Goal: Task Accomplishment & Management: Manage account settings

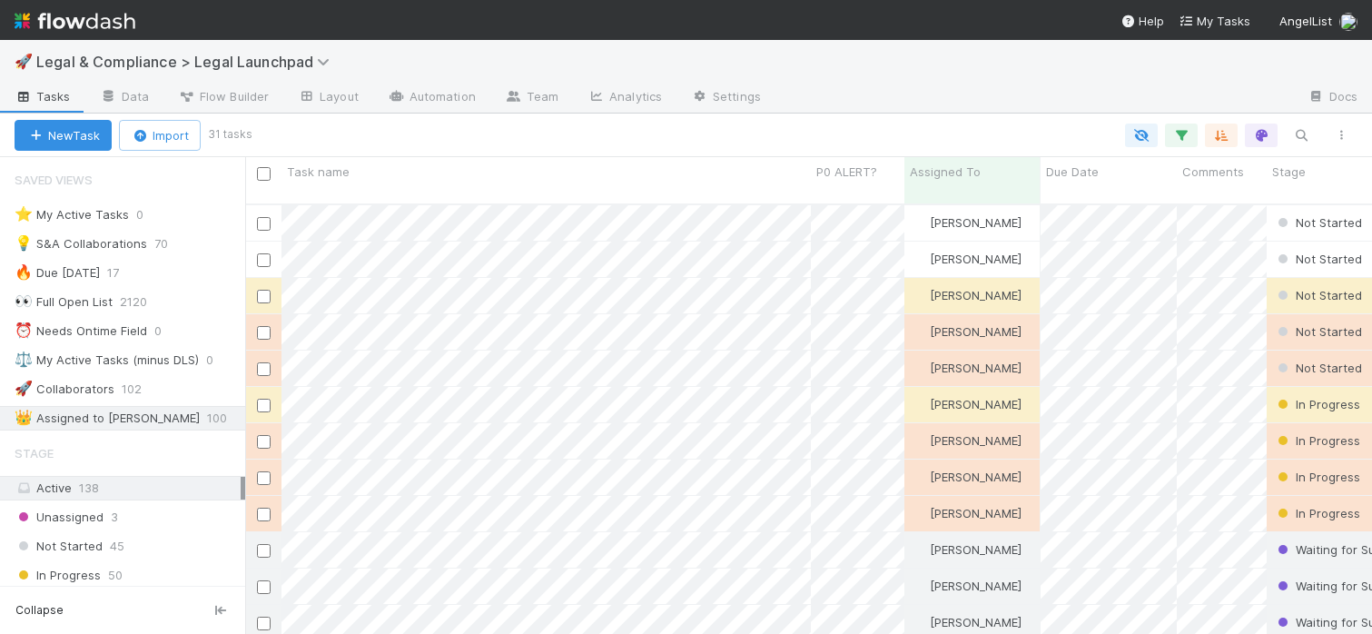
scroll to position [444, 1127]
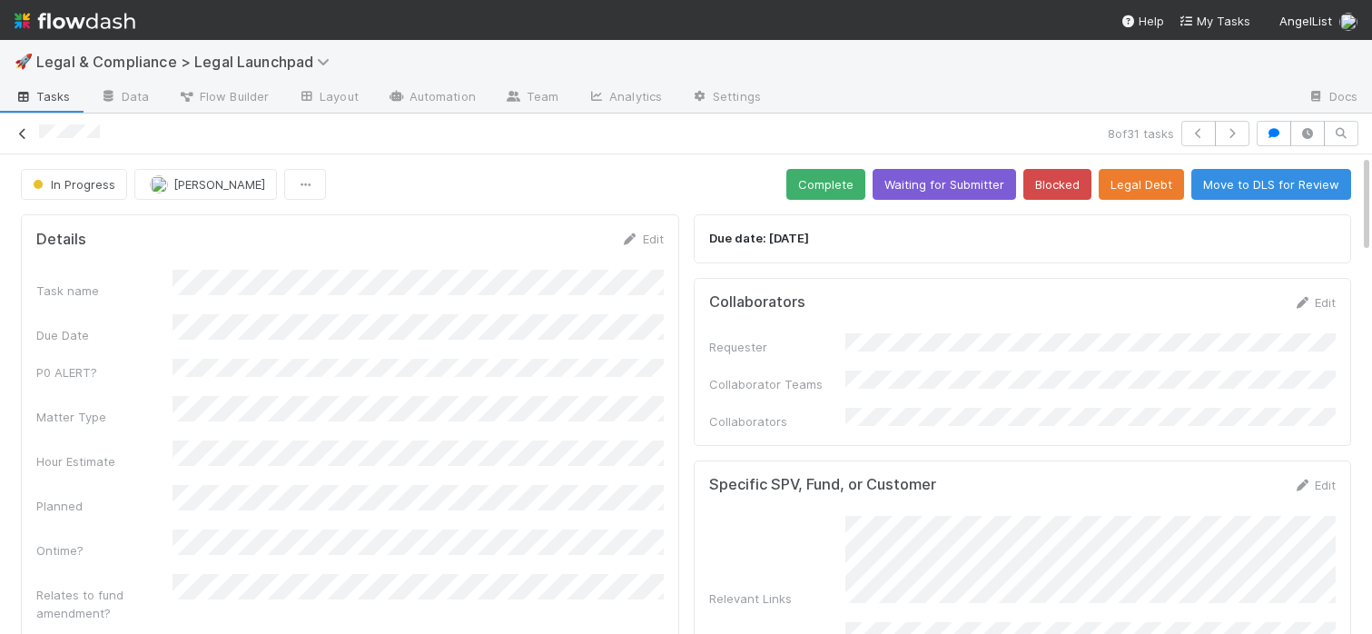
click at [31, 132] on div "8 of 31 tasks" at bounding box center [686, 133] width 1372 height 25
click at [23, 129] on icon at bounding box center [23, 134] width 18 height 12
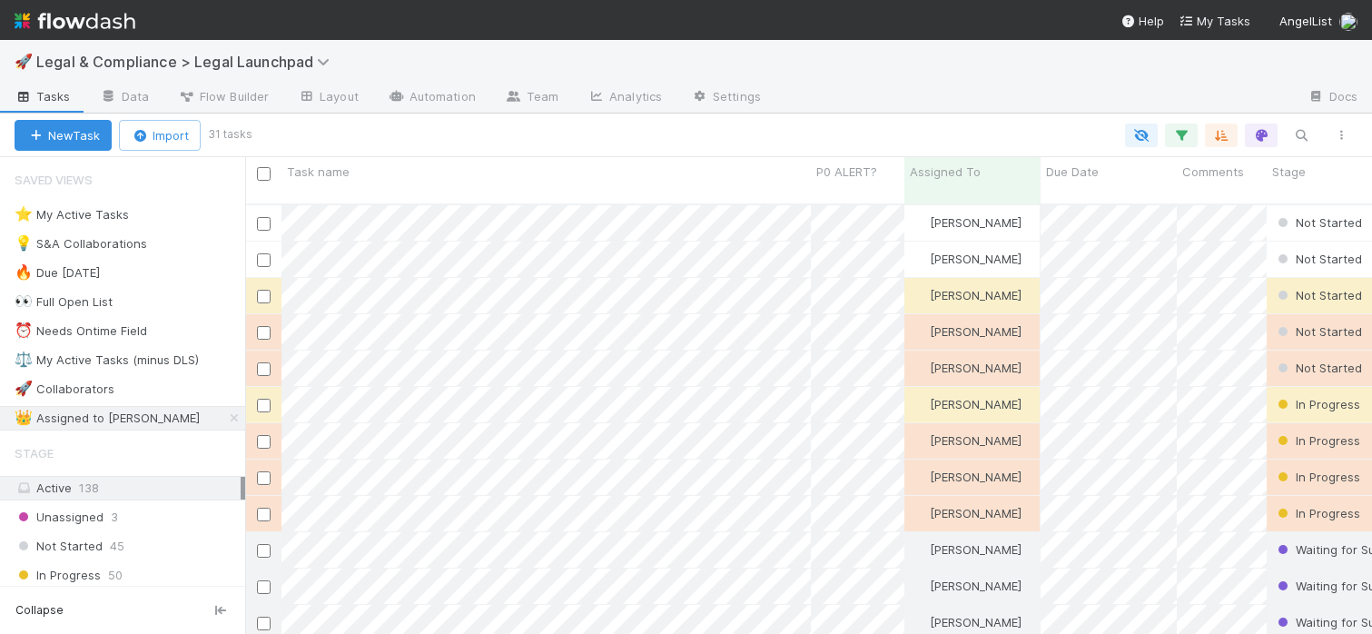
scroll to position [444, 1127]
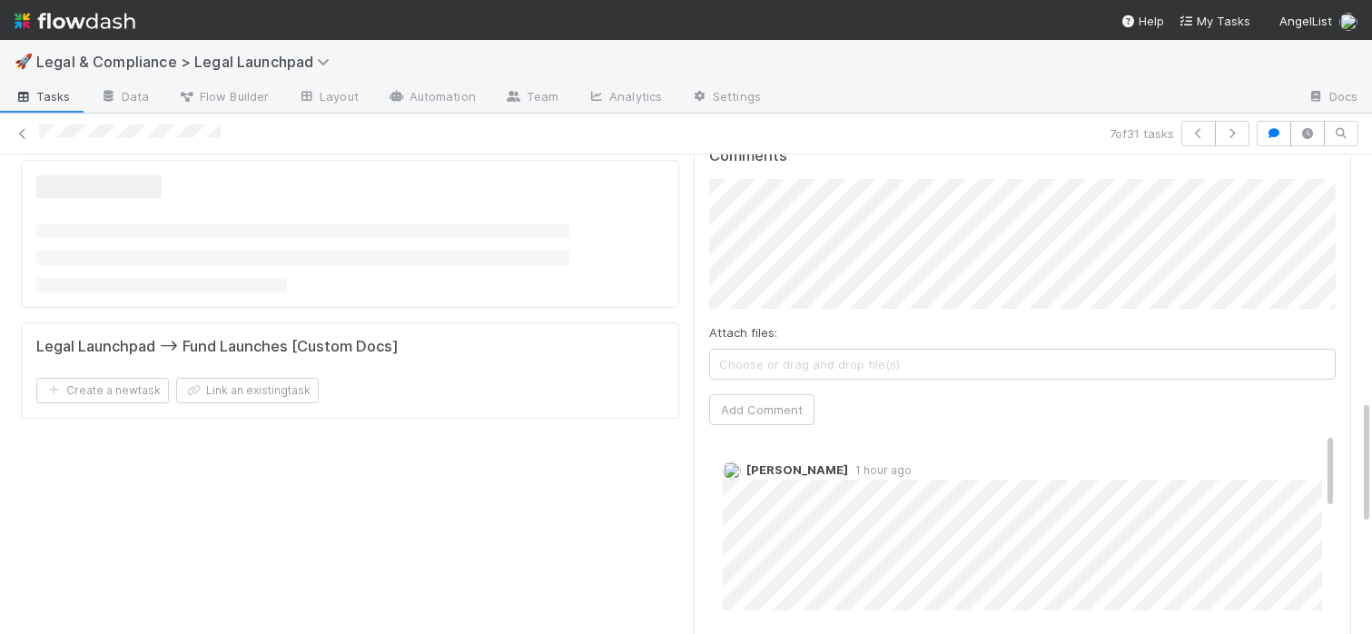
scroll to position [1091, 0]
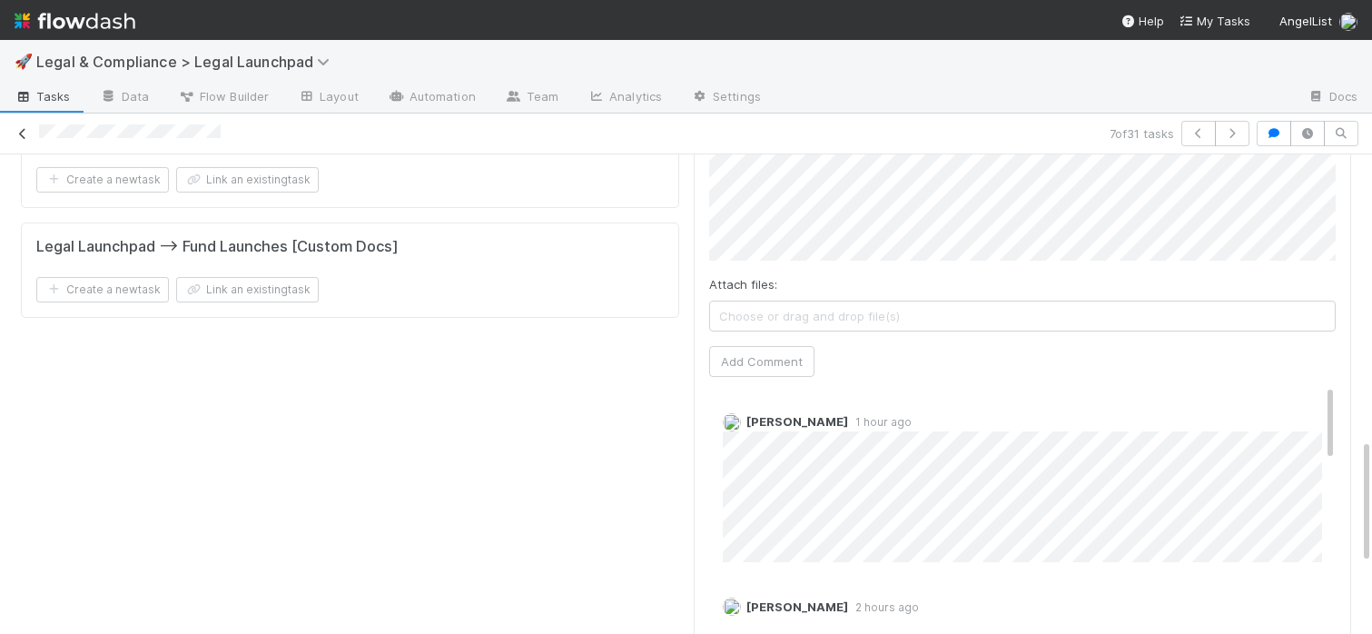
click at [22, 131] on icon at bounding box center [23, 134] width 18 height 12
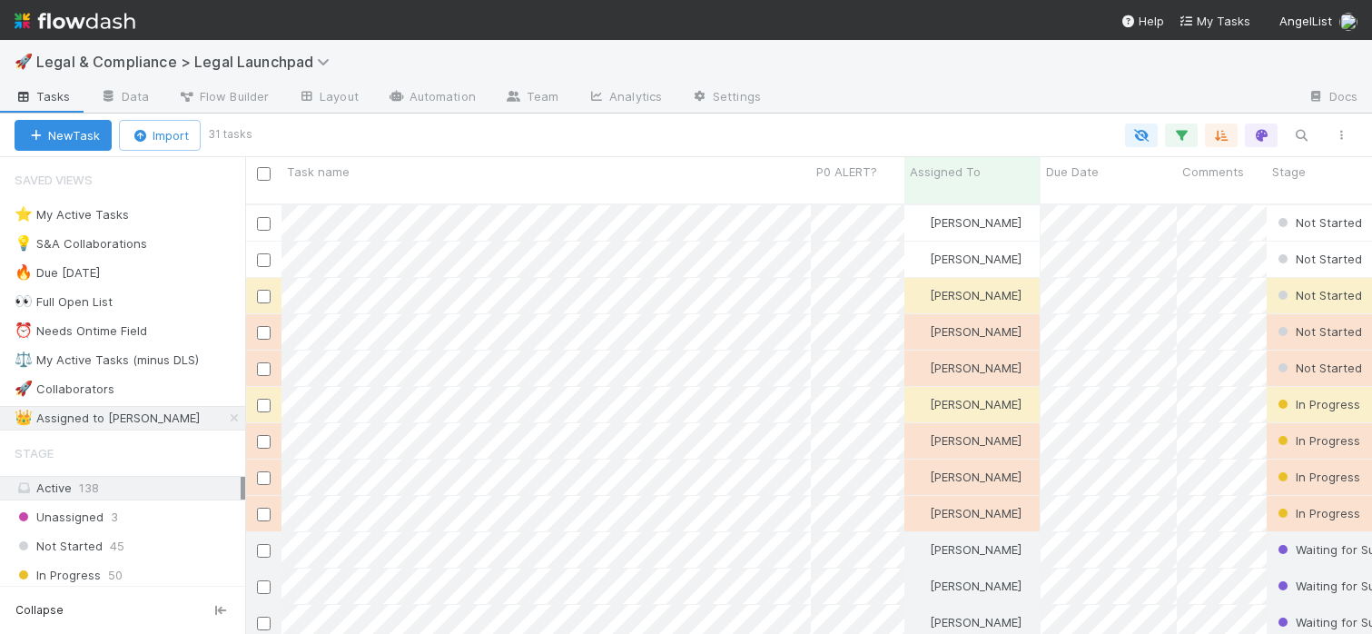
scroll to position [444, 1127]
click at [713, 384] on div at bounding box center [686, 317] width 1372 height 634
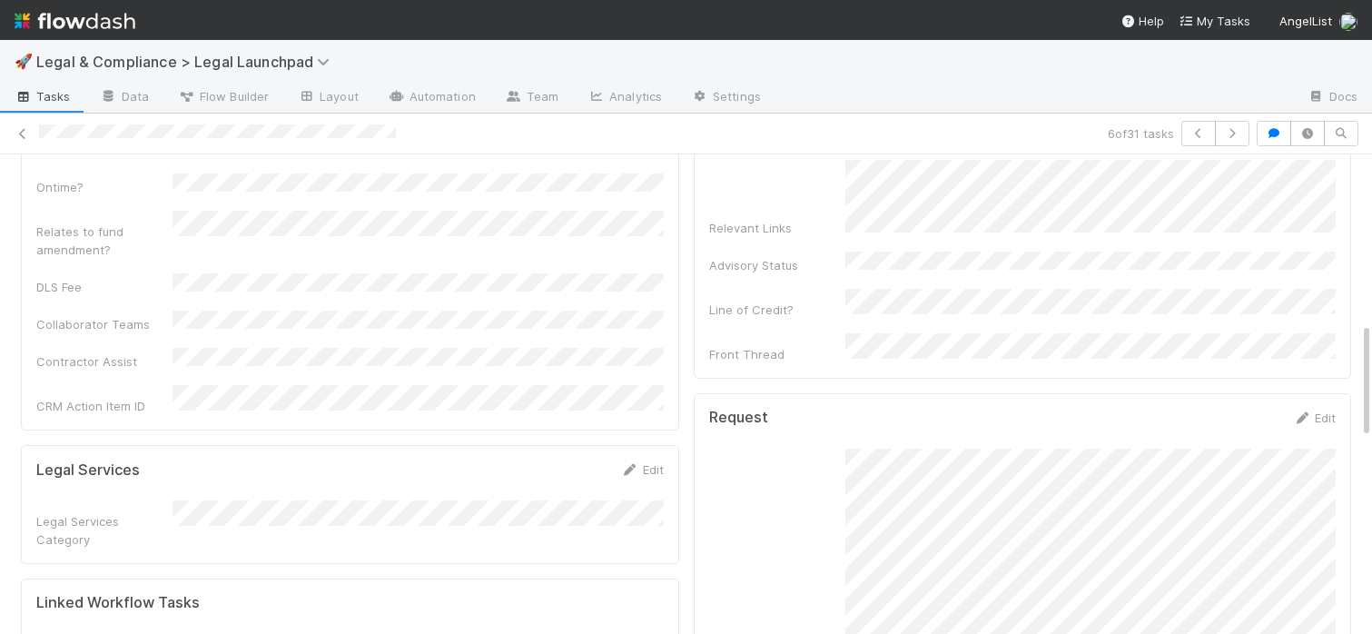
scroll to position [232, 0]
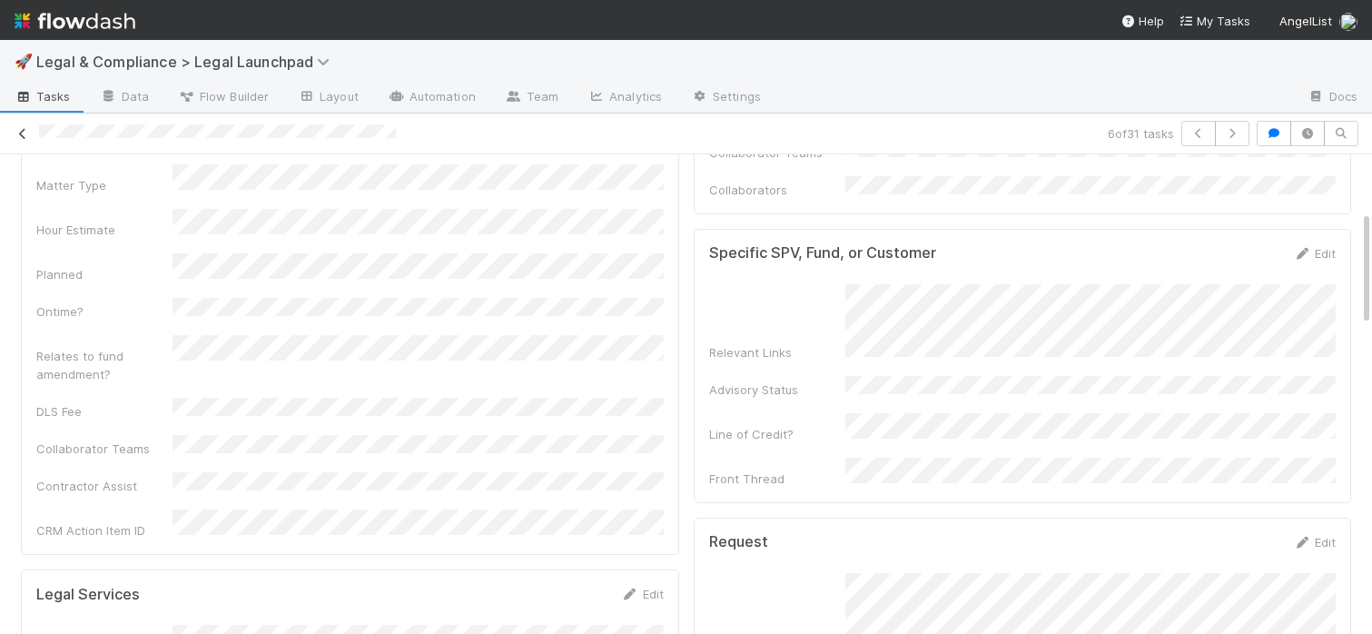
click at [26, 131] on icon at bounding box center [23, 134] width 18 height 12
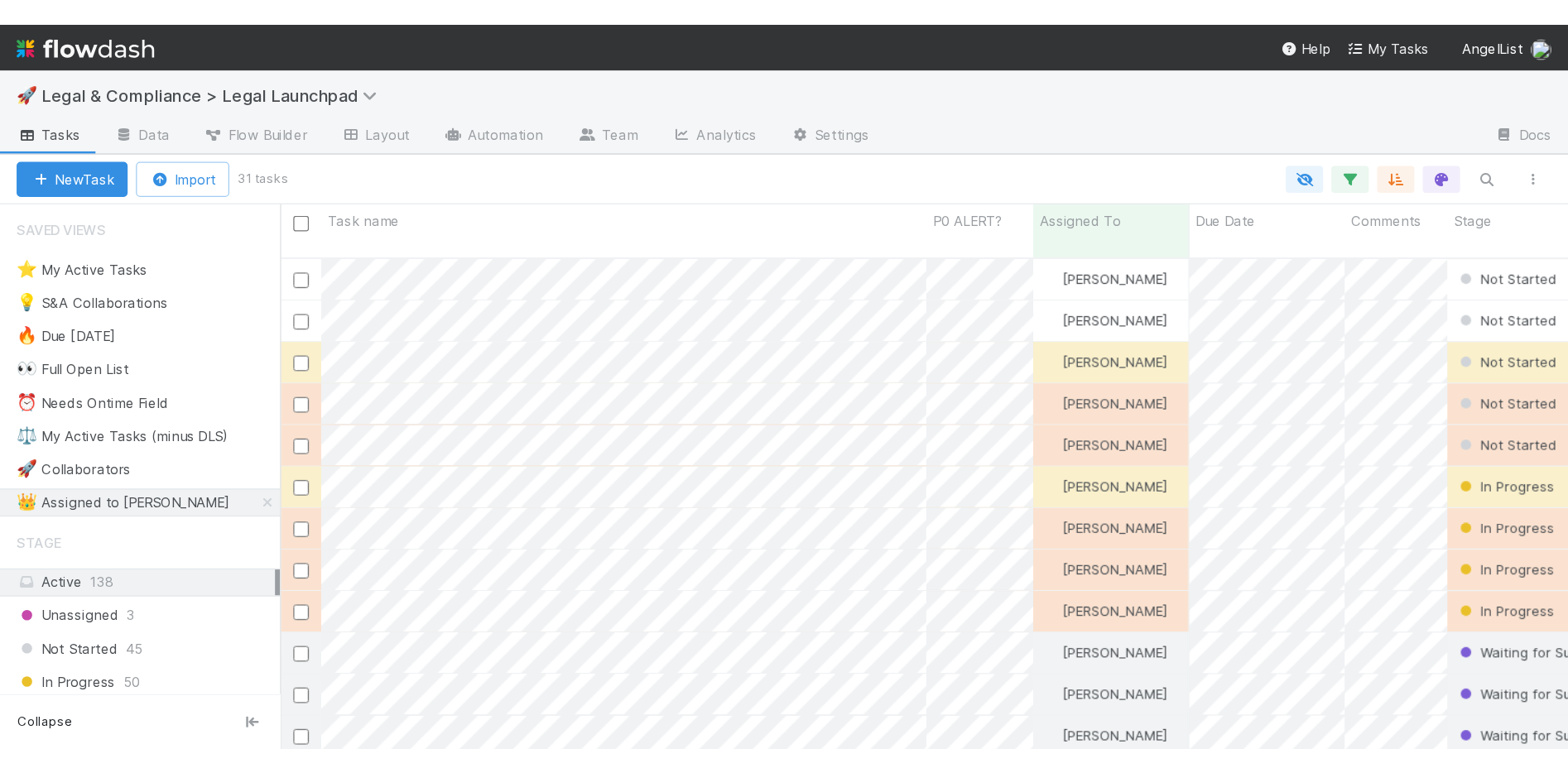
scroll to position [405, 1027]
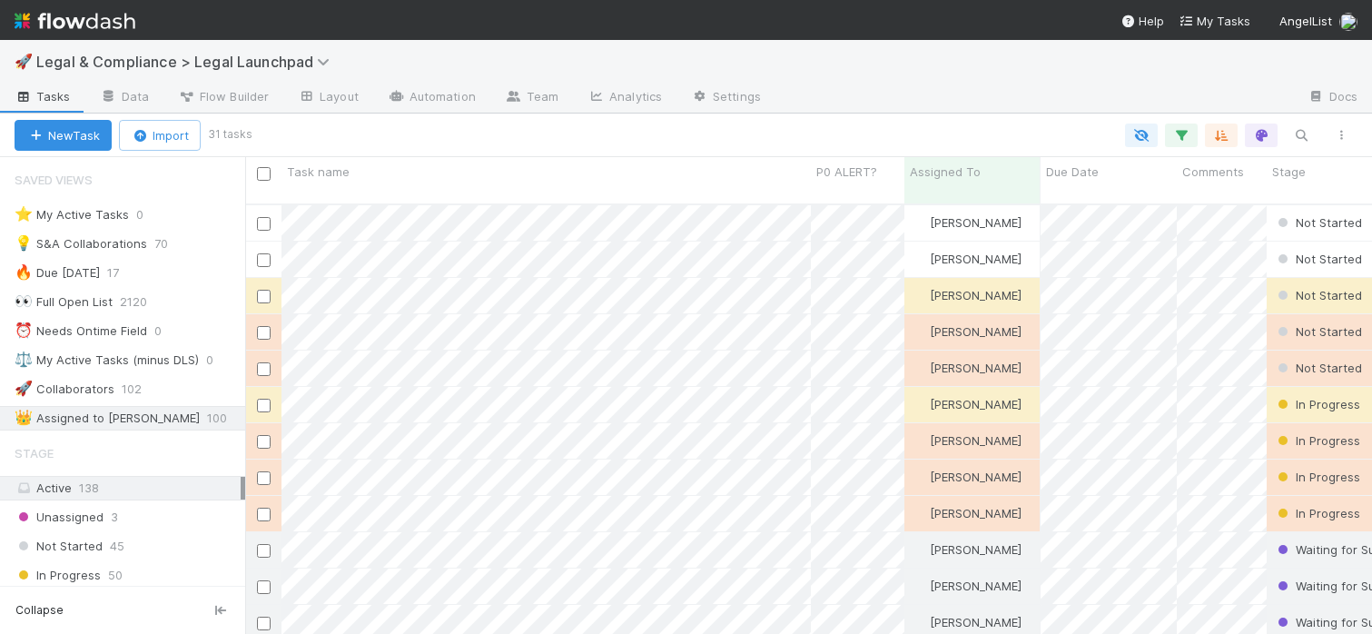
click at [915, 100] on div at bounding box center [1035, 98] width 518 height 29
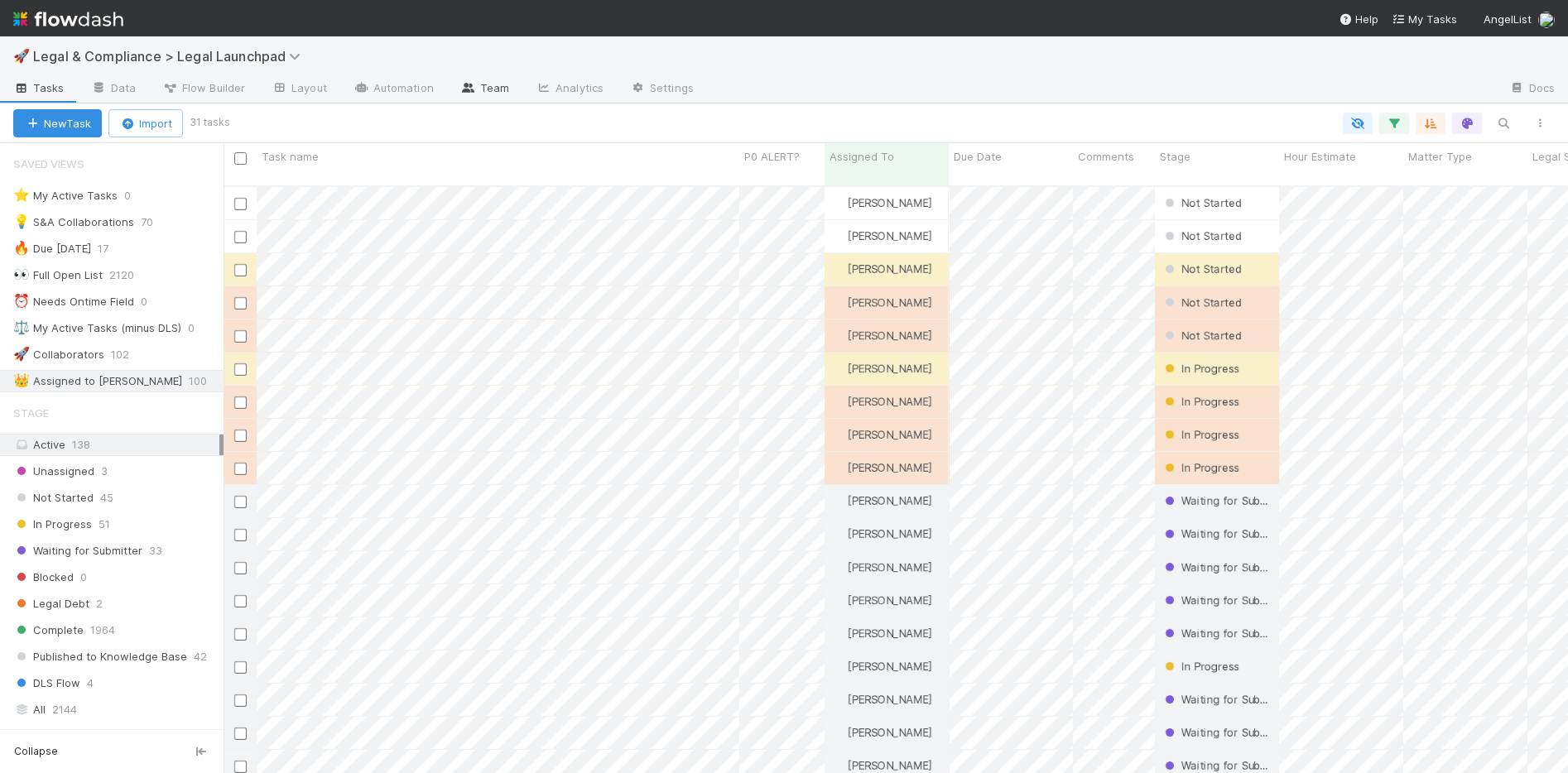
scroll to position [14, 14]
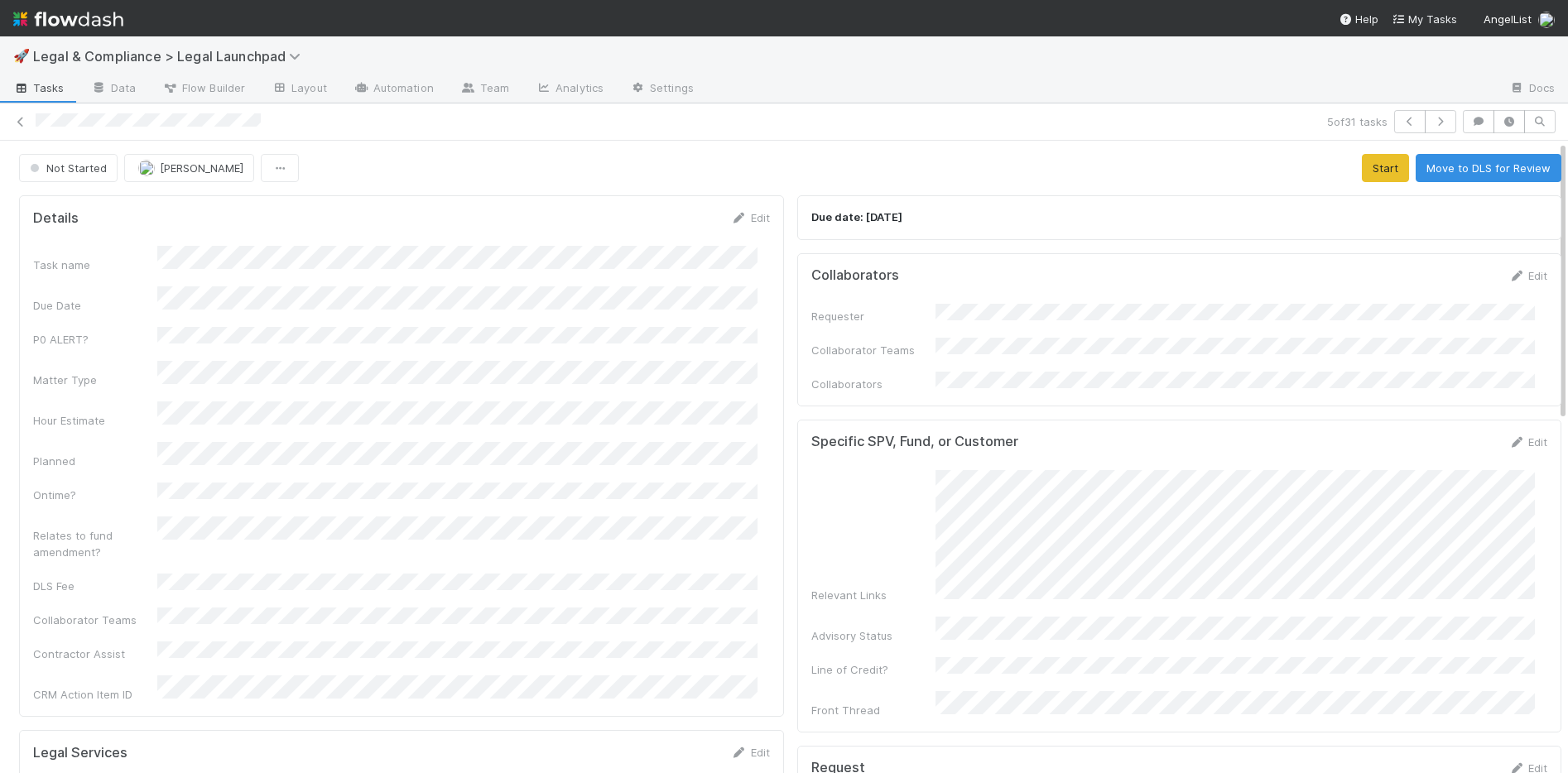
click at [1250, 264] on div "Collaborators Edit Requester Collaborator Teams Collaborators" at bounding box center [1180, 330] width 765 height 153
click at [1250, 275] on link "Edit" at bounding box center [1528, 275] width 39 height 14
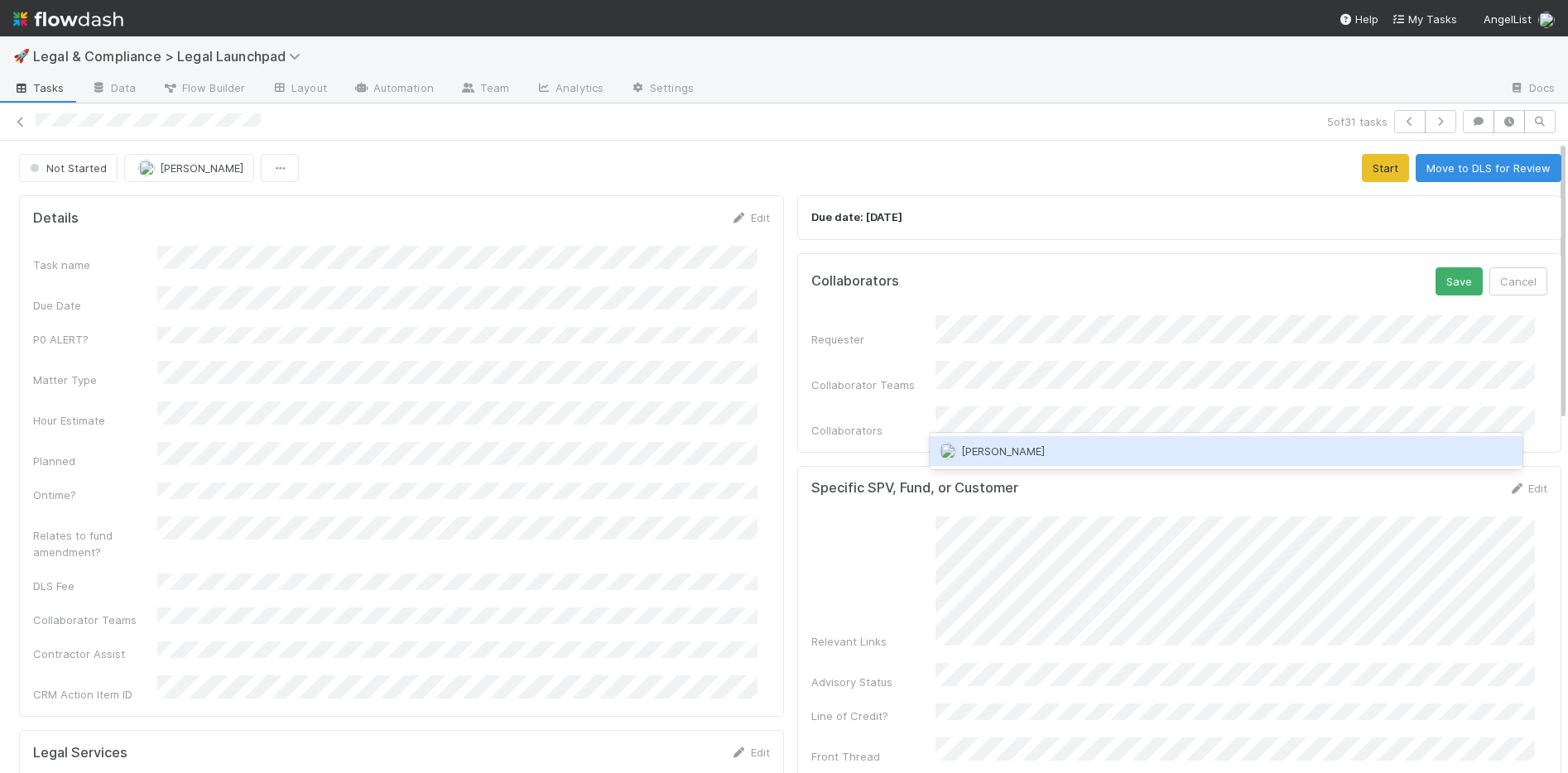
click at [1042, 450] on div "[PERSON_NAME]" at bounding box center [1226, 451] width 593 height 30
click at [1008, 448] on span "[PERSON_NAME]" at bounding box center [1003, 451] width 84 height 14
click at [1000, 450] on span "Jason Siev you" at bounding box center [1015, 451] width 108 height 14
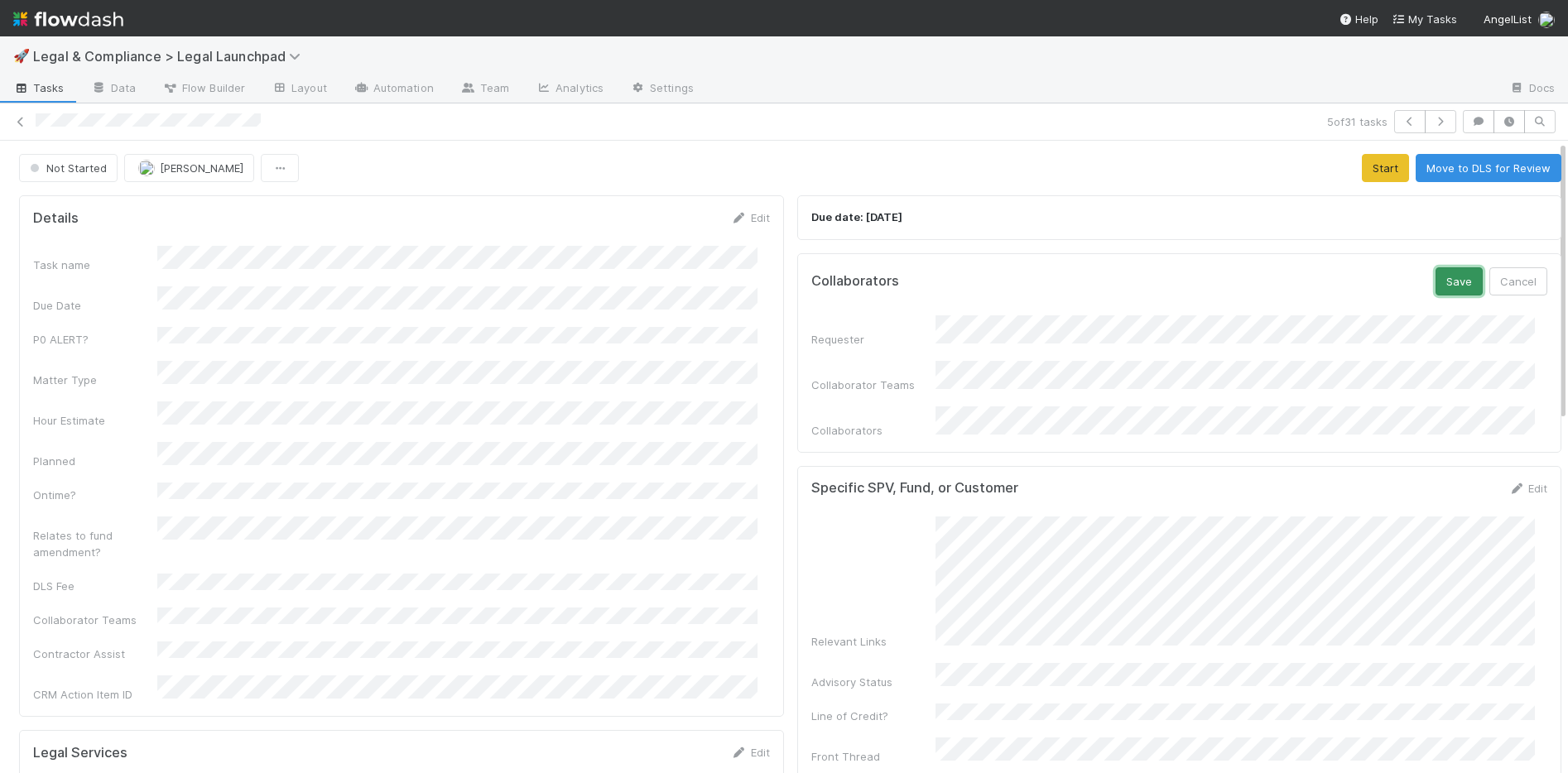
drag, startPoint x: 1433, startPoint y: 280, endPoint x: 1421, endPoint y: 268, distance: 17.0
click at [1250, 279] on button "Save" at bounding box center [1460, 281] width 47 height 28
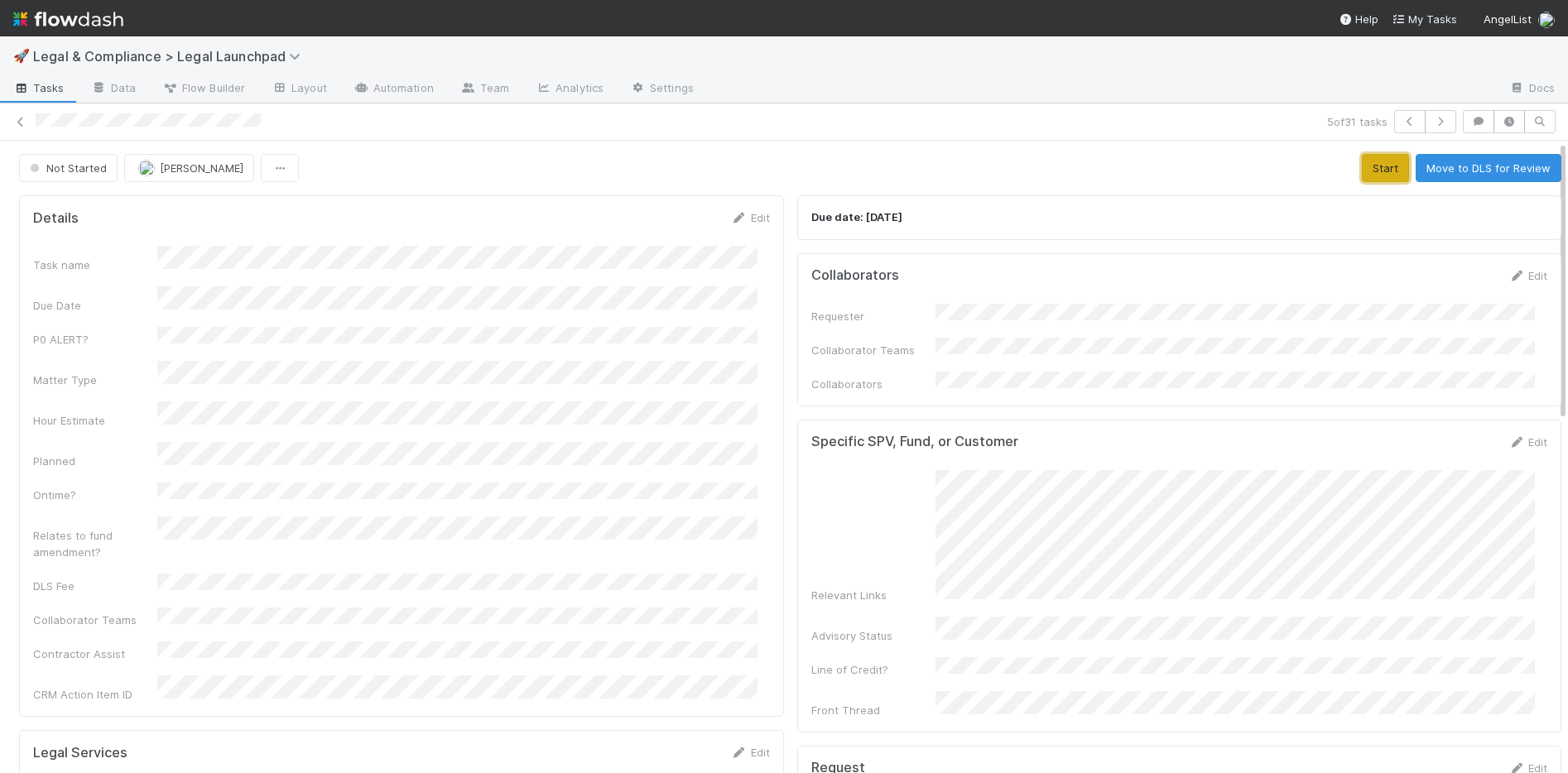
click at [1250, 172] on button "Start" at bounding box center [1386, 168] width 47 height 28
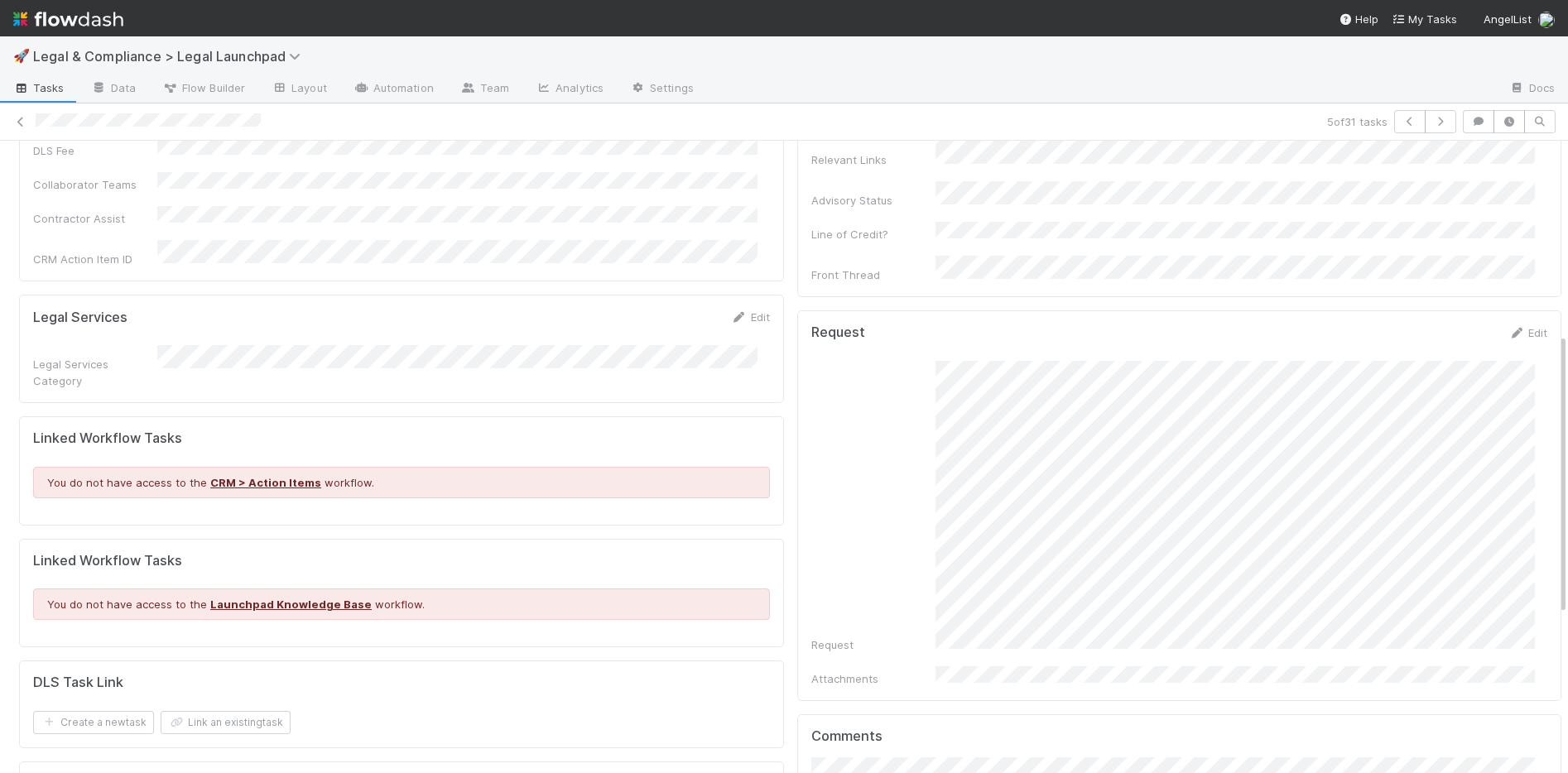
scroll to position [141, 0]
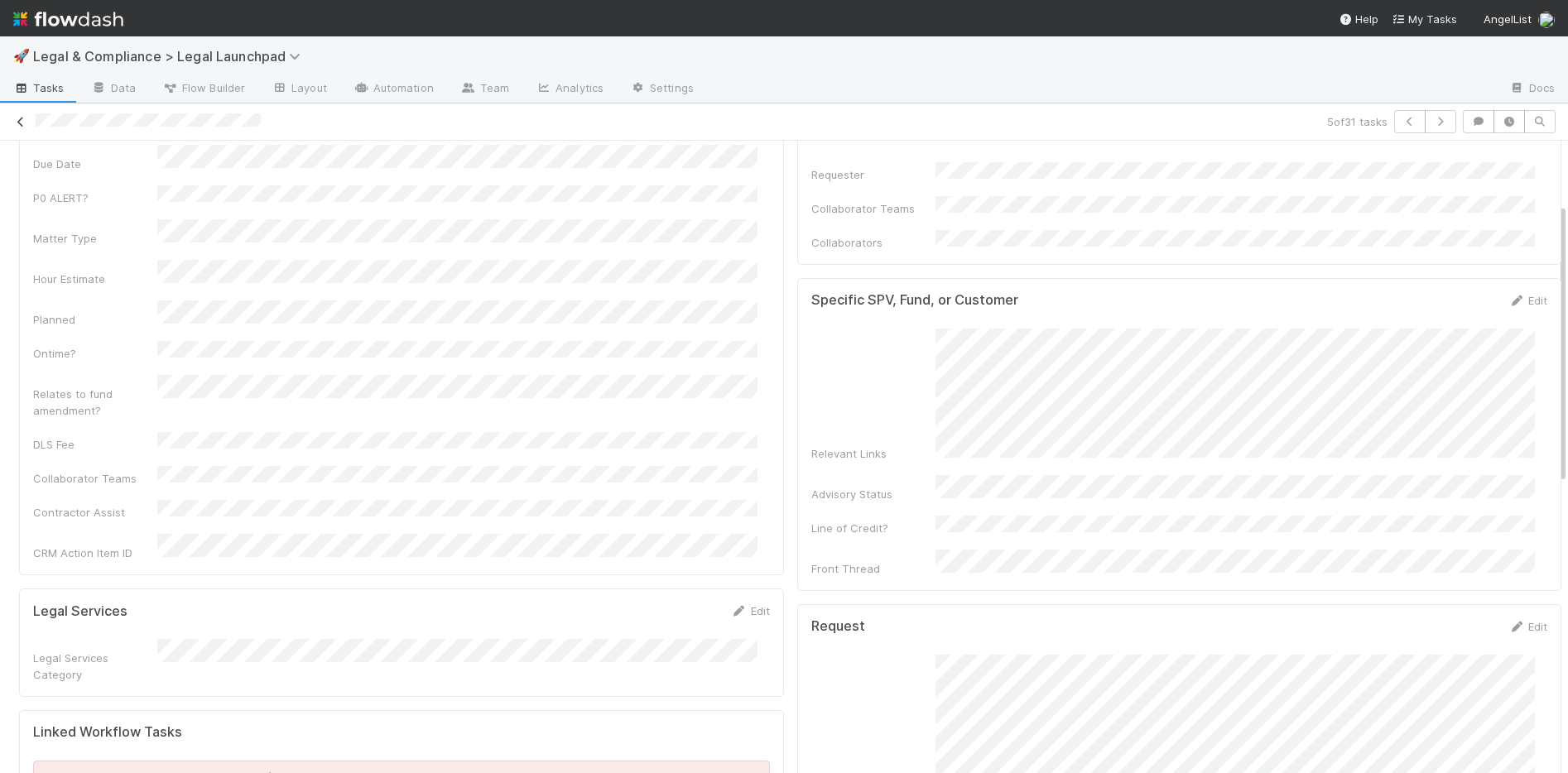
click at [19, 117] on icon at bounding box center [21, 122] width 16 height 11
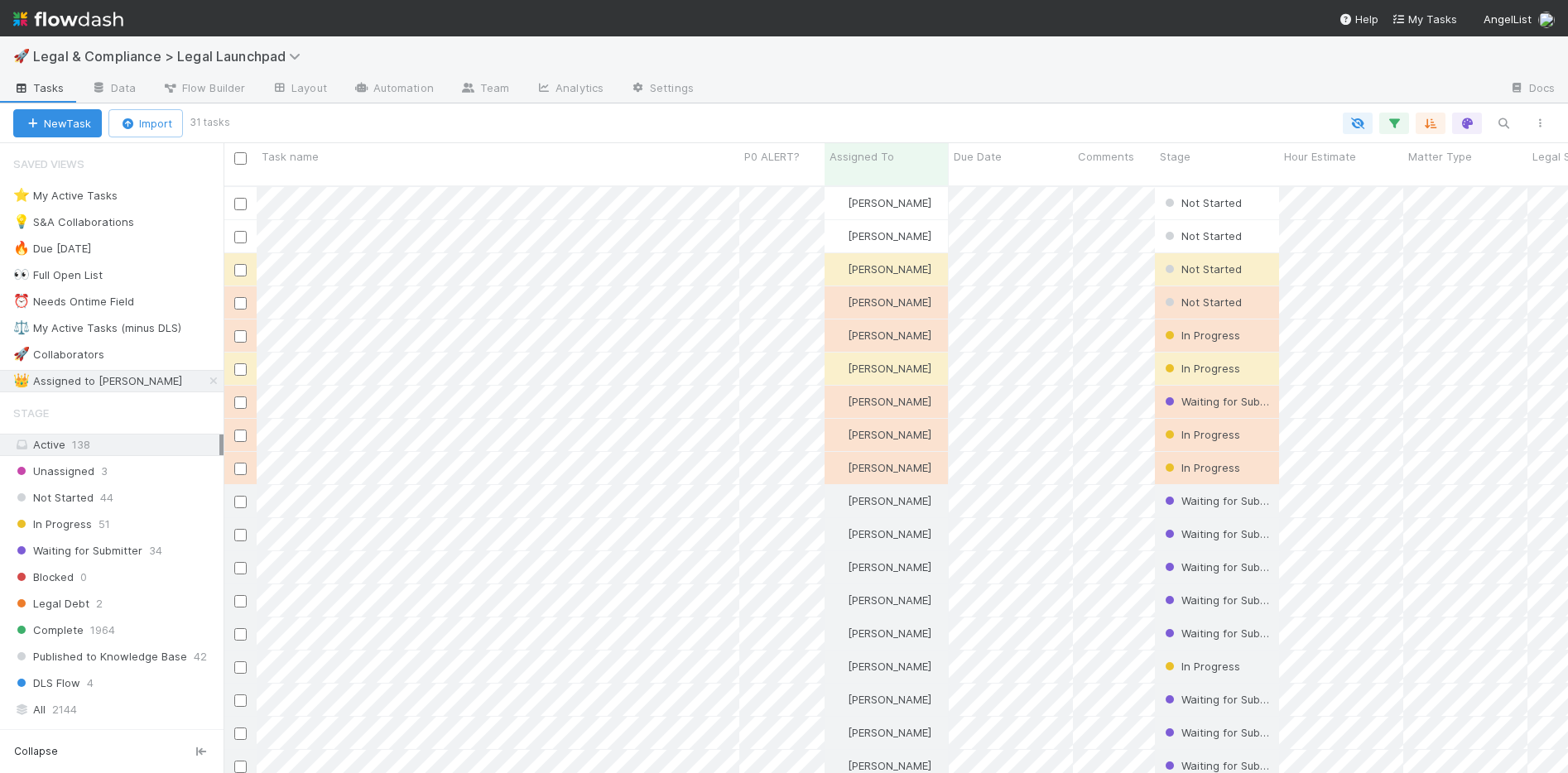
scroll to position [589, 1332]
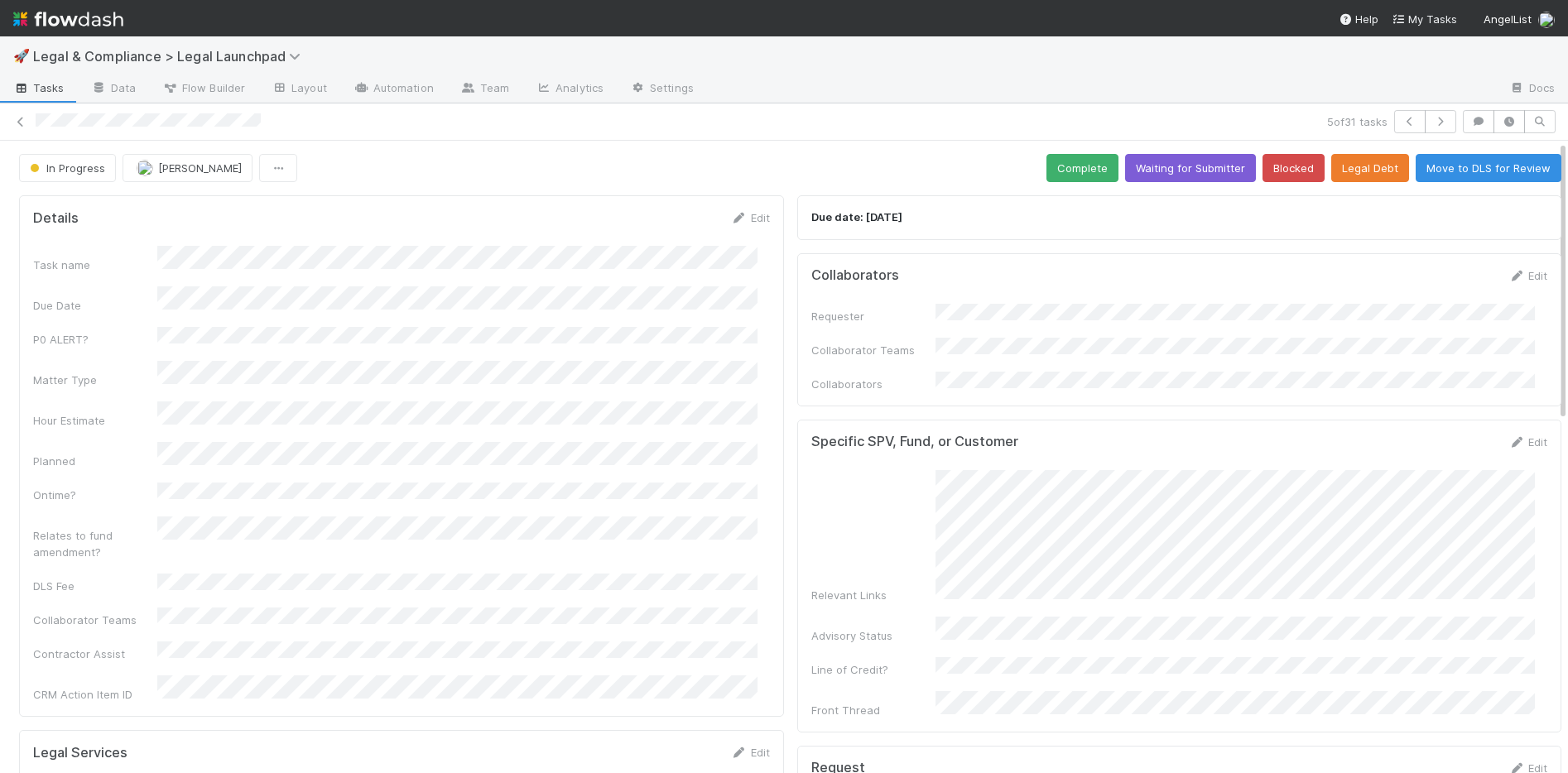
click at [1009, 323] on div "Requester Collaborator Teams Collaborators" at bounding box center [1180, 347] width 737 height 88
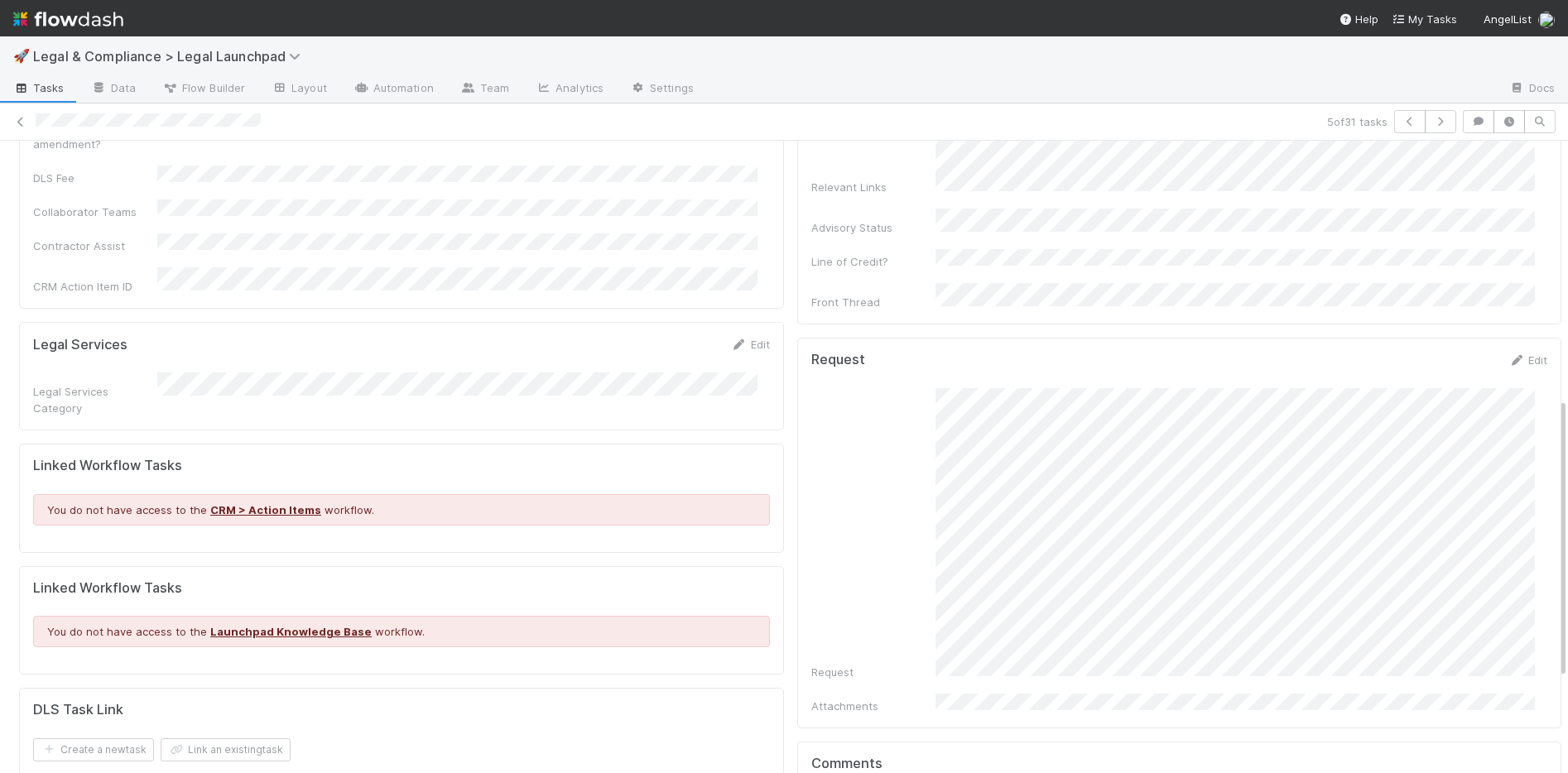
scroll to position [595, 0]
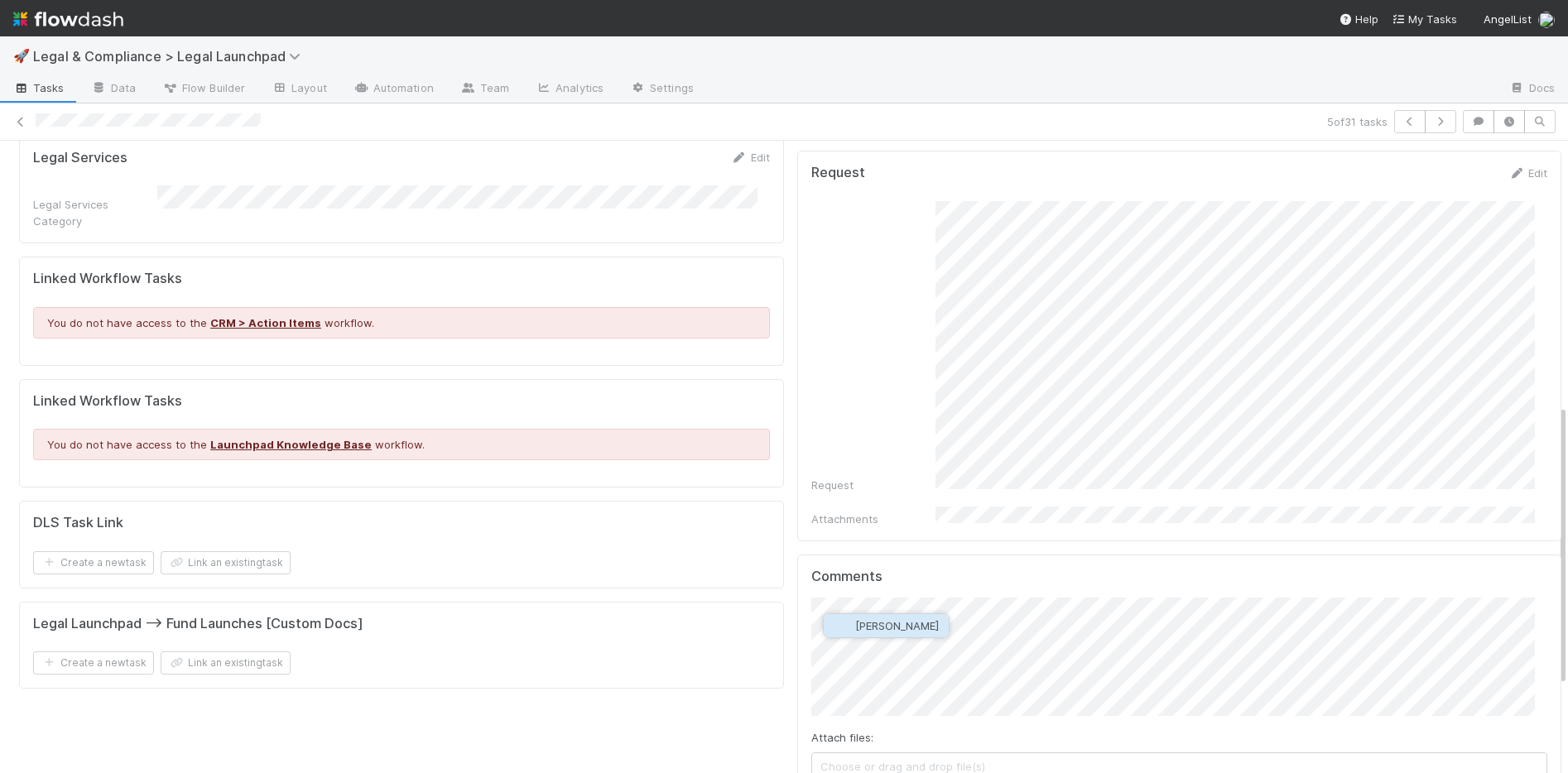
click at [879, 577] on span "[PERSON_NAME]" at bounding box center [897, 625] width 84 height 14
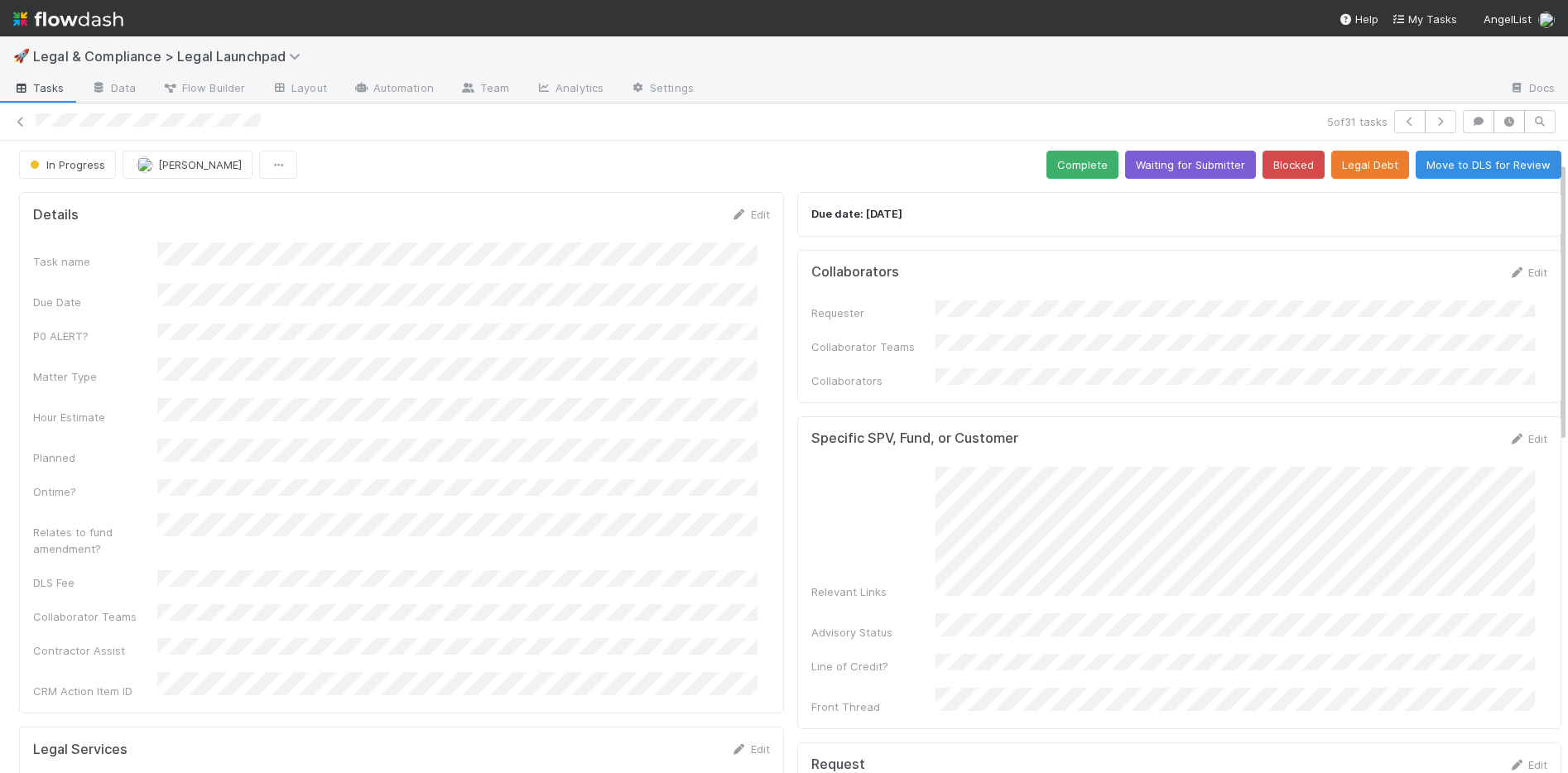
scroll to position [791, 0]
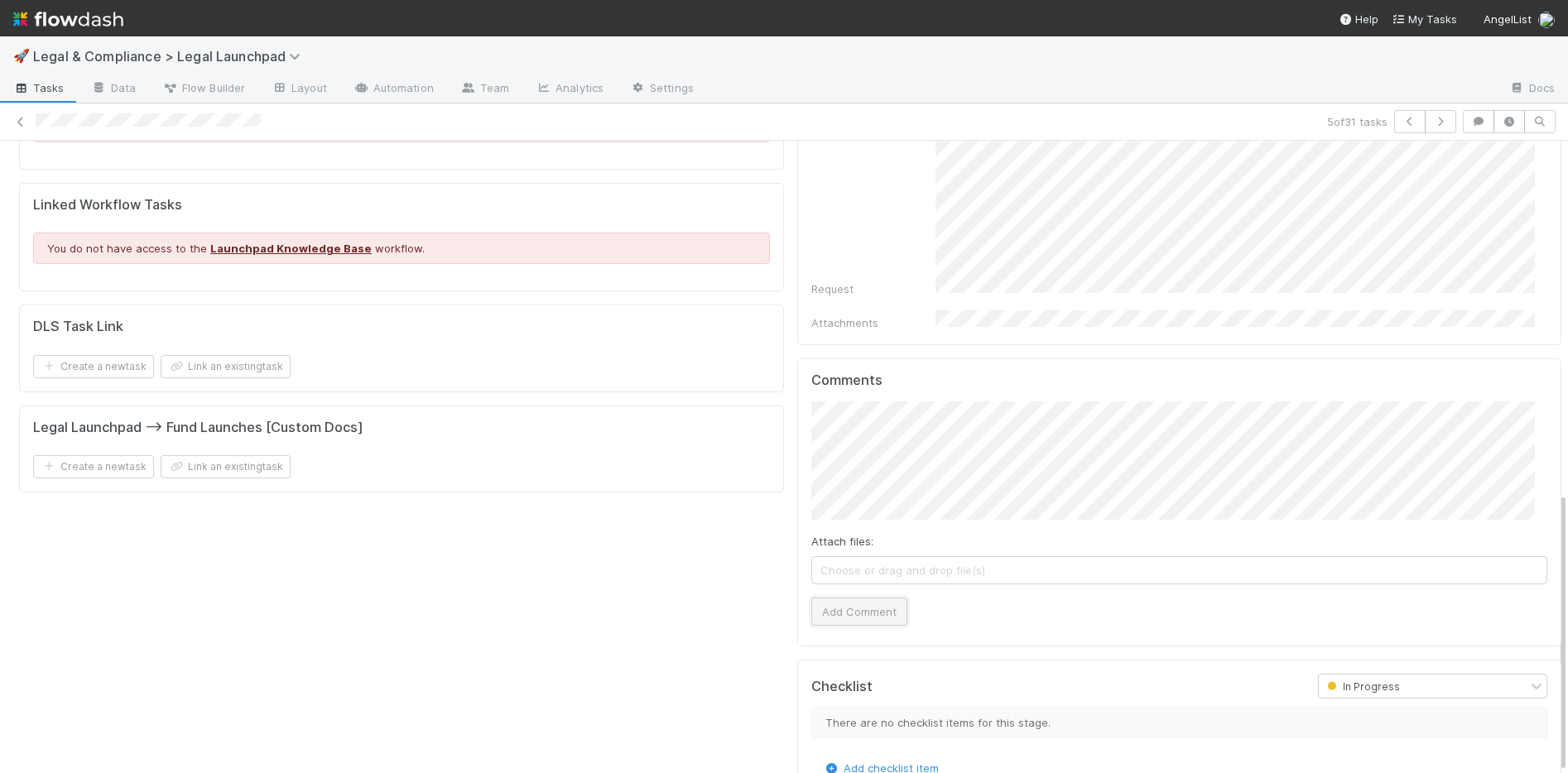
click at [851, 577] on button "Add Comment" at bounding box center [859, 612] width 96 height 28
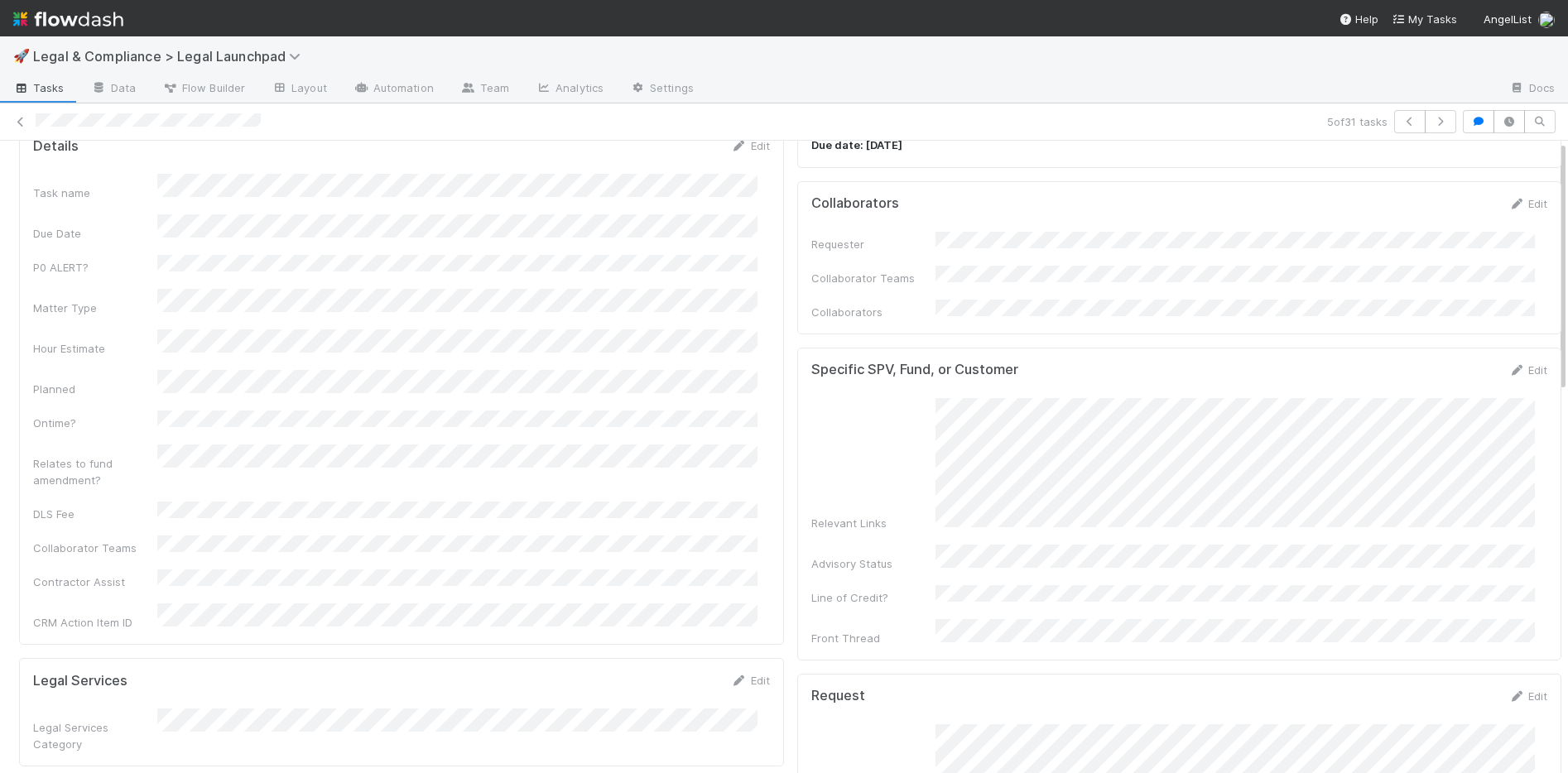
scroll to position [0, 0]
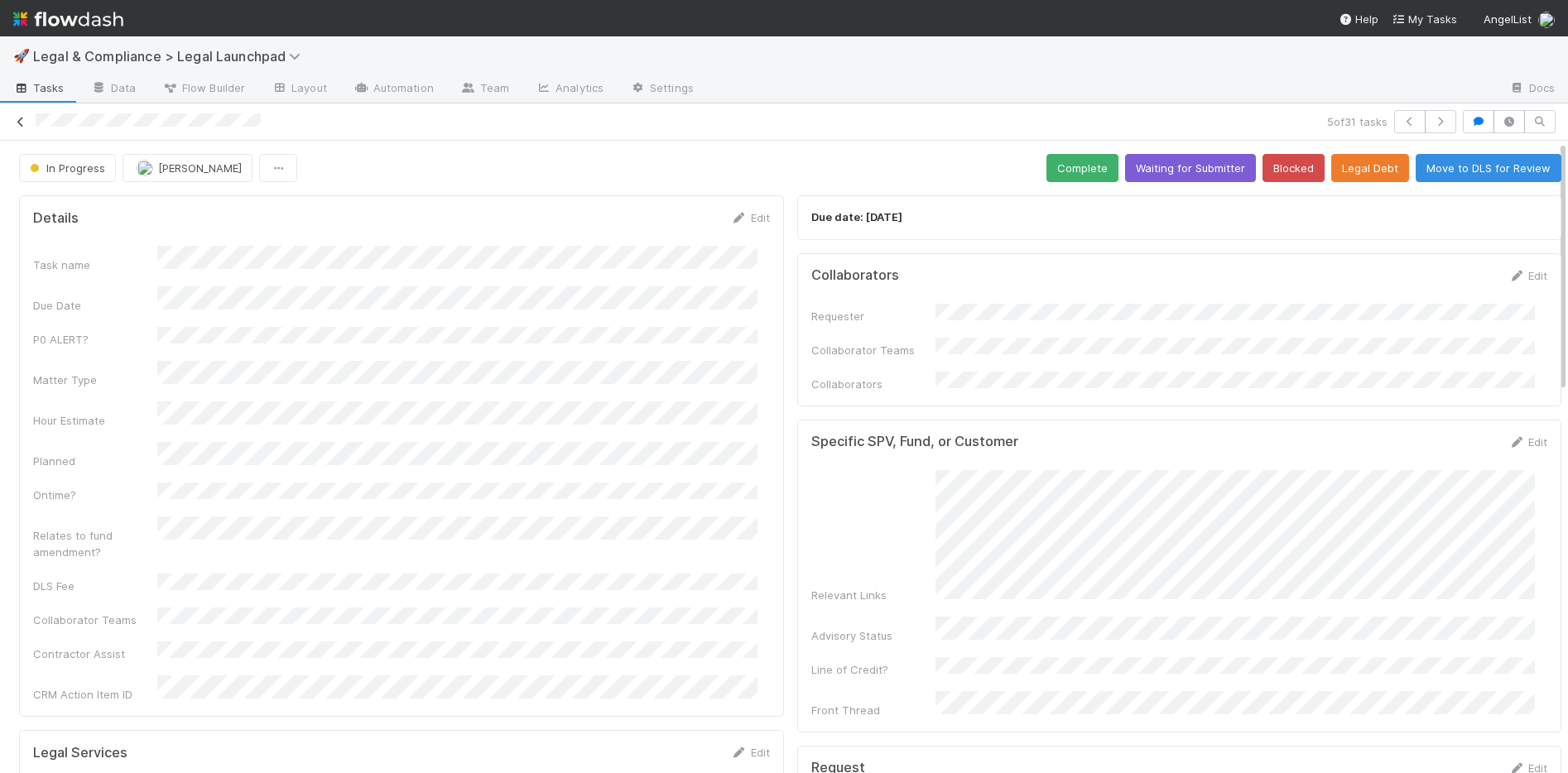
click at [19, 117] on icon at bounding box center [21, 122] width 16 height 11
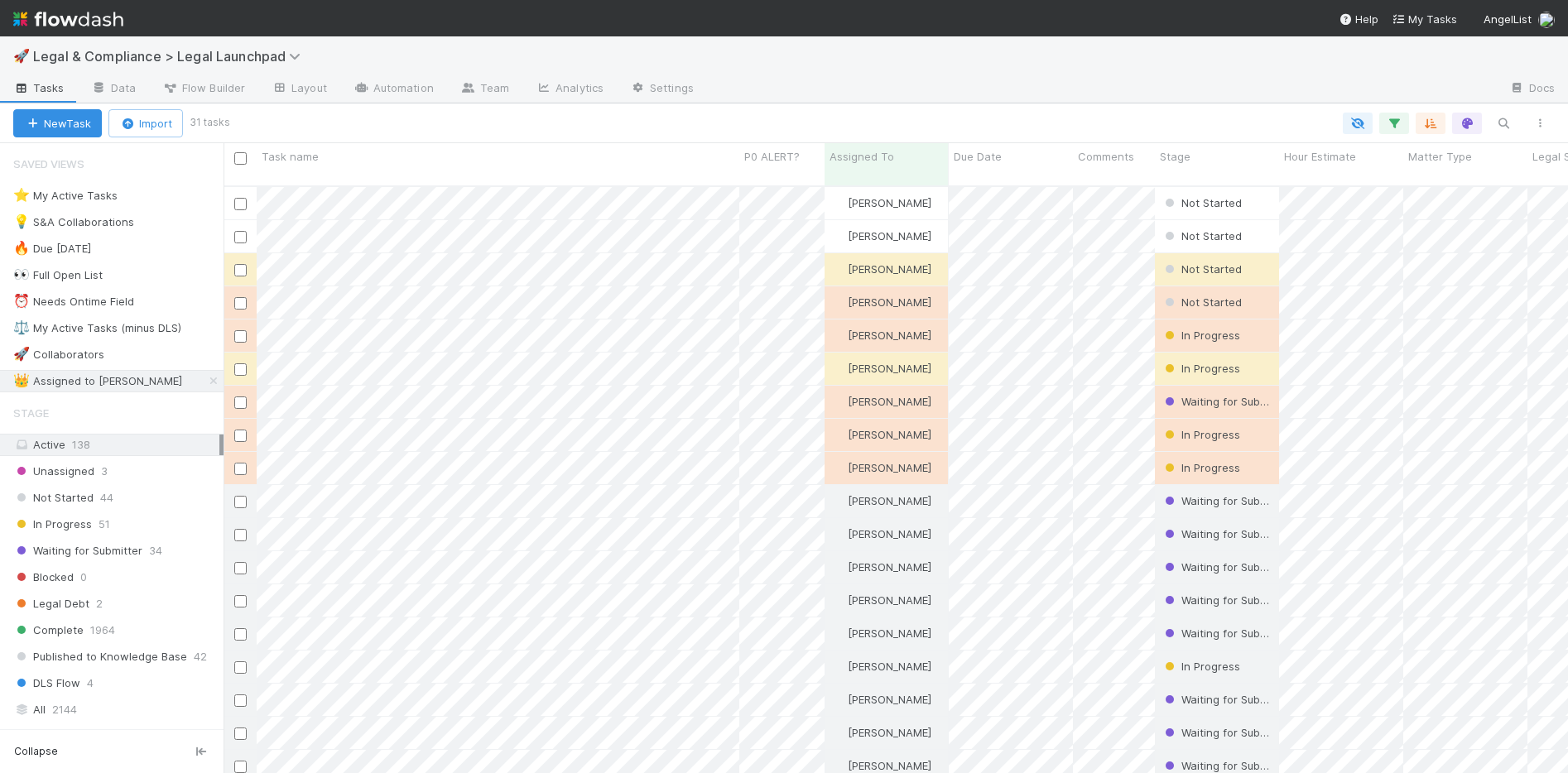
scroll to position [589, 1332]
click at [721, 292] on div at bounding box center [784, 386] width 1568 height 773
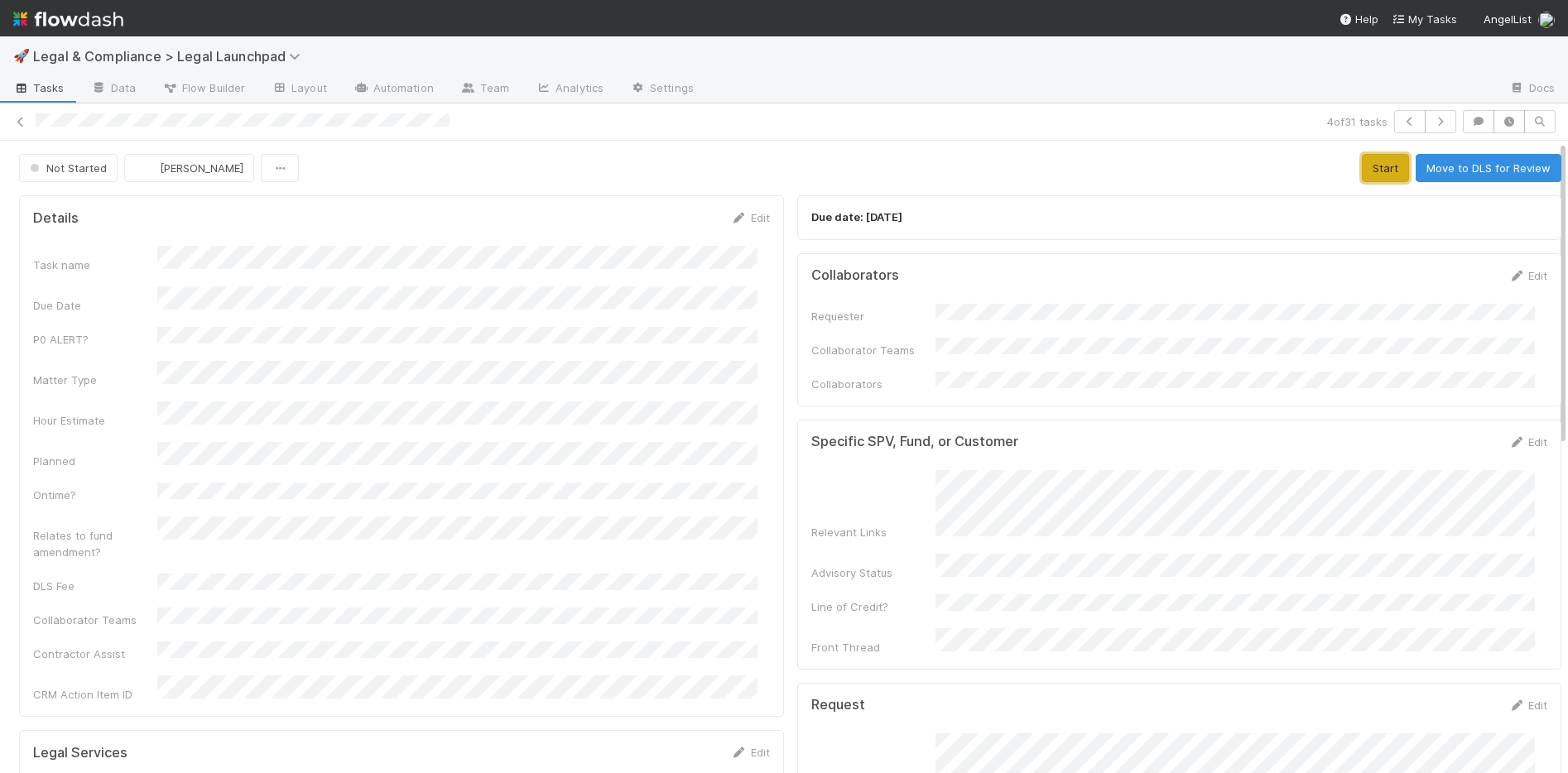
click at [1250, 167] on button "Start" at bounding box center [1386, 168] width 47 height 28
click at [1250, 280] on icon at bounding box center [1517, 276] width 16 height 11
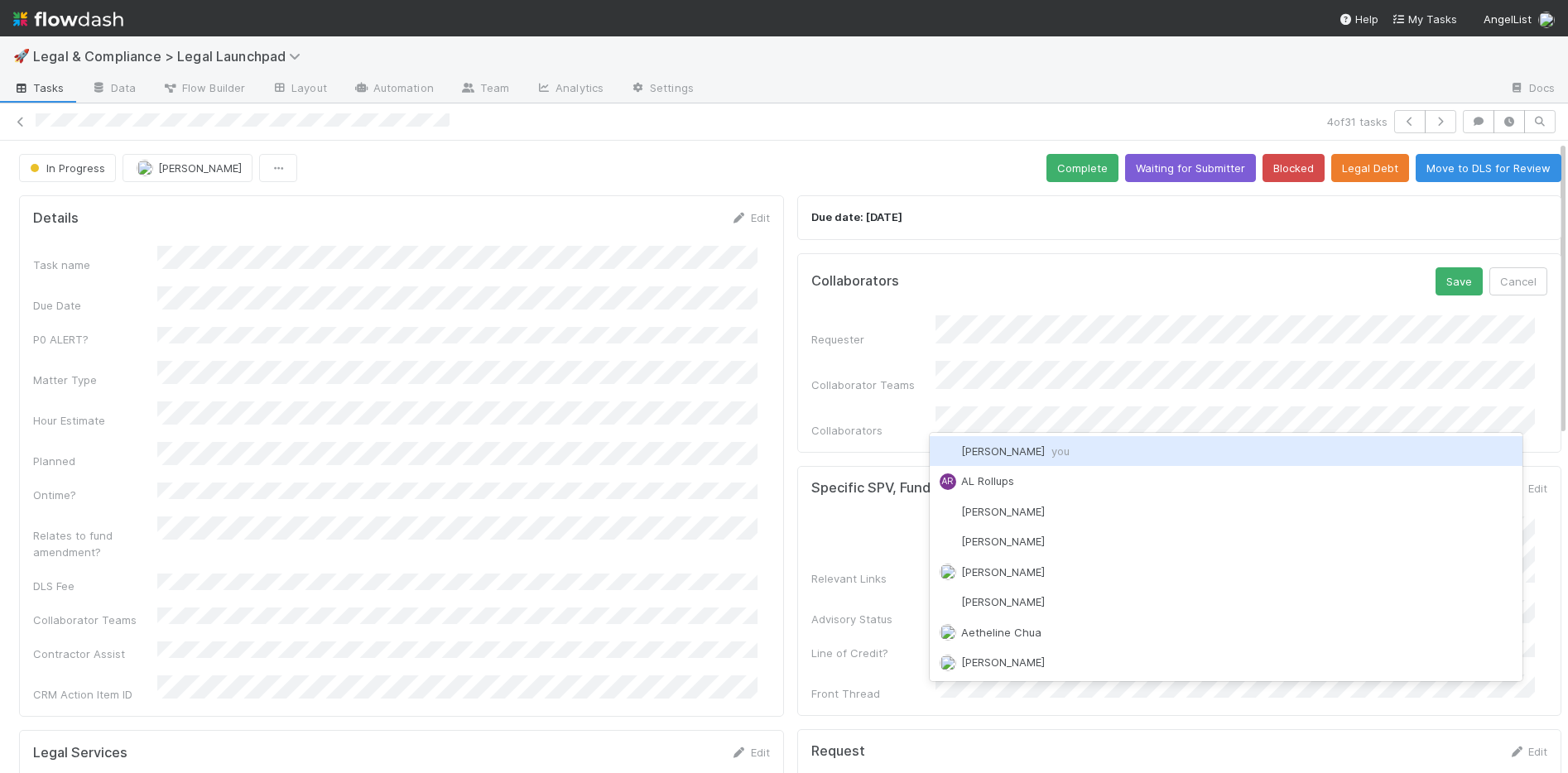
click at [1005, 446] on span "Jason Siev you" at bounding box center [1015, 451] width 108 height 14
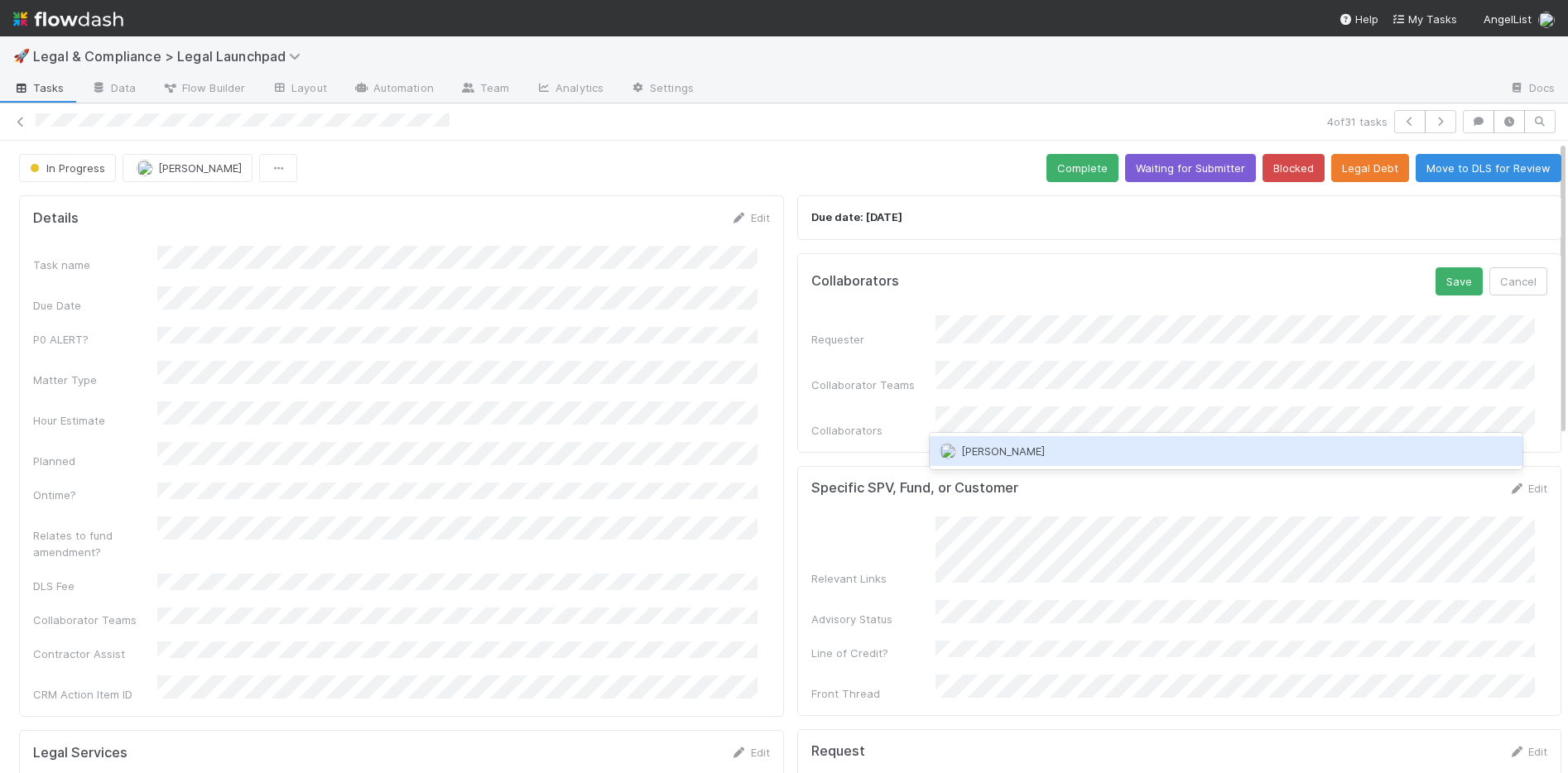
click at [1041, 463] on div "[PERSON_NAME]" at bounding box center [1226, 451] width 593 height 30
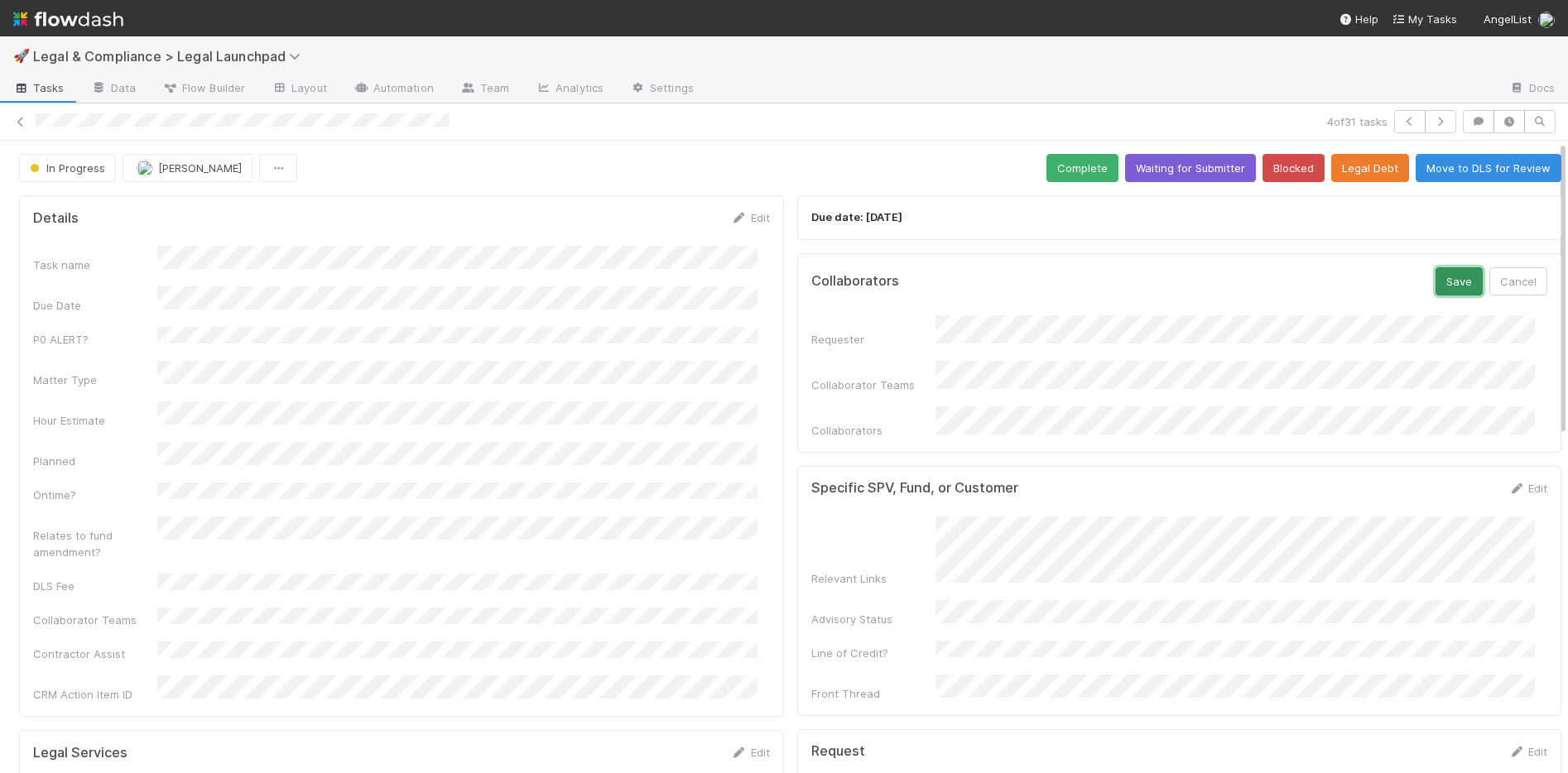
click at [1250, 279] on button "Save" at bounding box center [1460, 281] width 47 height 28
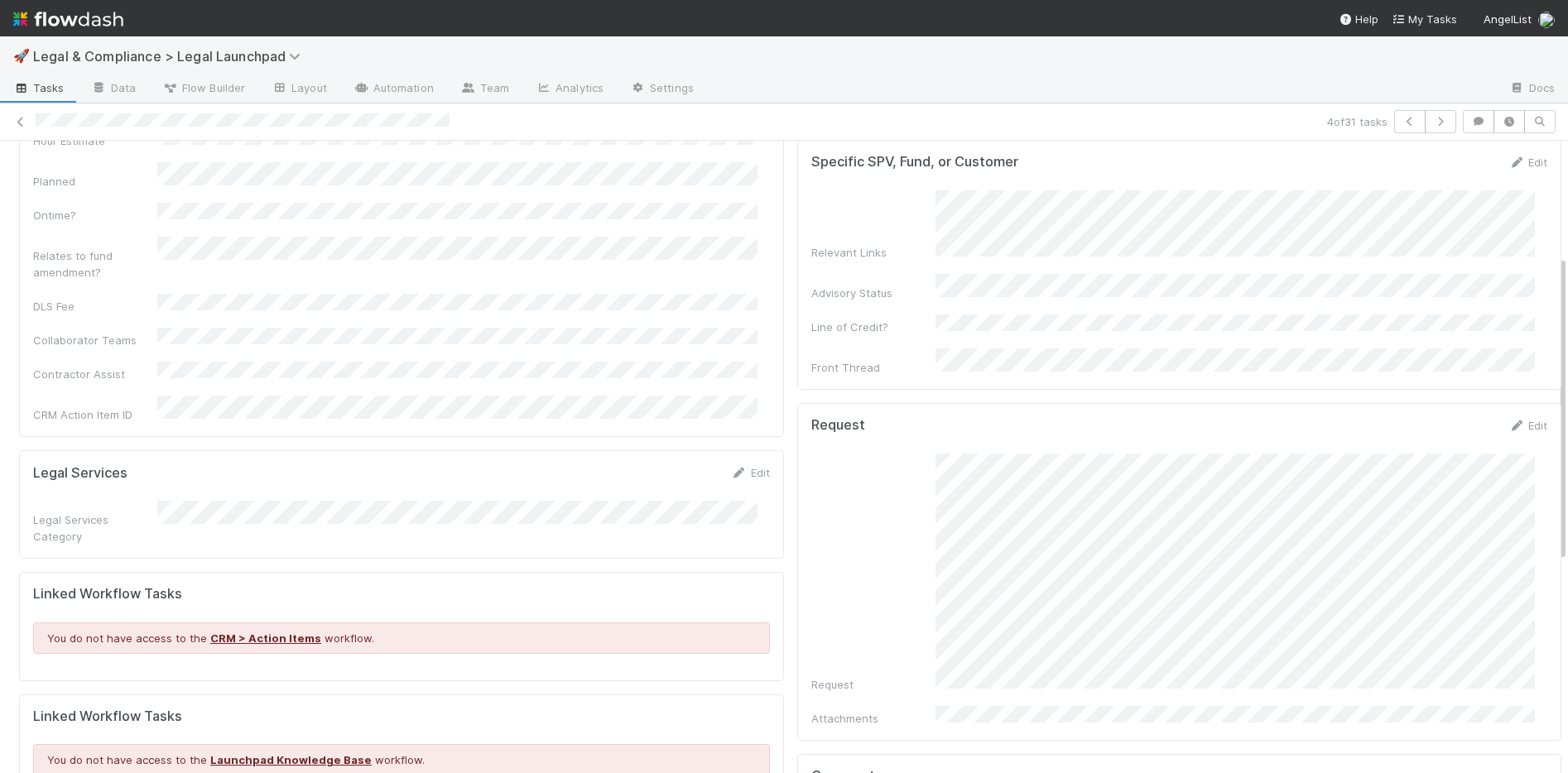
scroll to position [288, 0]
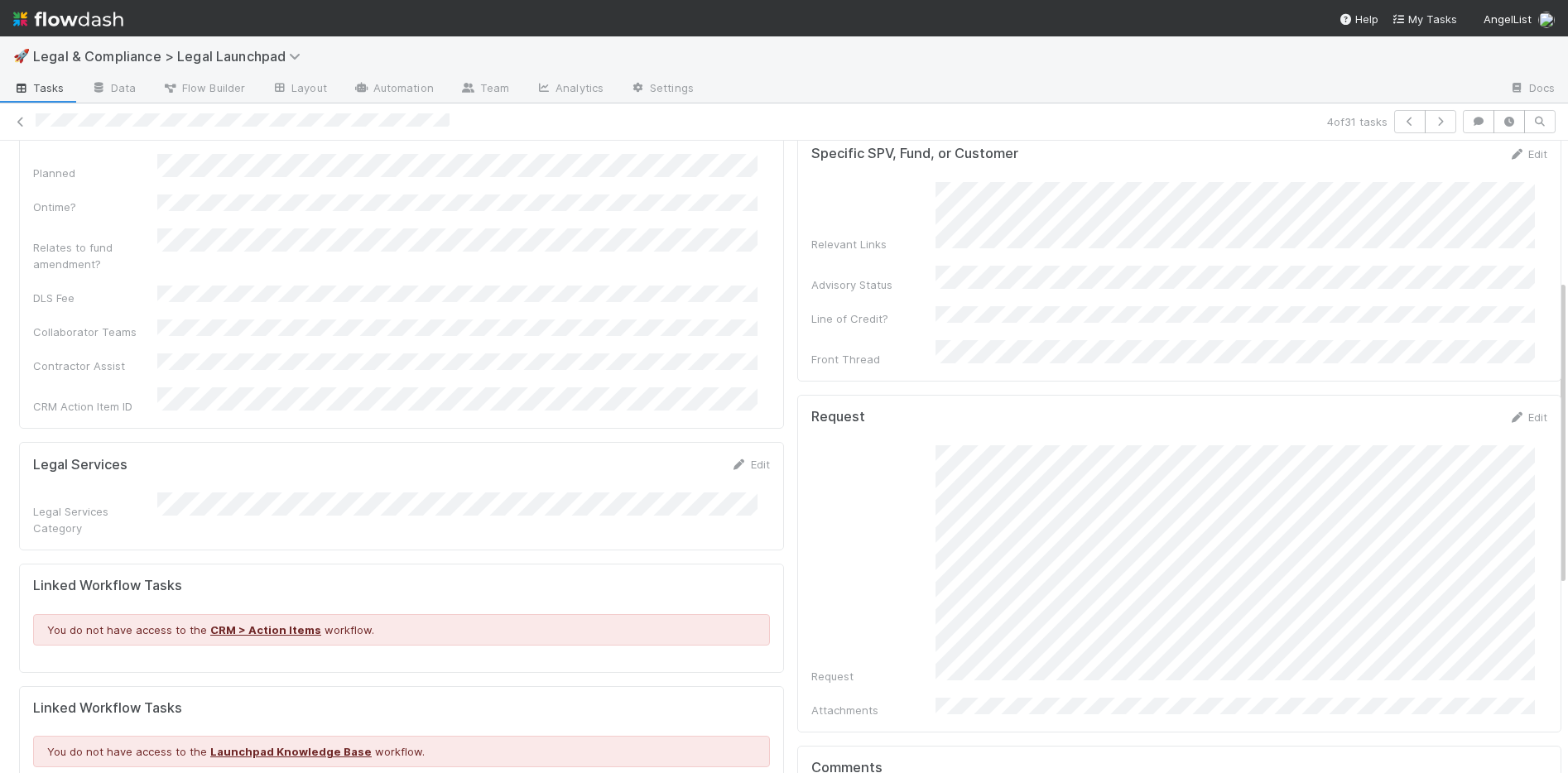
click at [480, 121] on div at bounding box center [677, 121] width 1284 height 17
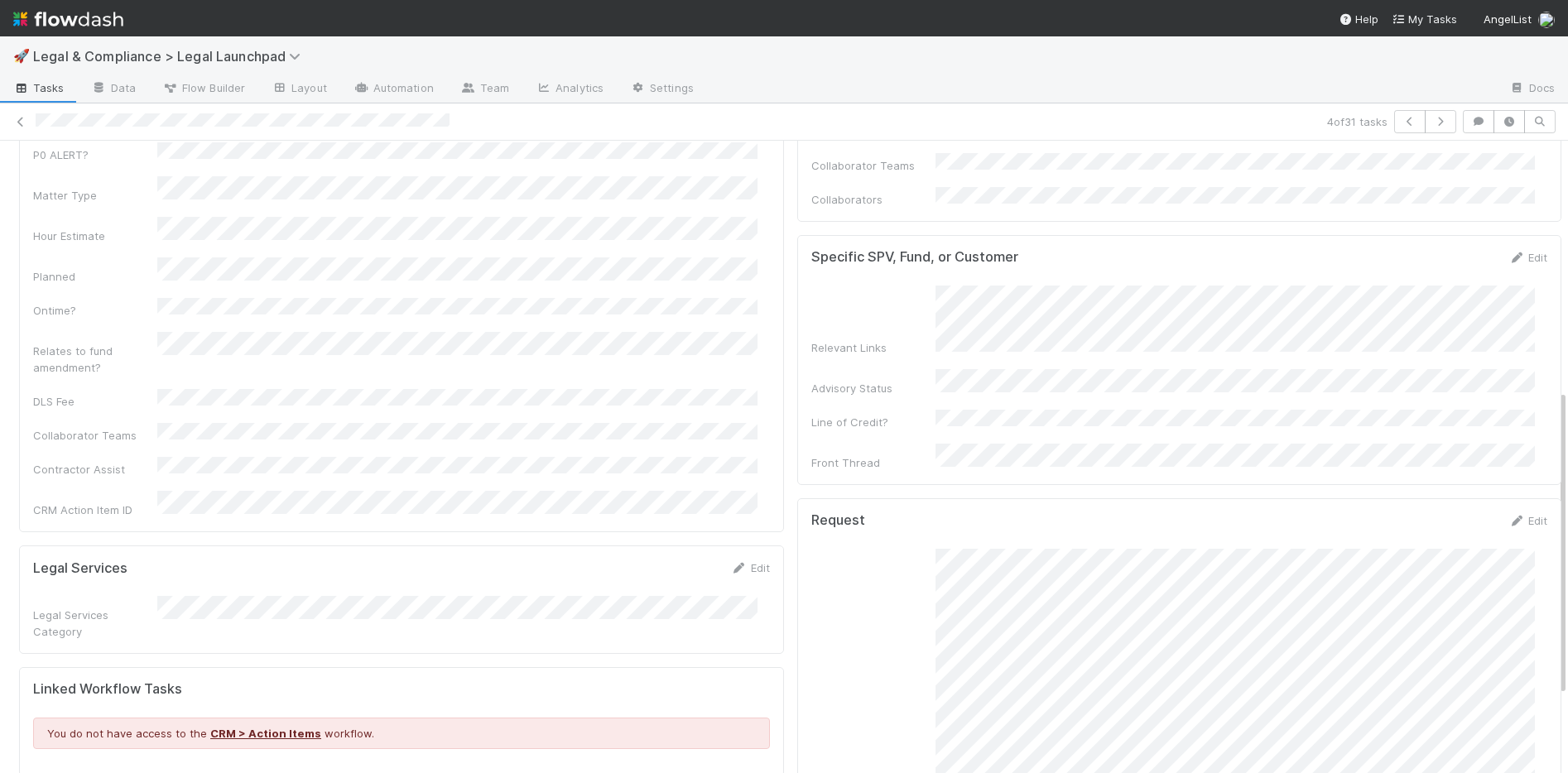
scroll to position [554, 0]
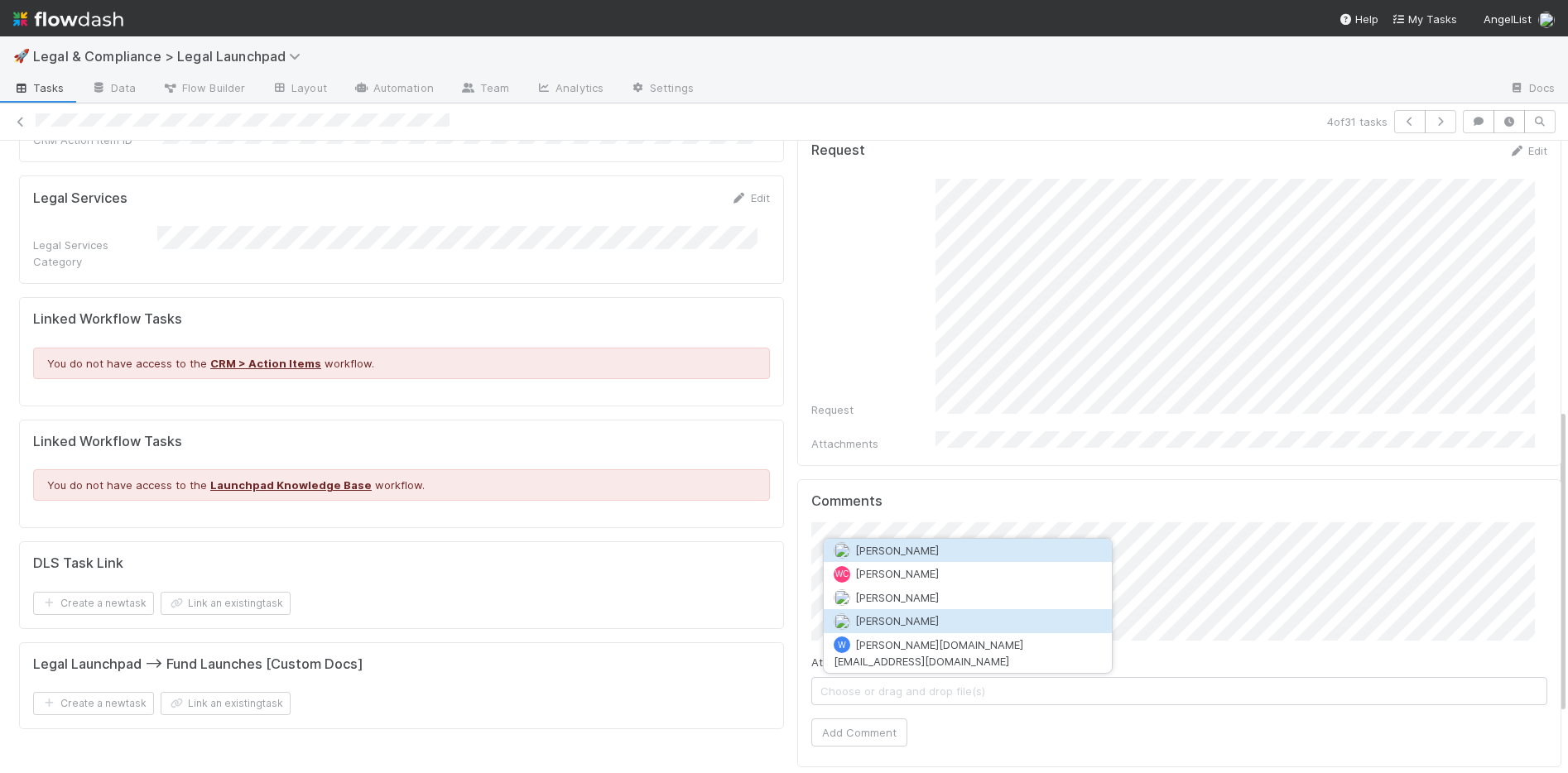
click at [890, 577] on span "[PERSON_NAME]" at bounding box center [897, 621] width 84 height 14
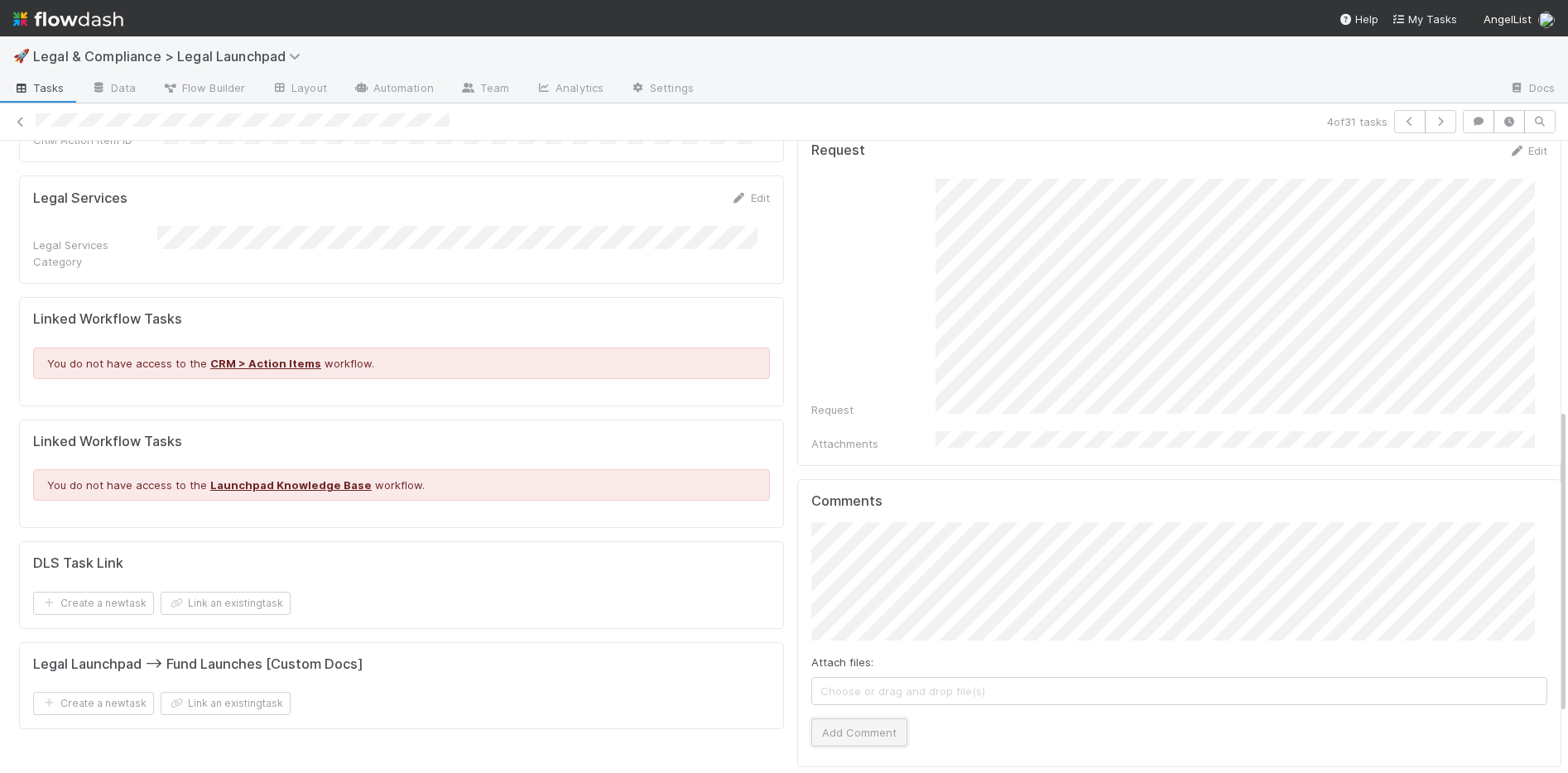
click at [866, 577] on button "Add Comment" at bounding box center [859, 732] width 96 height 28
click at [15, 121] on icon at bounding box center [21, 122] width 16 height 11
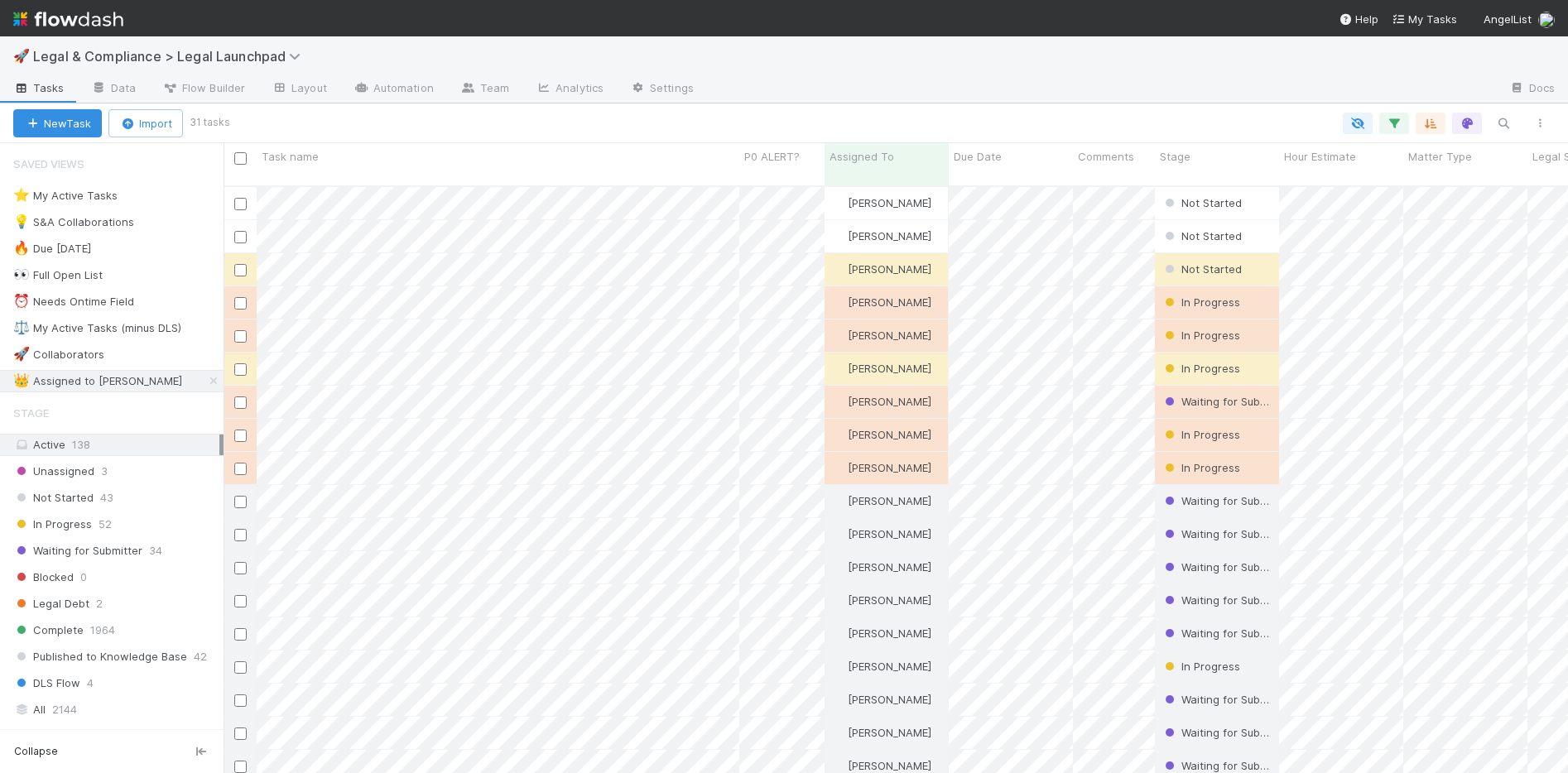
scroll to position [589, 1332]
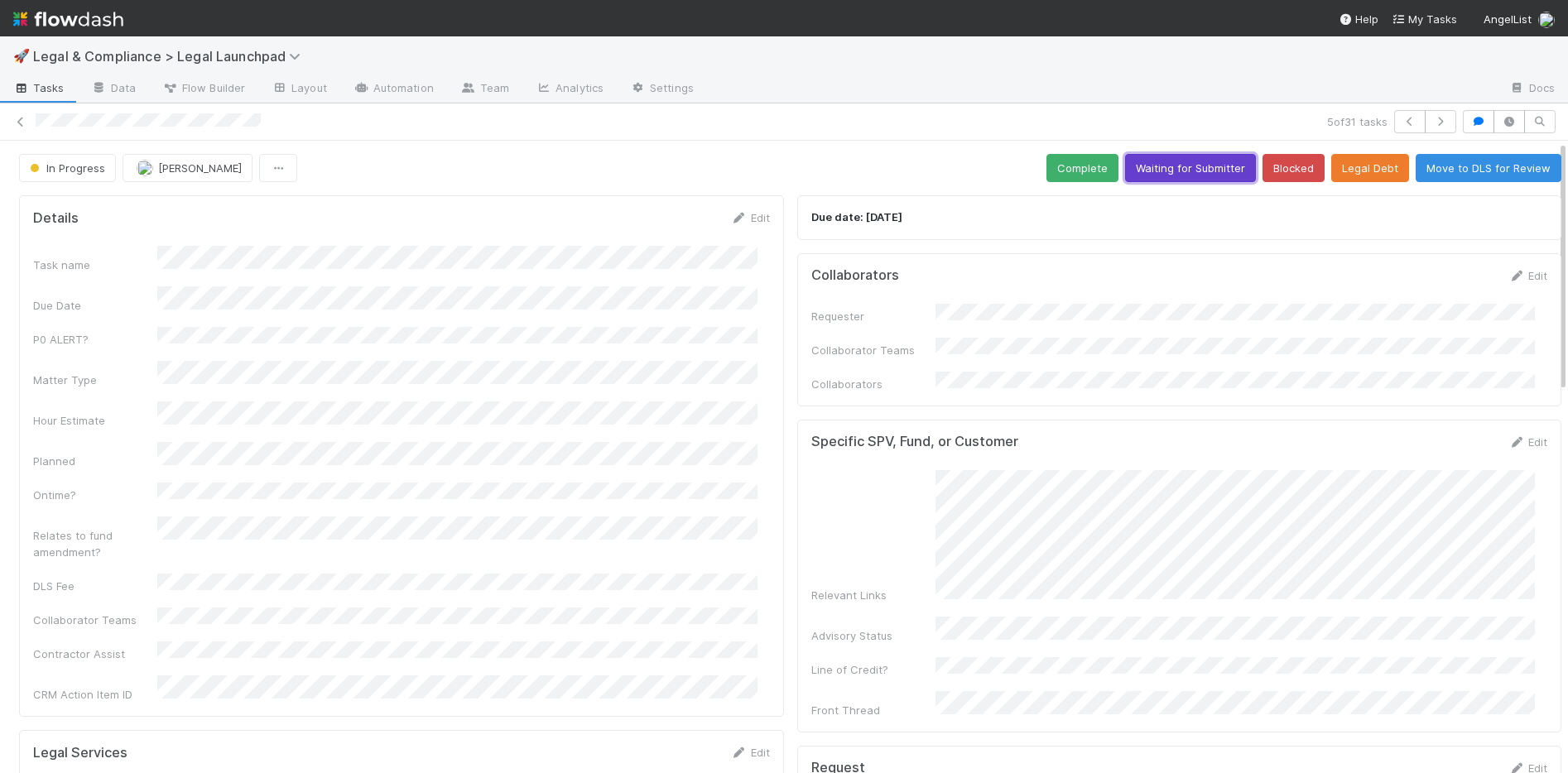
click at [1154, 167] on button "Waiting for Submitter" at bounding box center [1190, 168] width 130 height 28
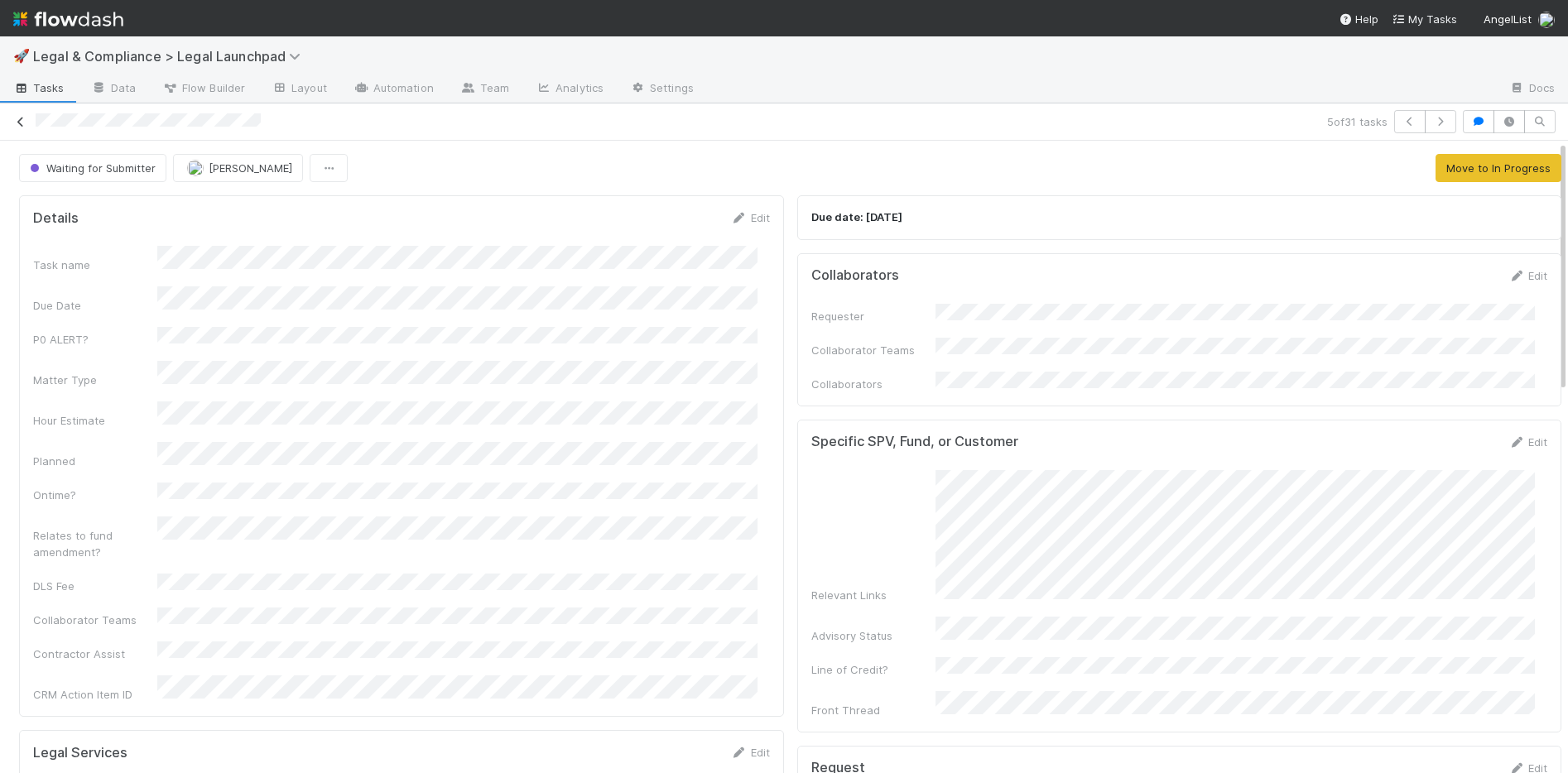
click at [25, 117] on icon at bounding box center [21, 122] width 16 height 11
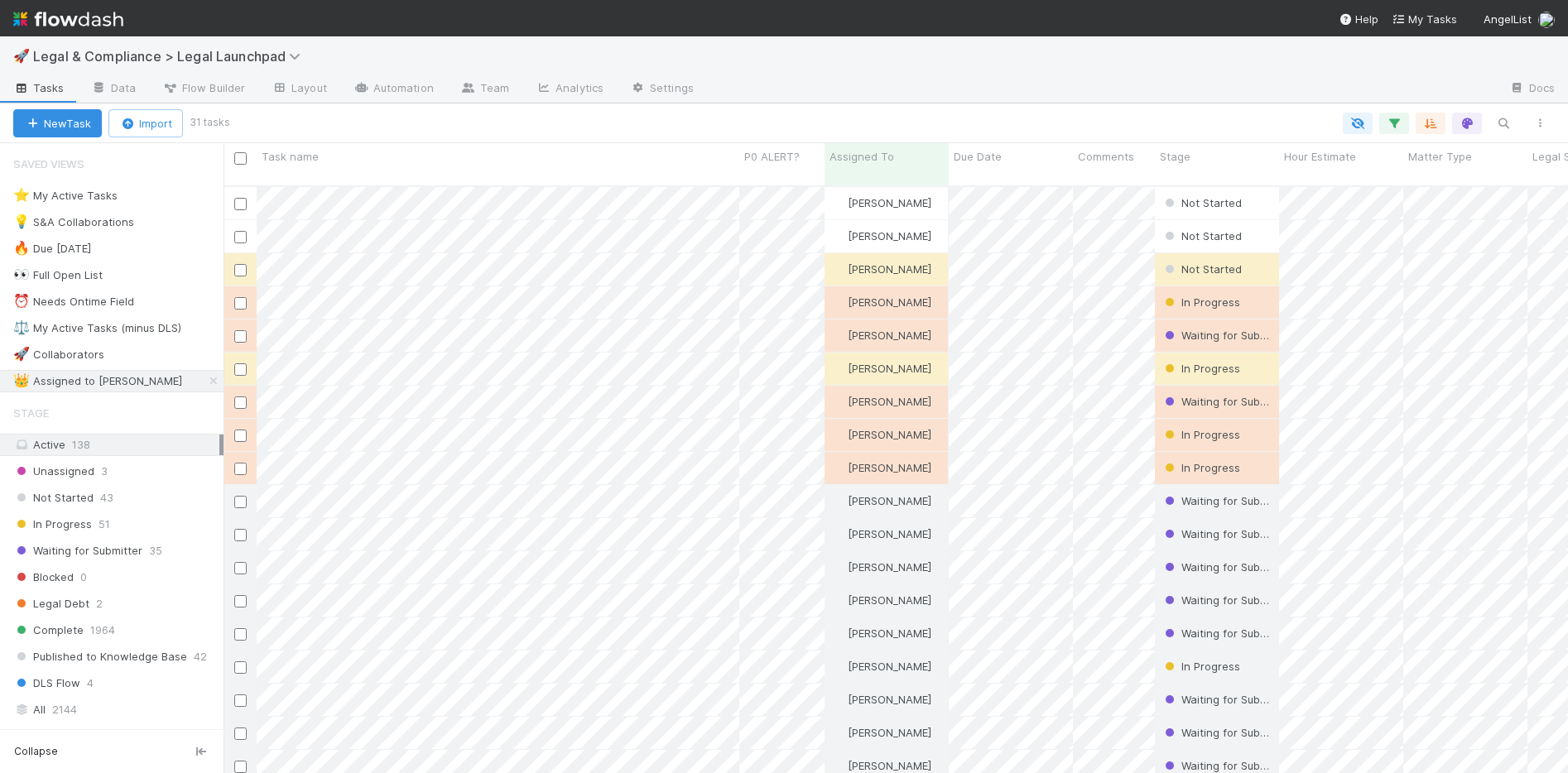
scroll to position [589, 1332]
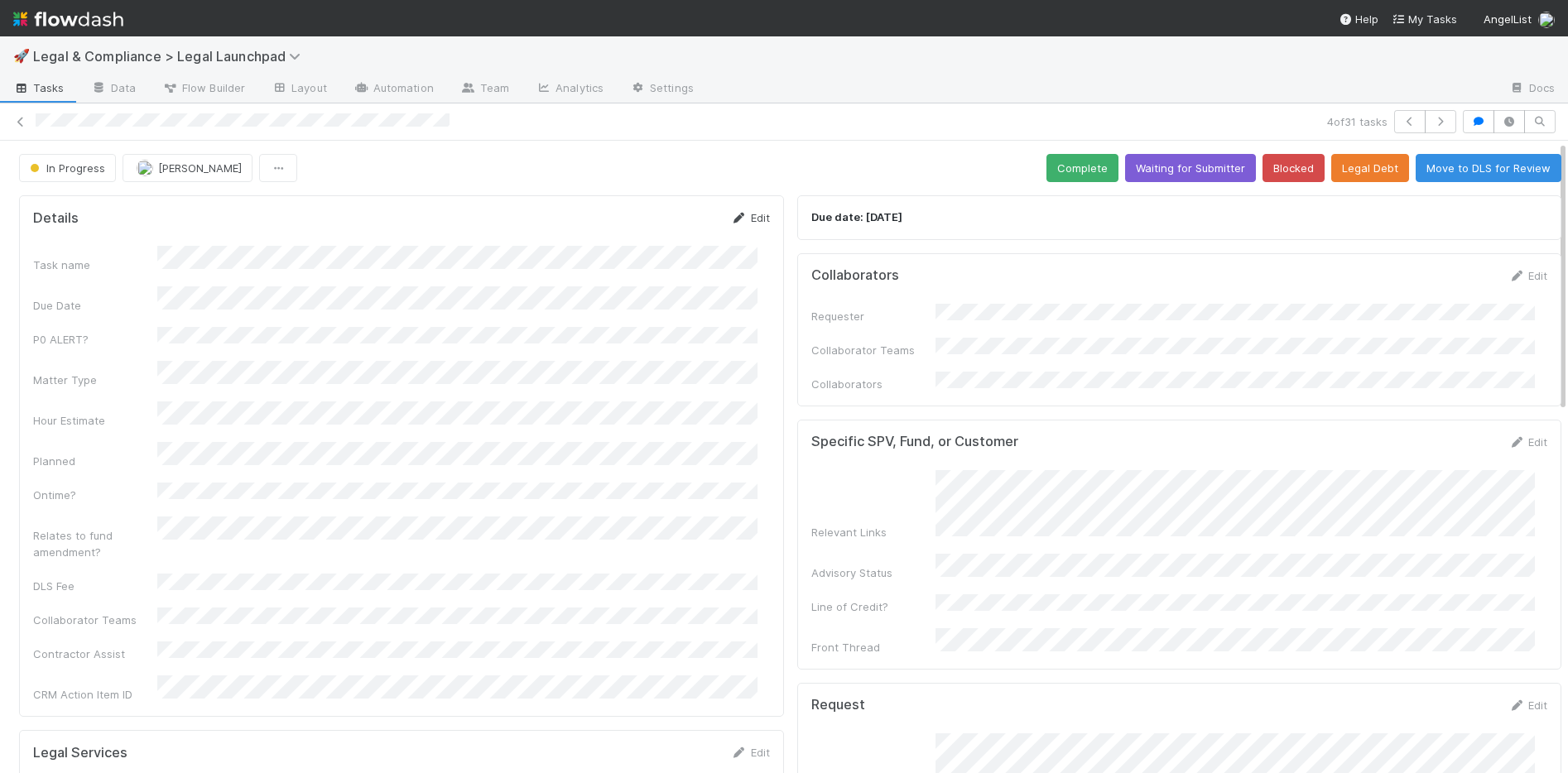
click at [743, 215] on link "Edit" at bounding box center [750, 218] width 39 height 14
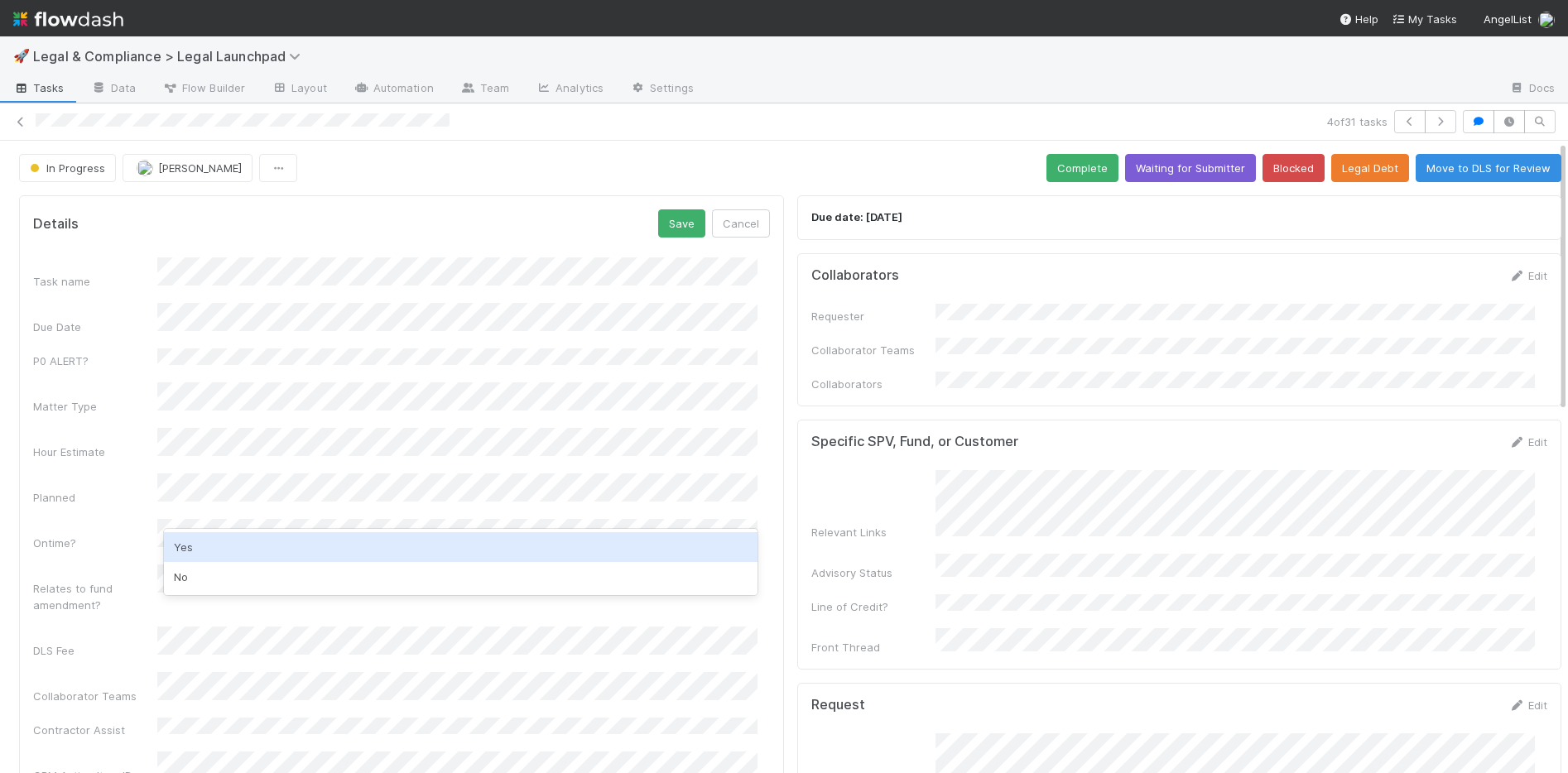
click at [227, 551] on div "Yes" at bounding box center [460, 547] width 593 height 30
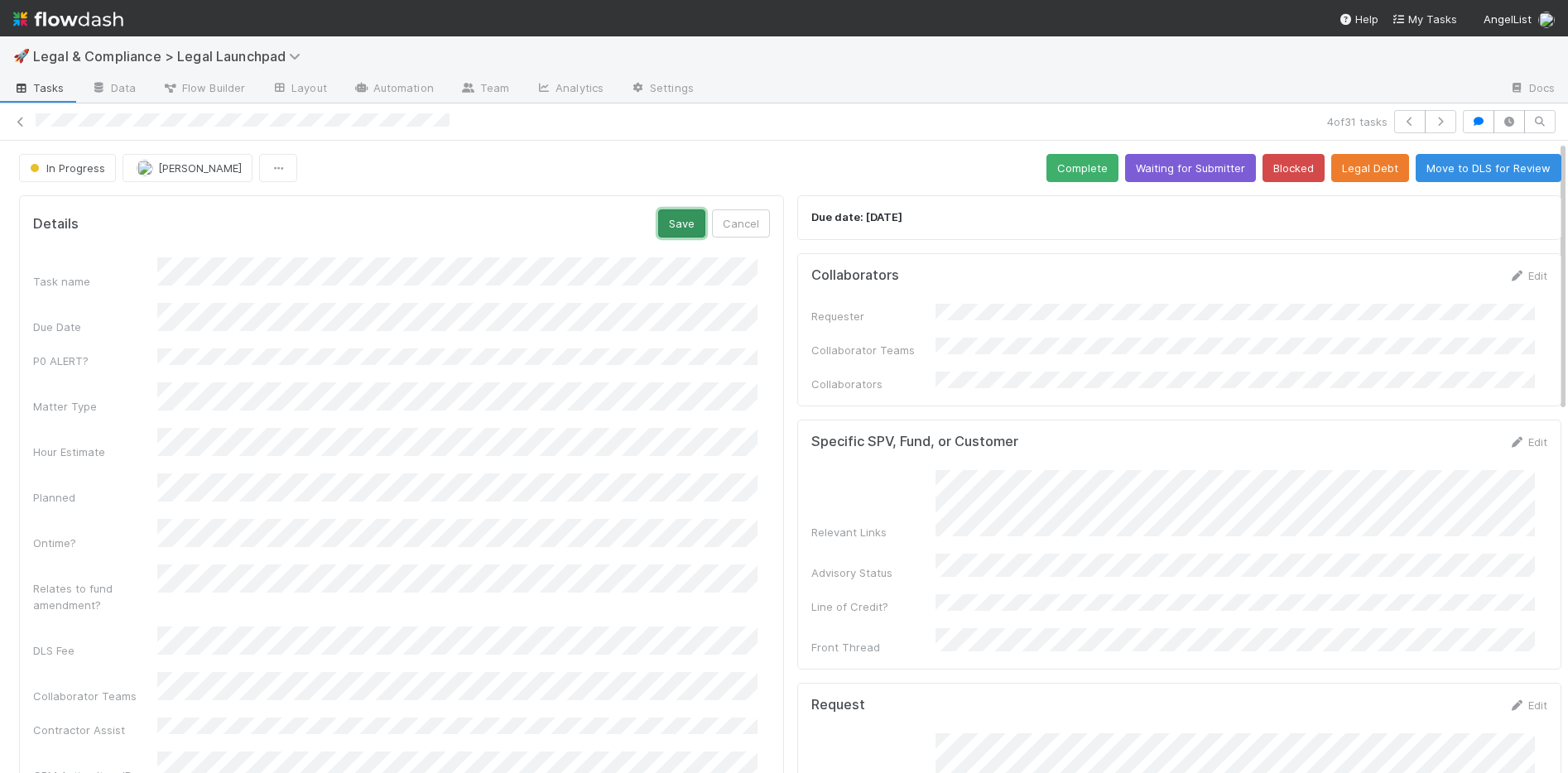
click at [672, 223] on button "Save" at bounding box center [682, 223] width 47 height 28
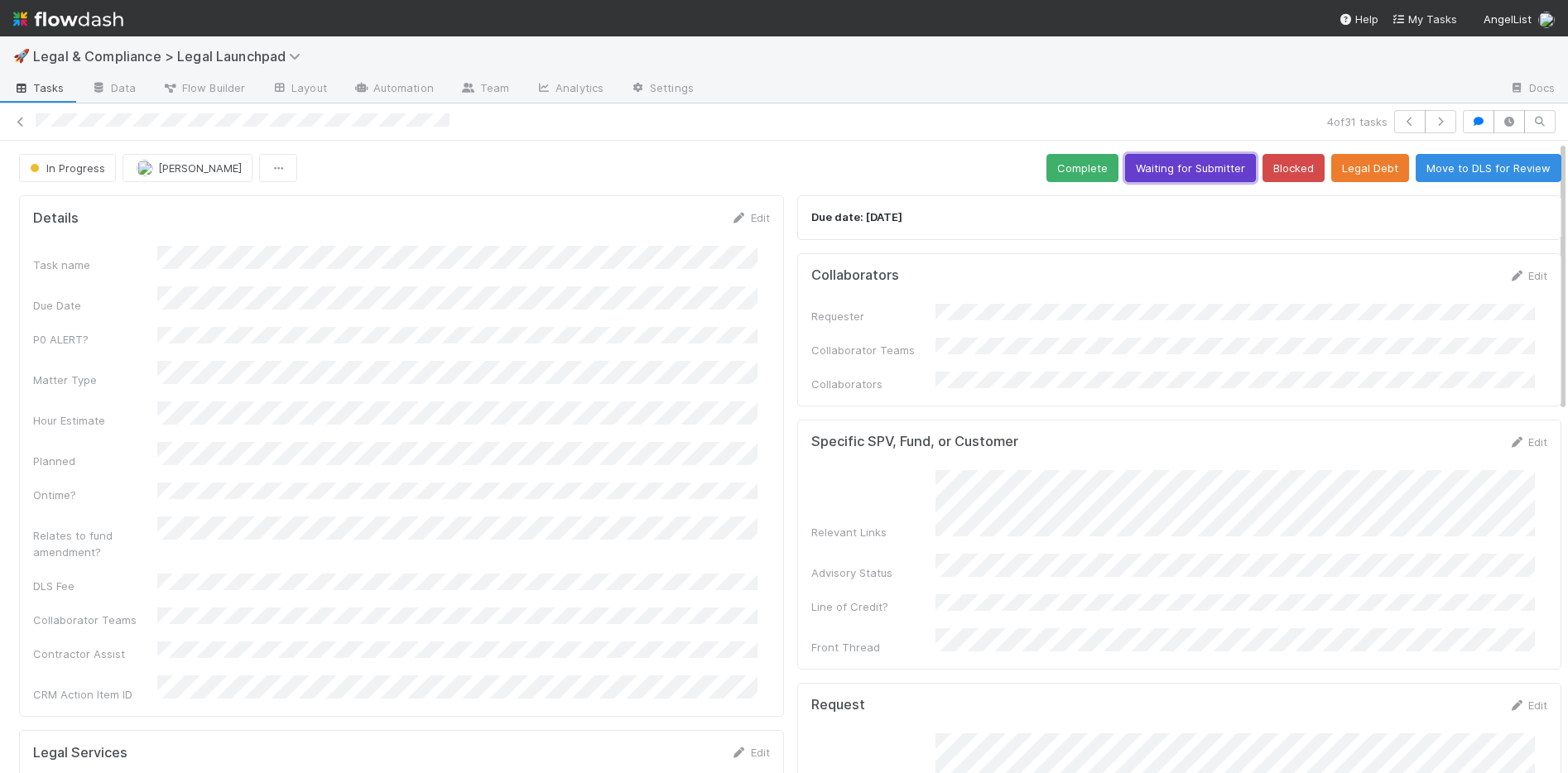
click at [1166, 171] on button "Waiting for Submitter" at bounding box center [1190, 168] width 130 height 28
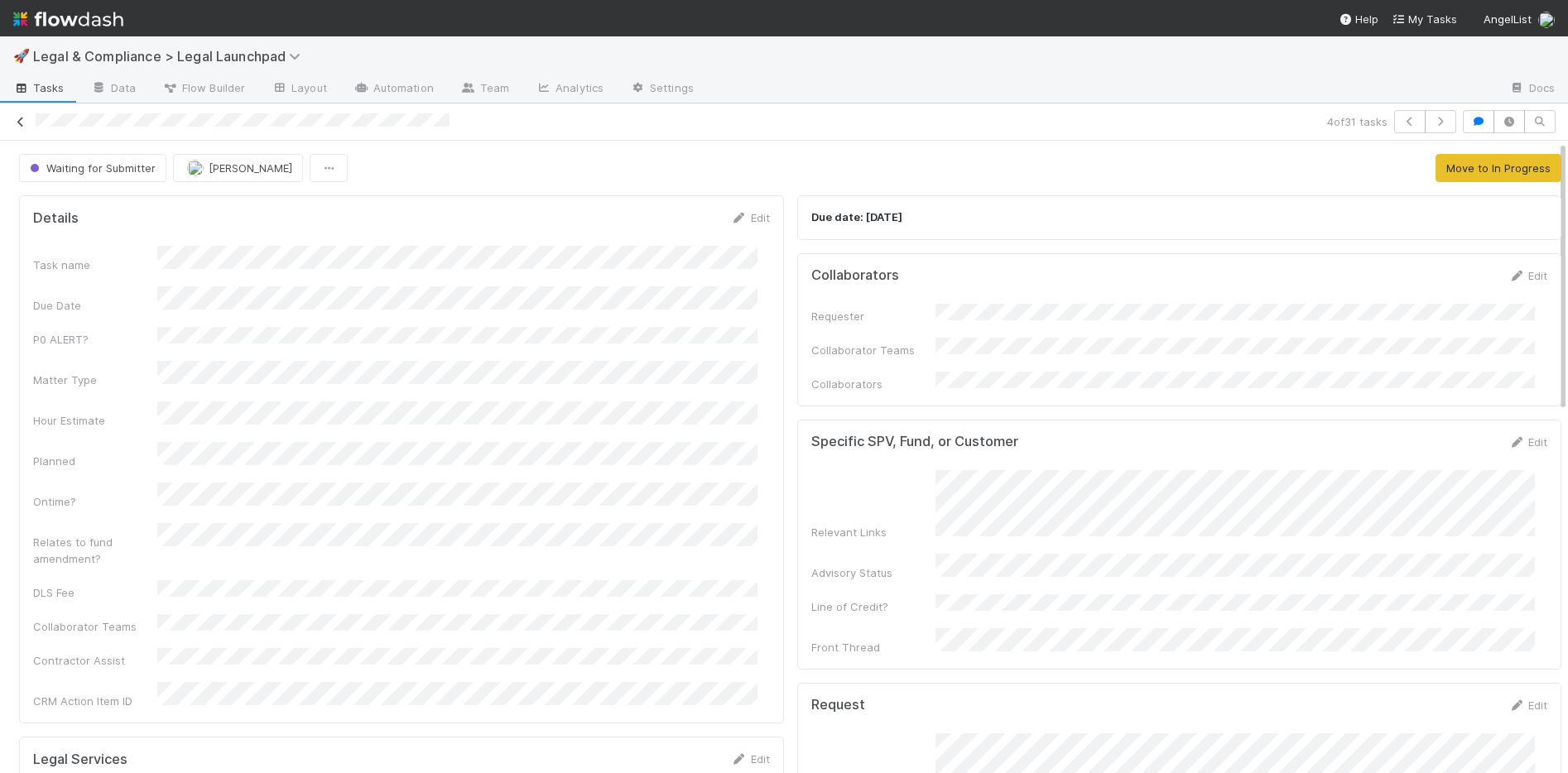
click at [21, 117] on icon at bounding box center [21, 122] width 16 height 11
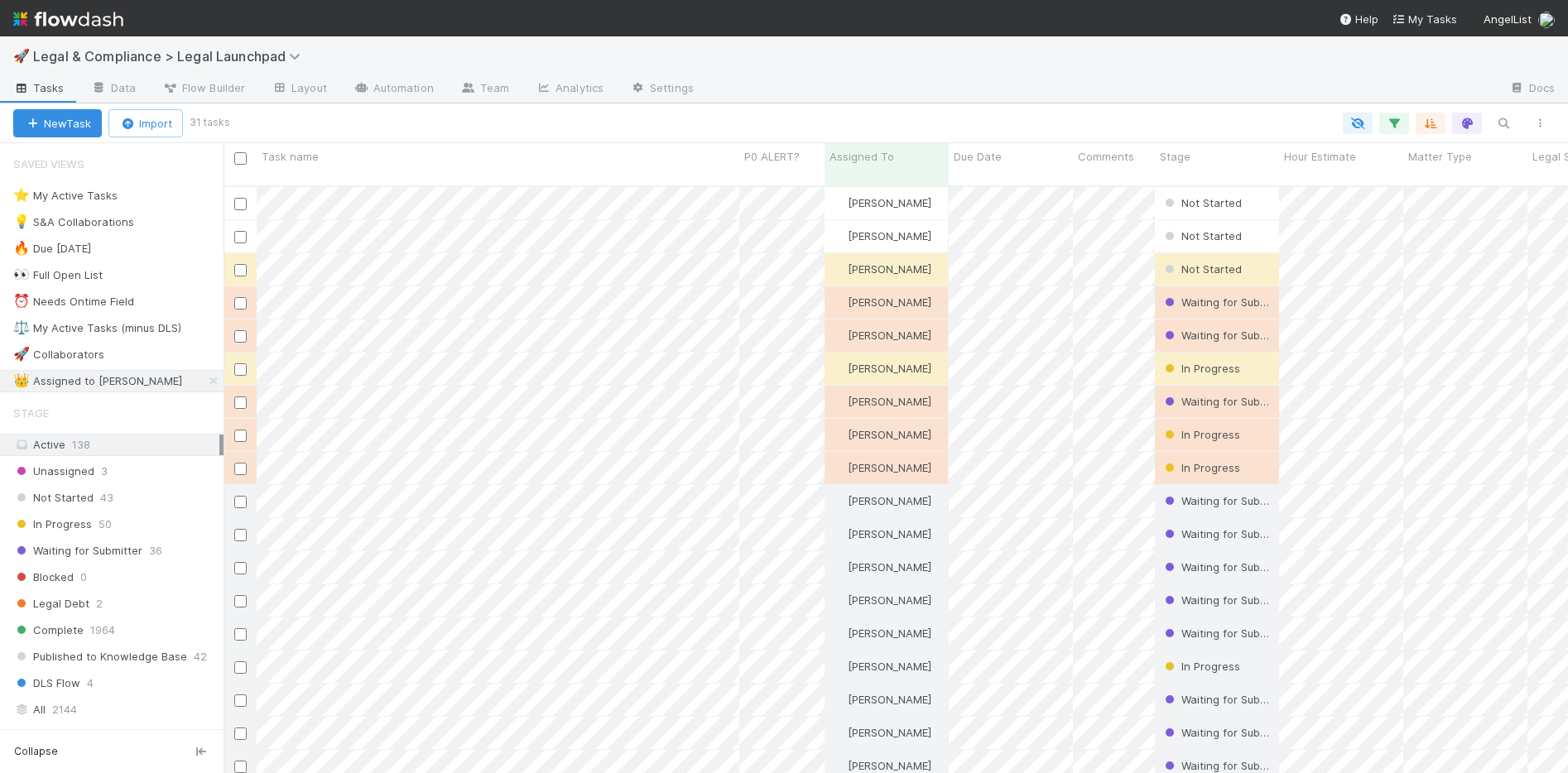
scroll to position [589, 1332]
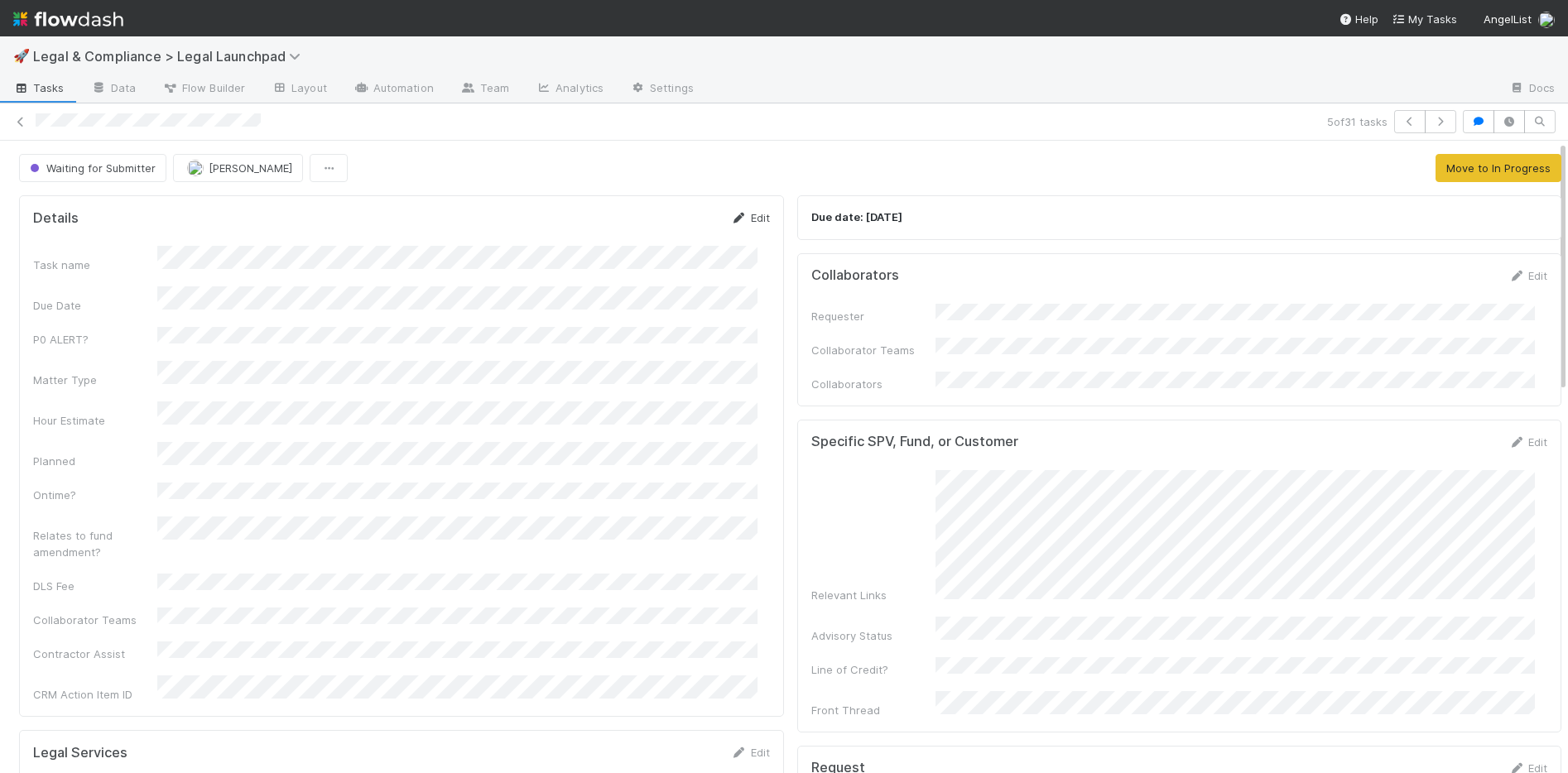
click at [736, 211] on link "Edit" at bounding box center [750, 218] width 39 height 14
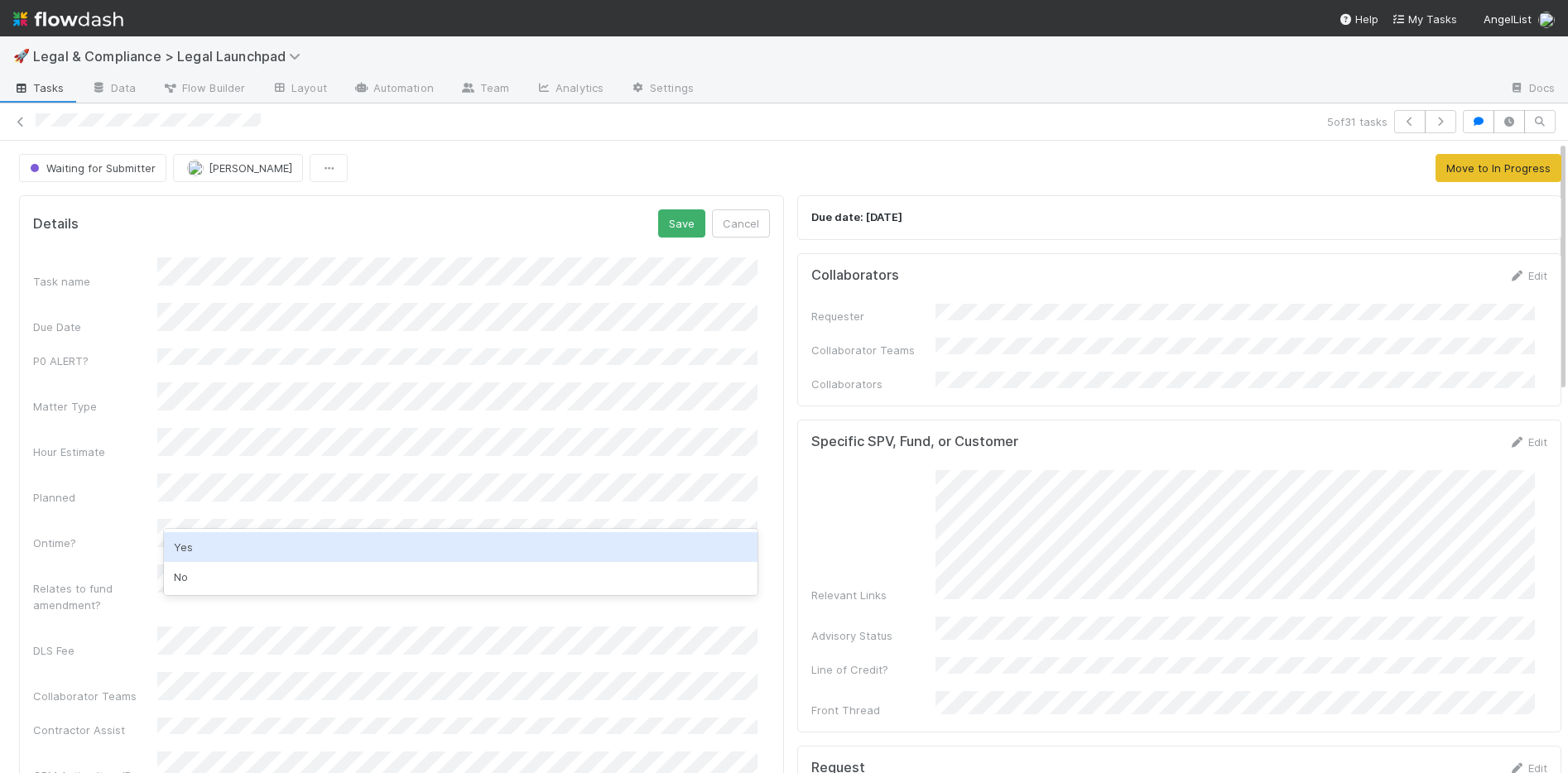
click at [218, 544] on div "Yes" at bounding box center [460, 547] width 593 height 30
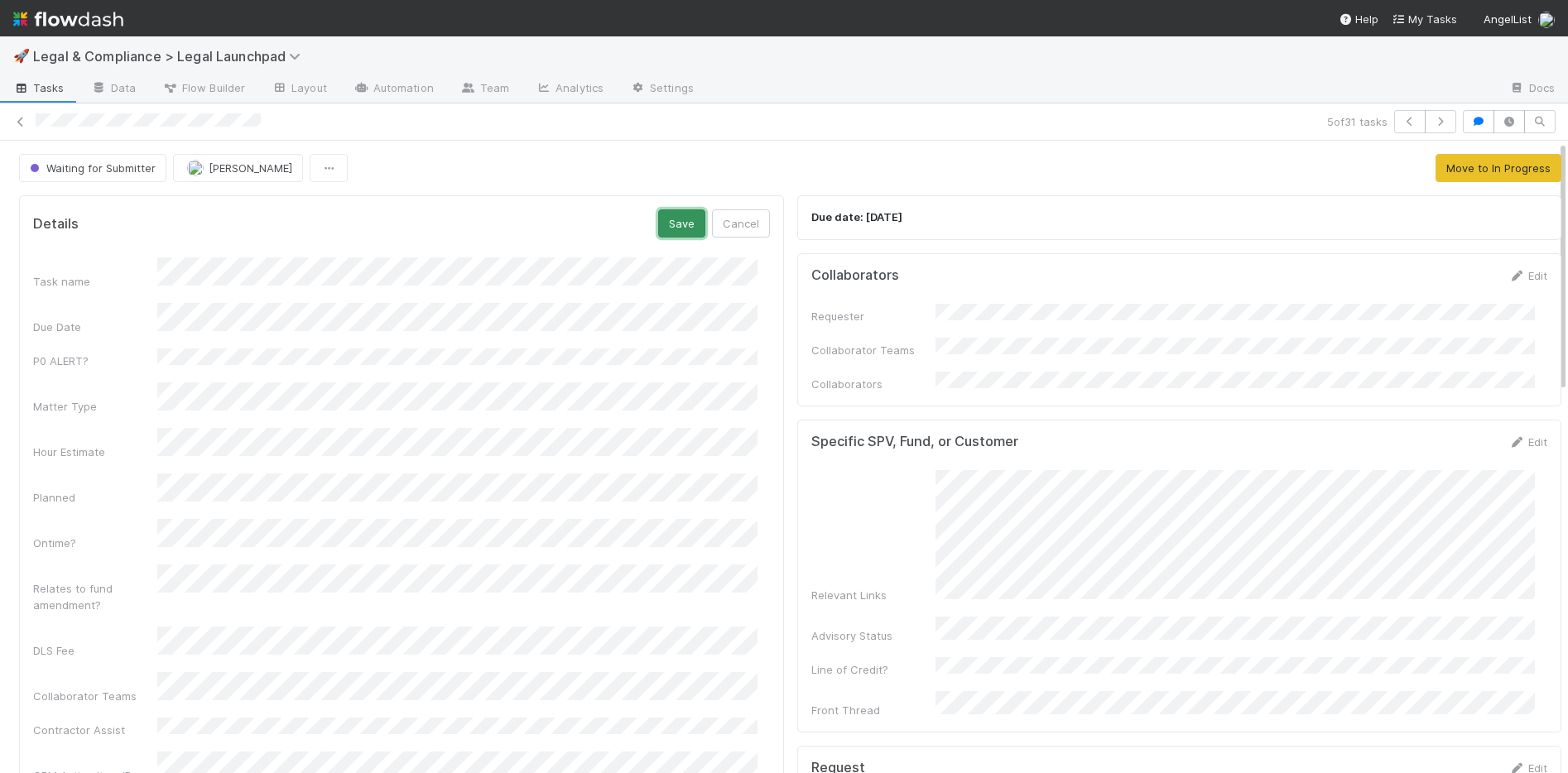
click at [670, 225] on button "Save" at bounding box center [682, 223] width 47 height 28
click at [15, 123] on icon at bounding box center [21, 122] width 16 height 11
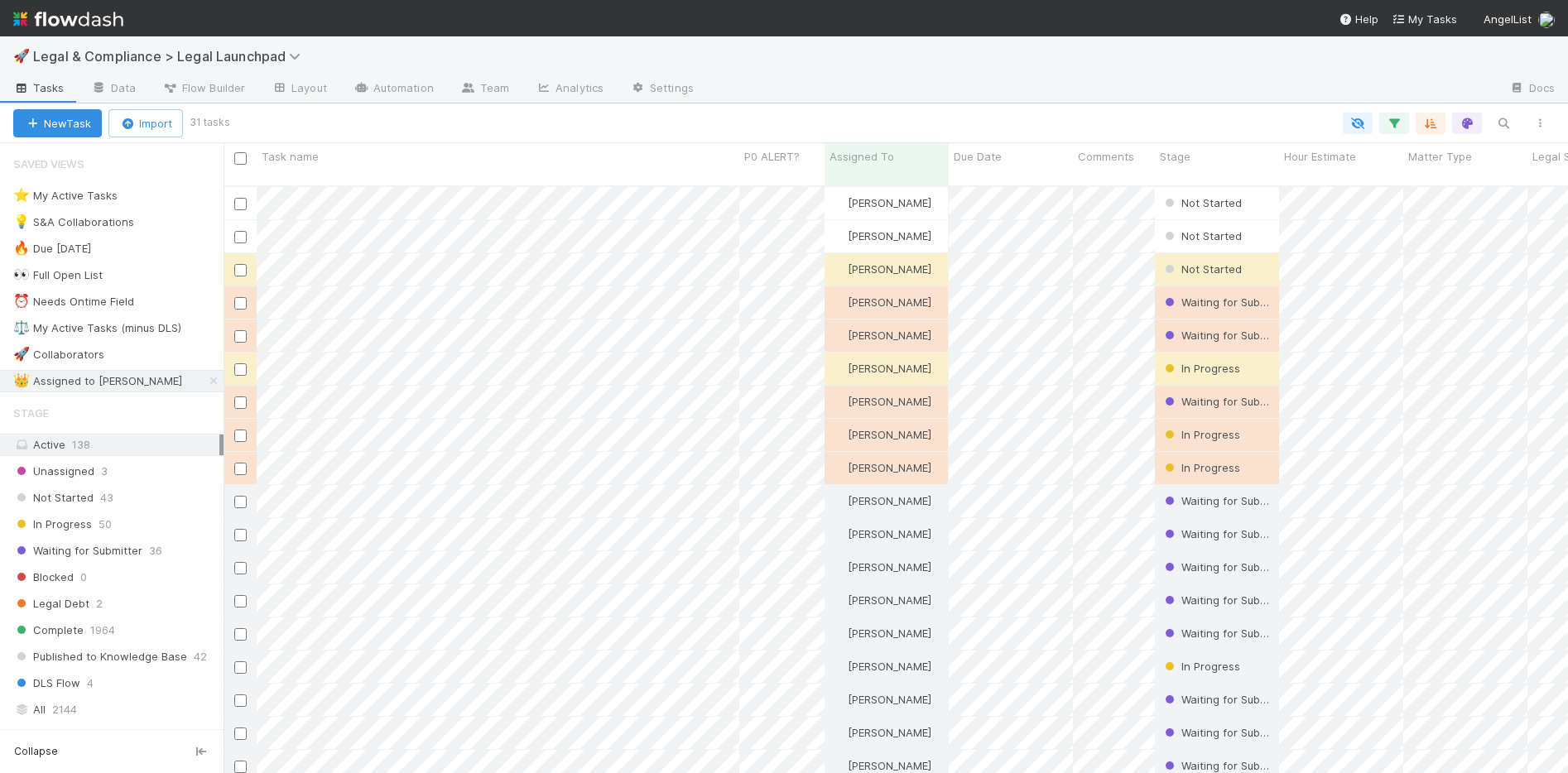
scroll to position [589, 1332]
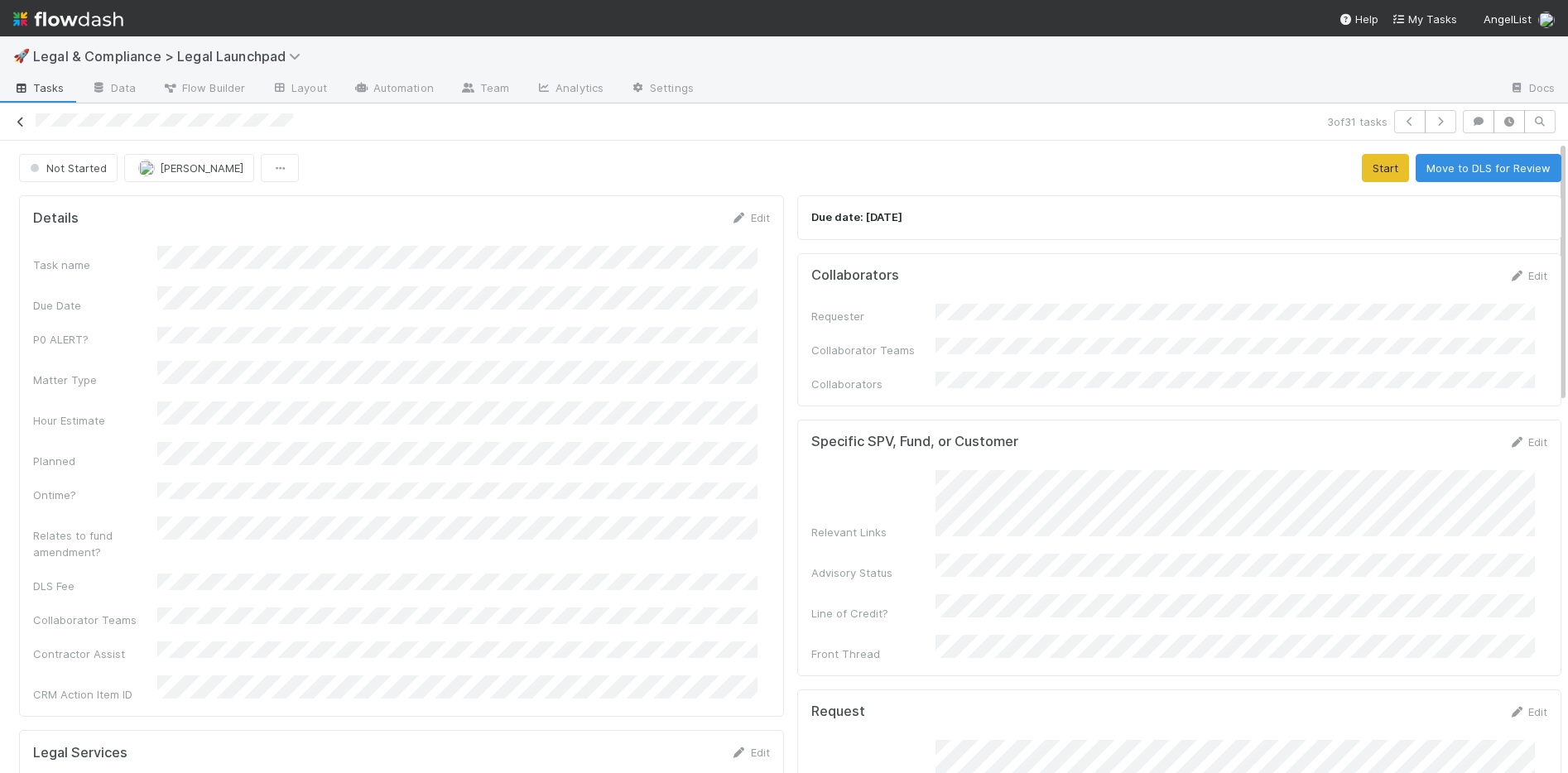
click at [22, 121] on icon at bounding box center [21, 122] width 16 height 11
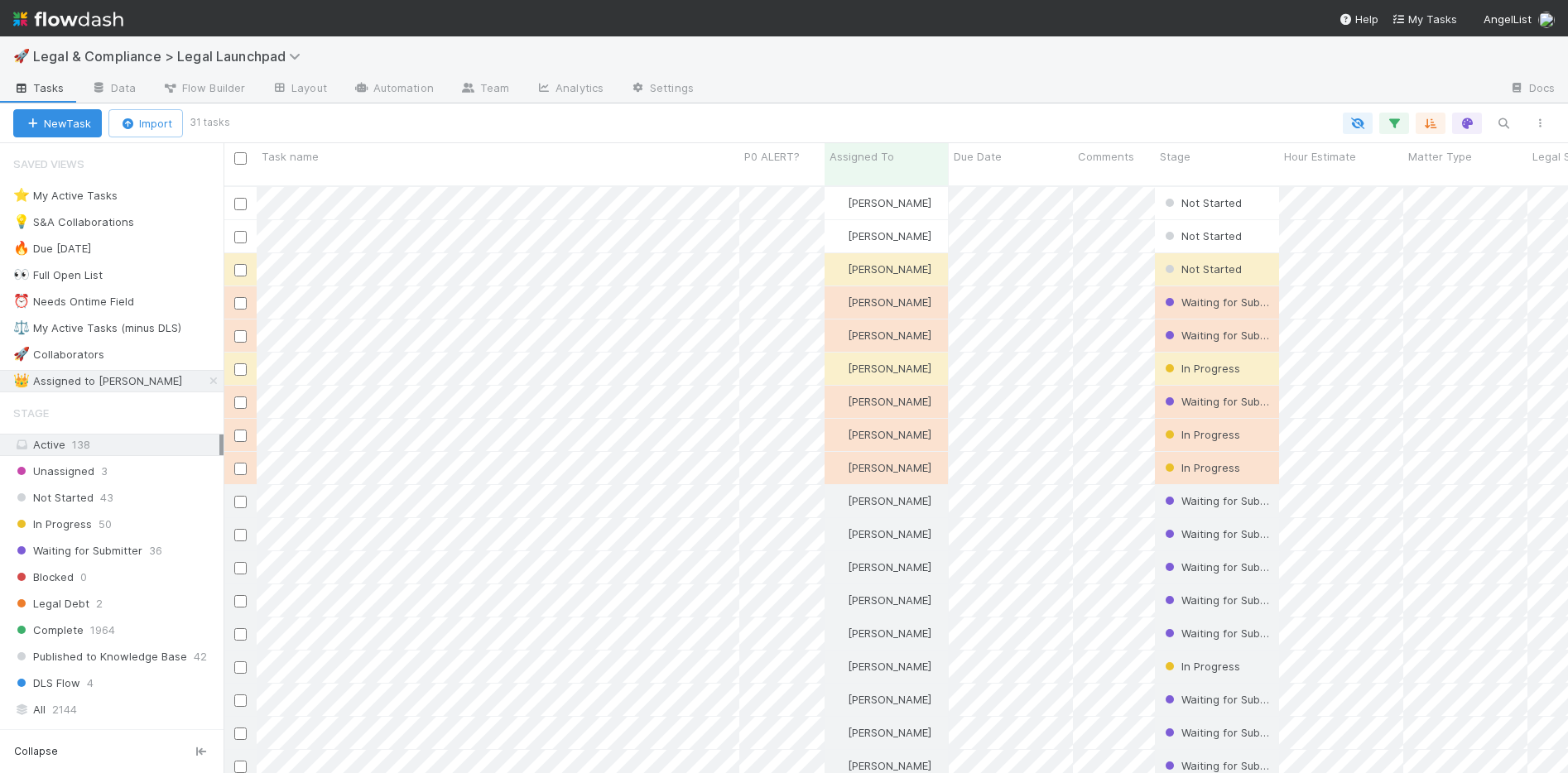
scroll to position [589, 1332]
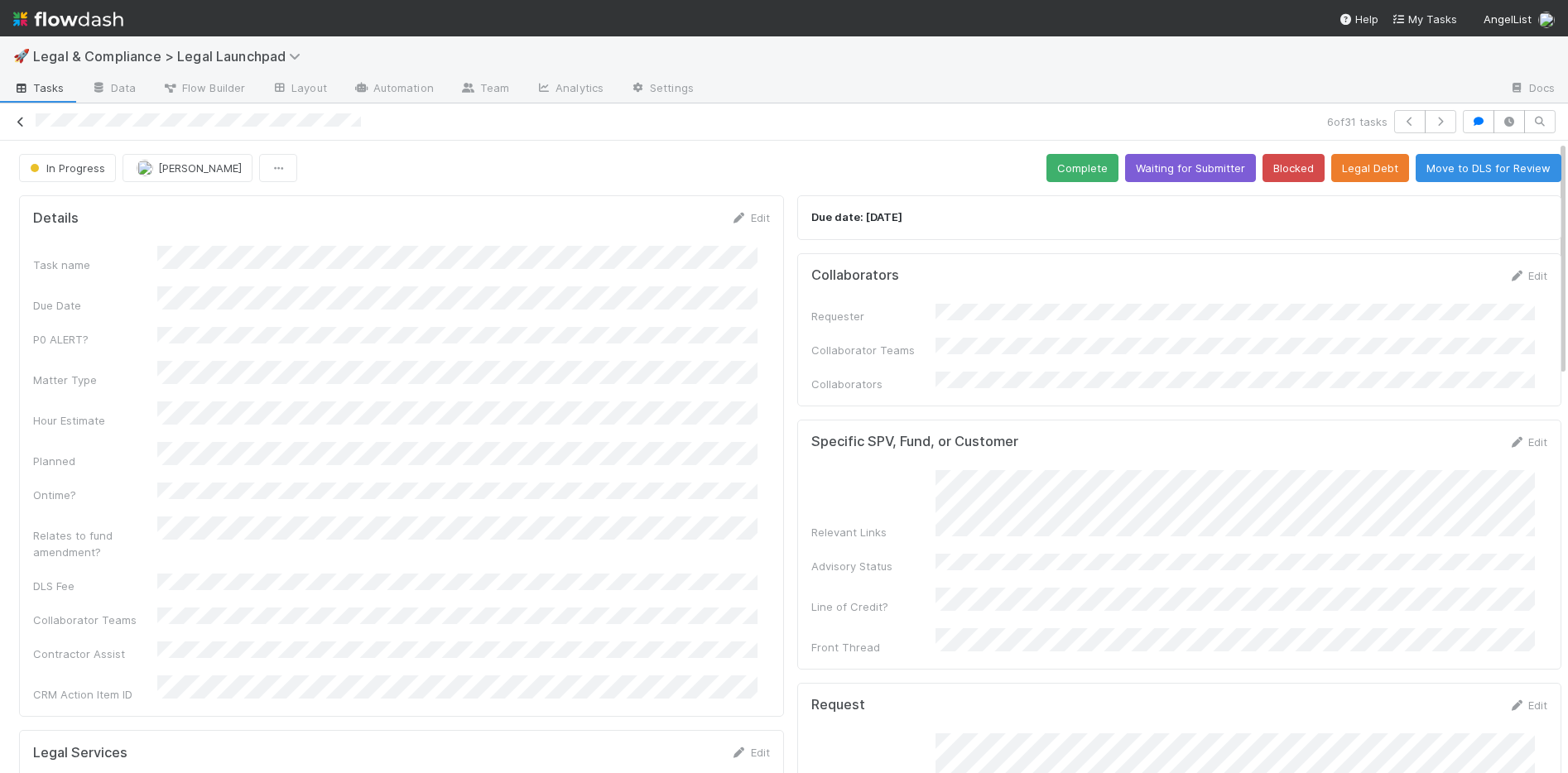
click at [20, 117] on icon at bounding box center [21, 122] width 16 height 11
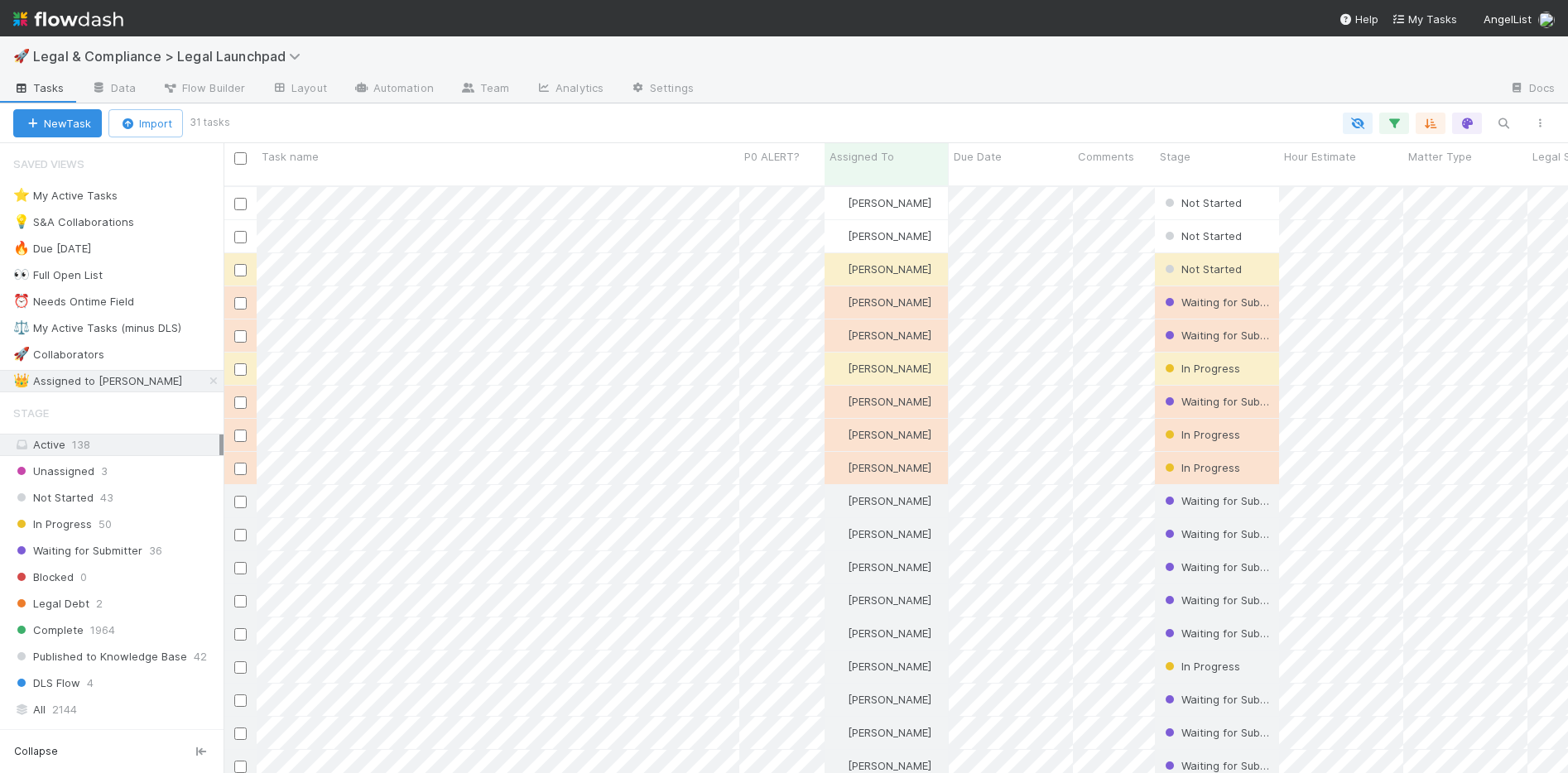
scroll to position [589, 1332]
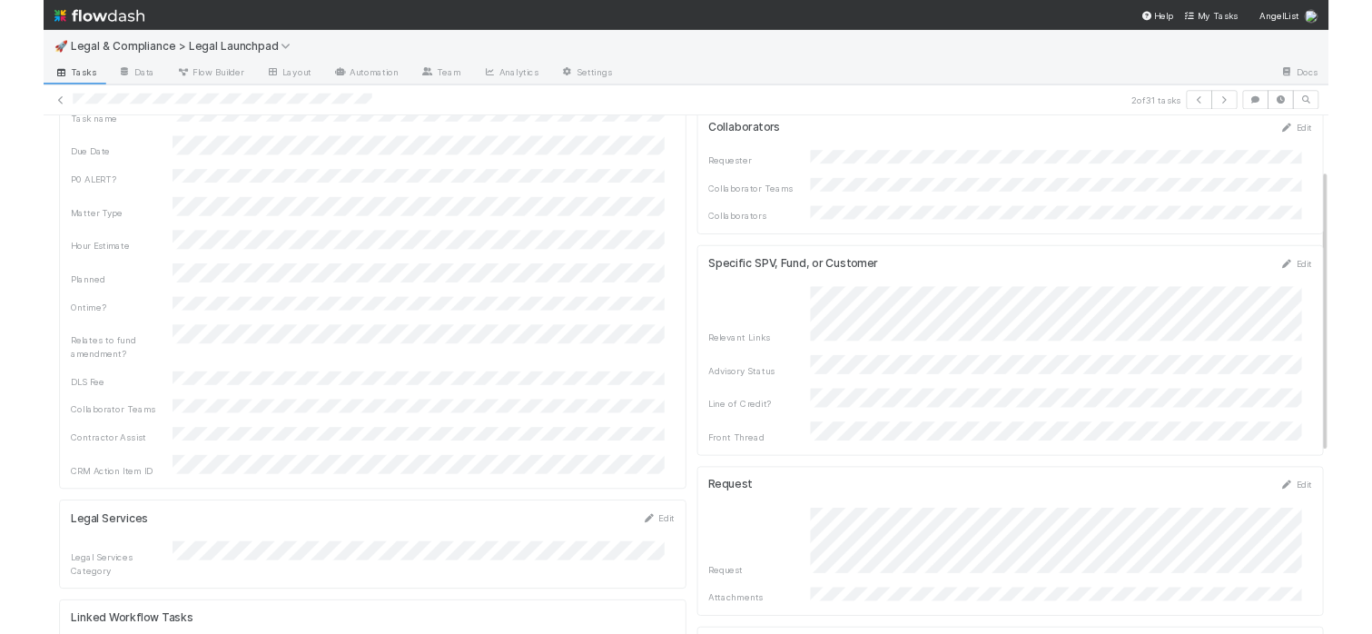
scroll to position [133, 0]
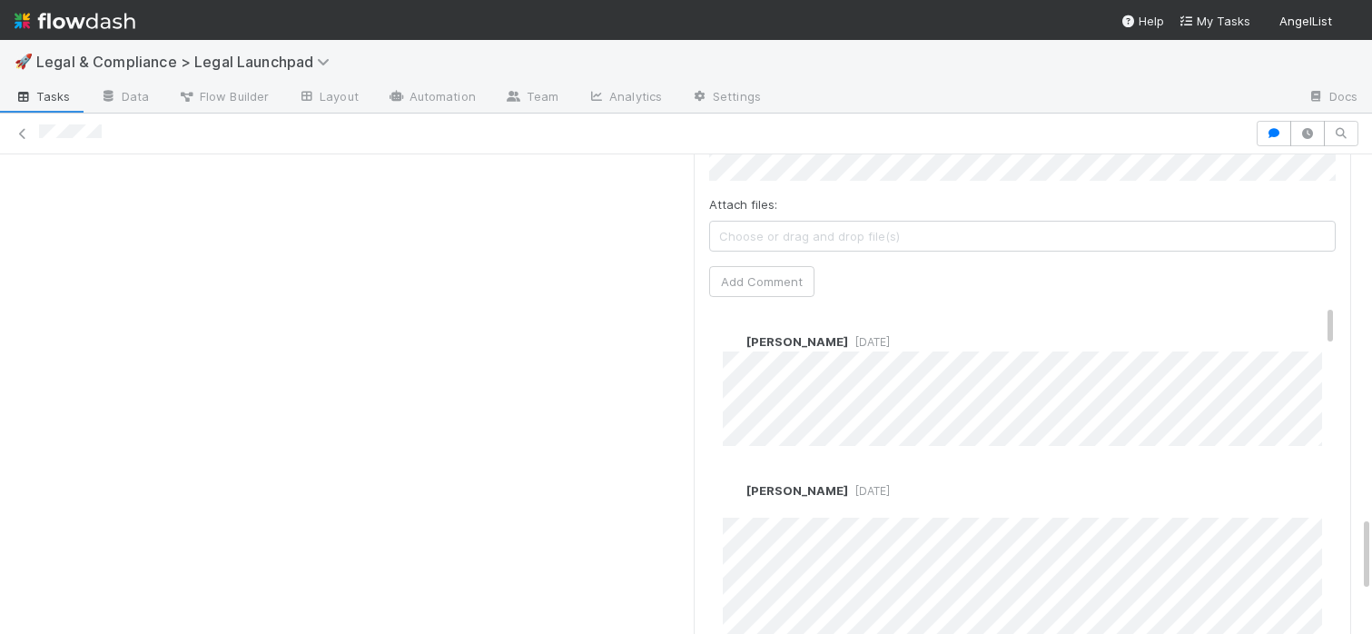
scroll to position [2356, 0]
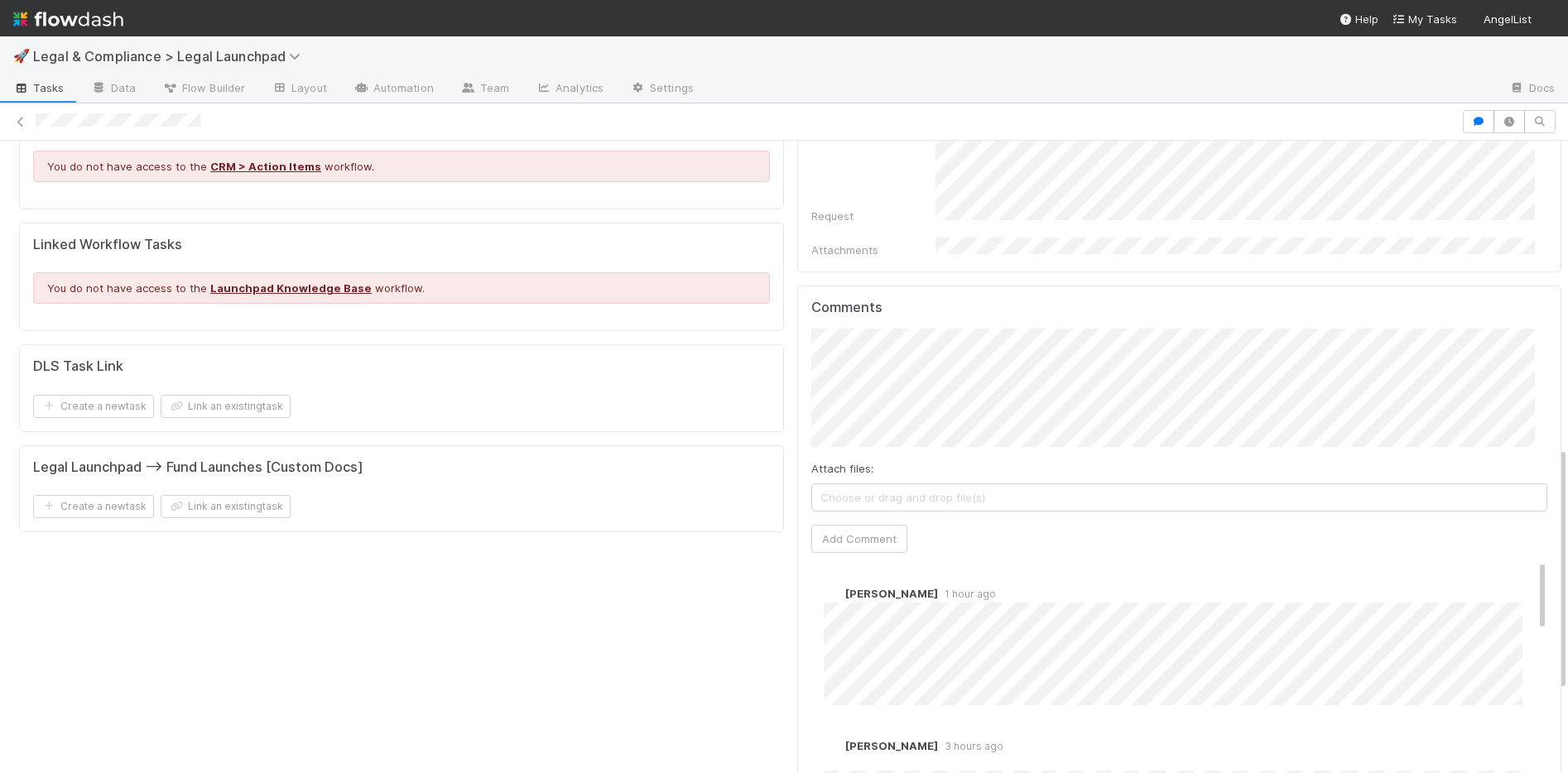
scroll to position [732, 0]
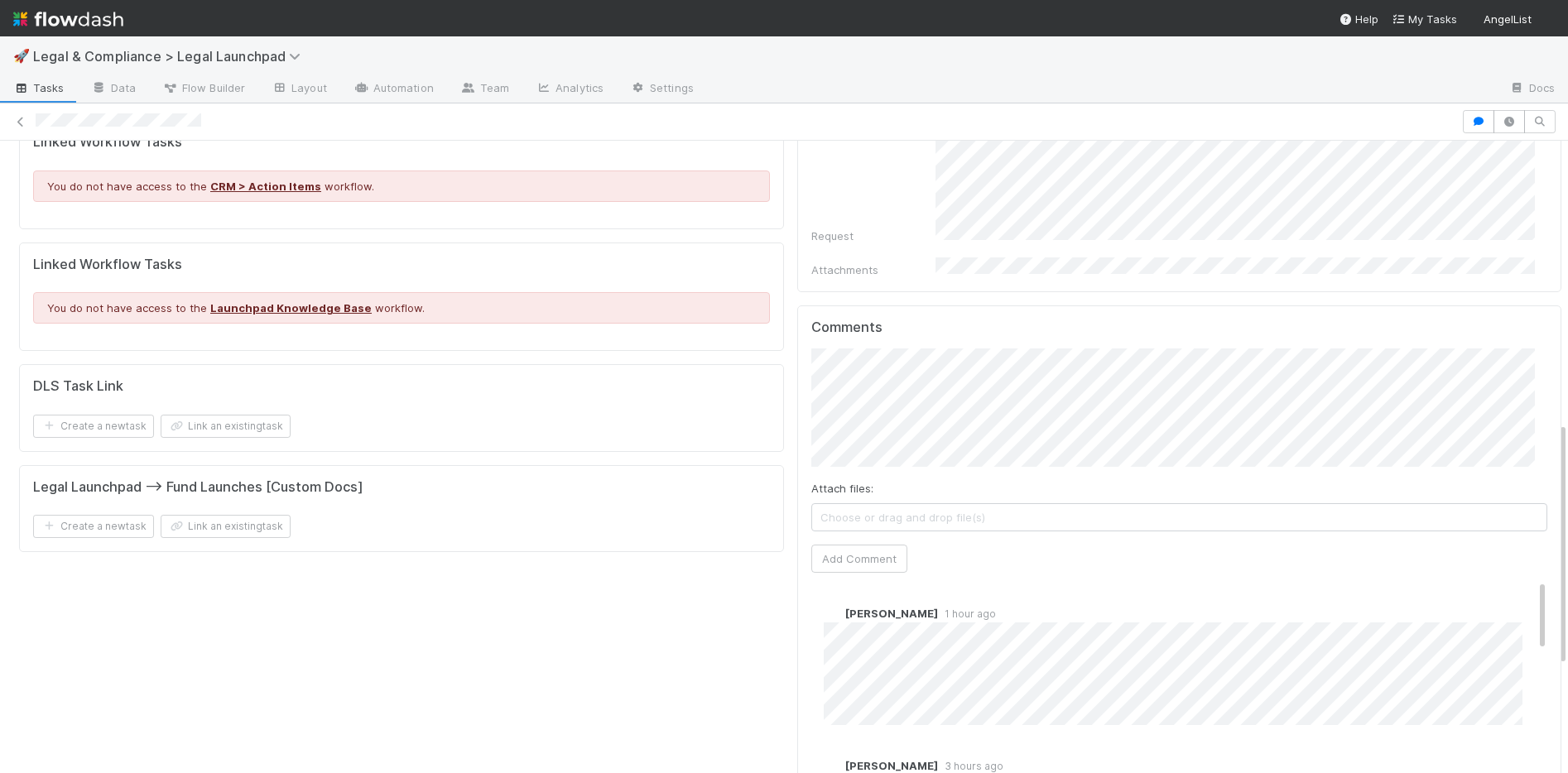
click at [798, 347] on div "Comments Attach files: Choose or drag and drop file(s) Add Comment [PERSON_NAME…" at bounding box center [1180, 615] width 765 height 620
click at [870, 395] on span "[PERSON_NAME]" at bounding box center [884, 399] width 84 height 14
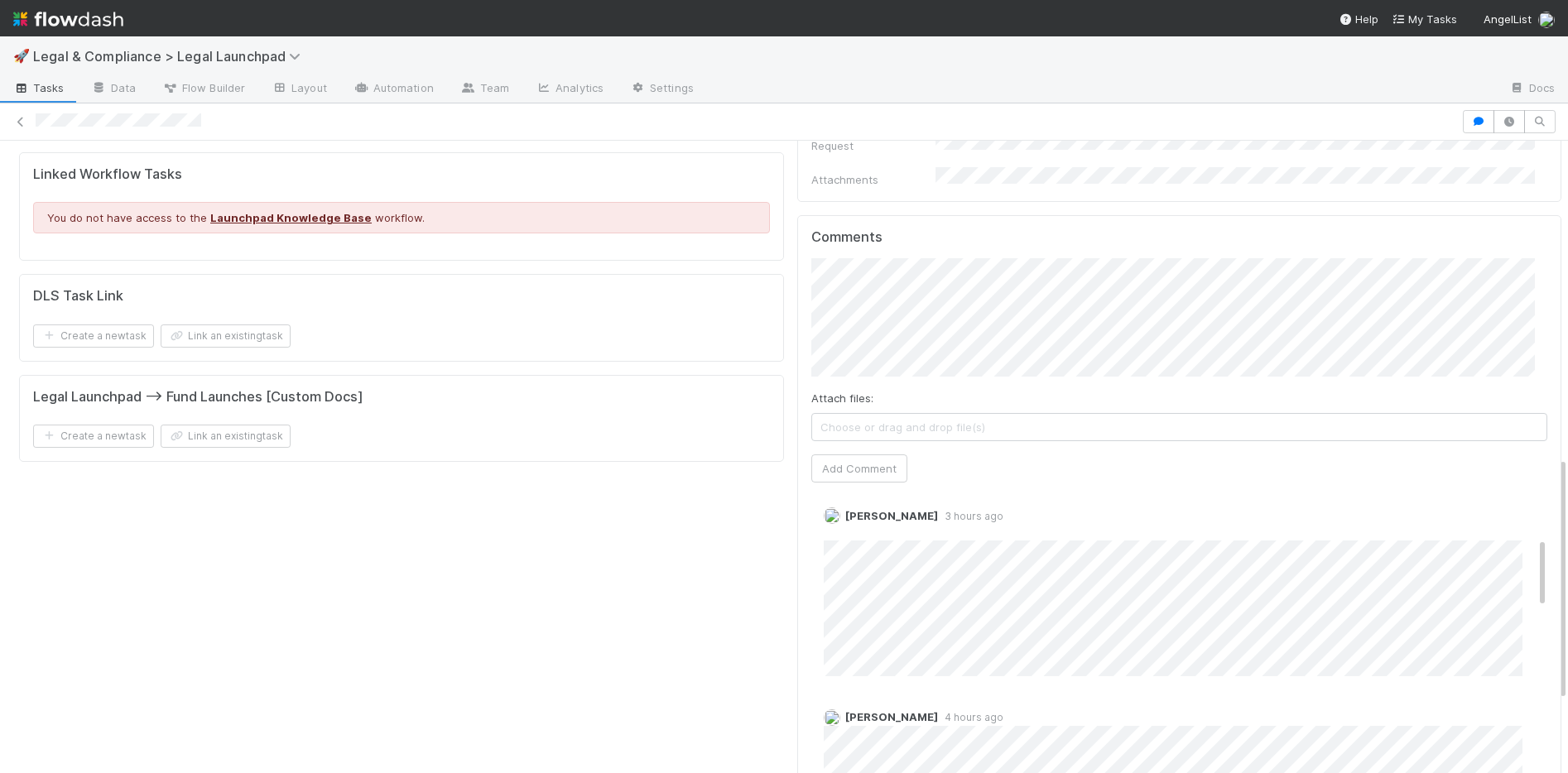
scroll to position [479, 0]
click at [836, 455] on button "Add Comment" at bounding box center [859, 469] width 96 height 28
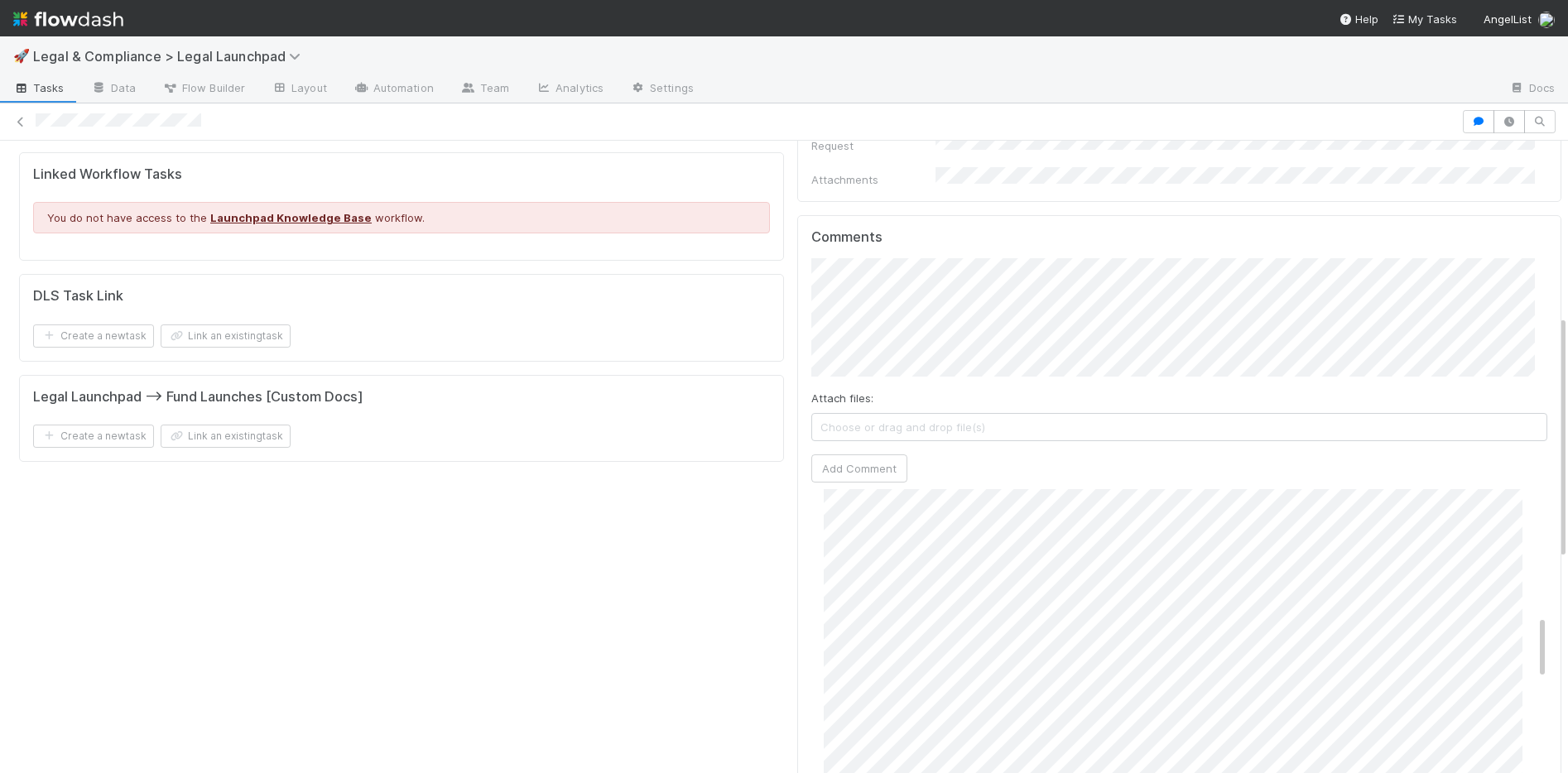
scroll to position [10, 0]
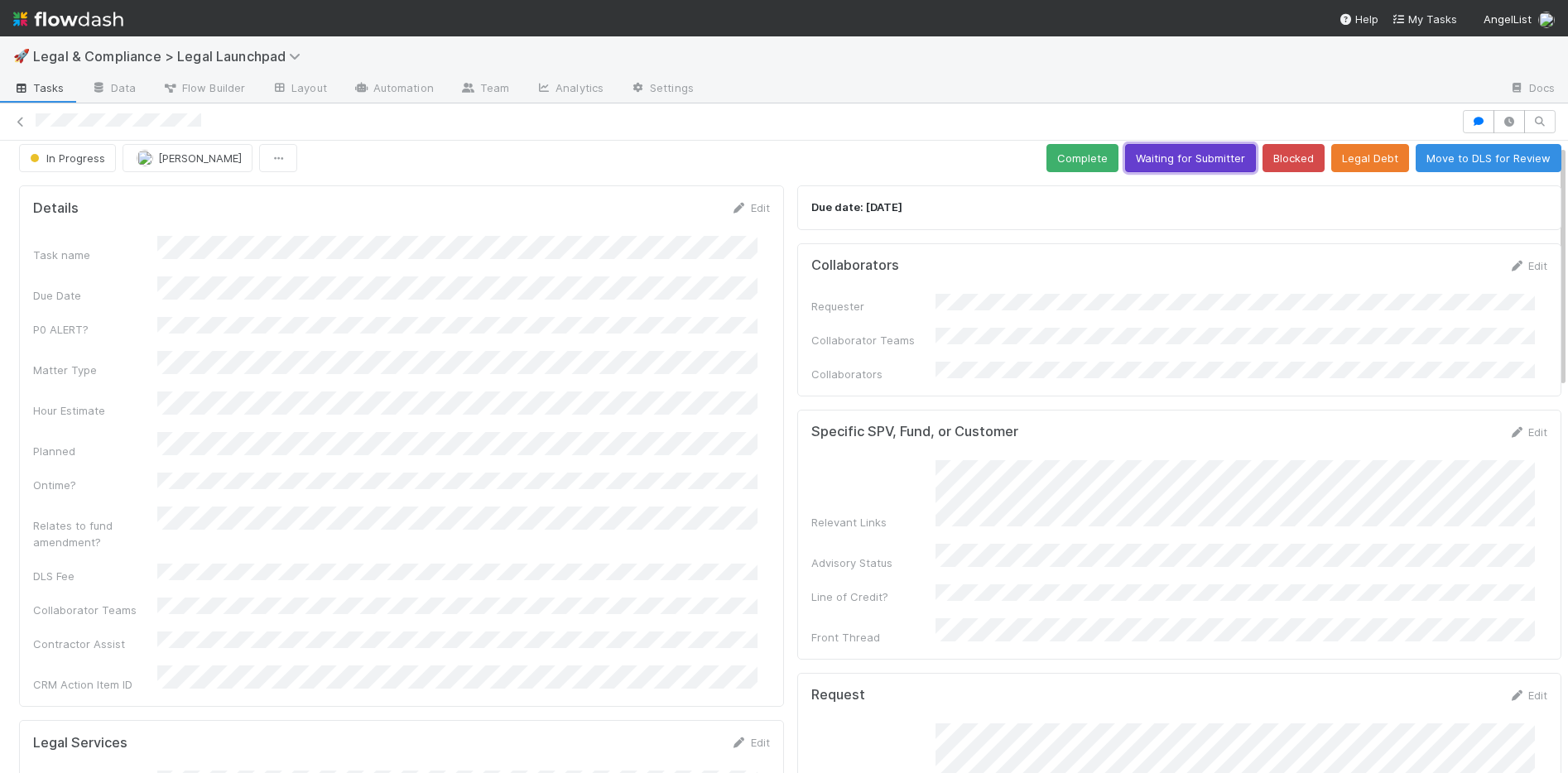
click at [1159, 160] on button "Waiting for Submitter" at bounding box center [1190, 158] width 130 height 28
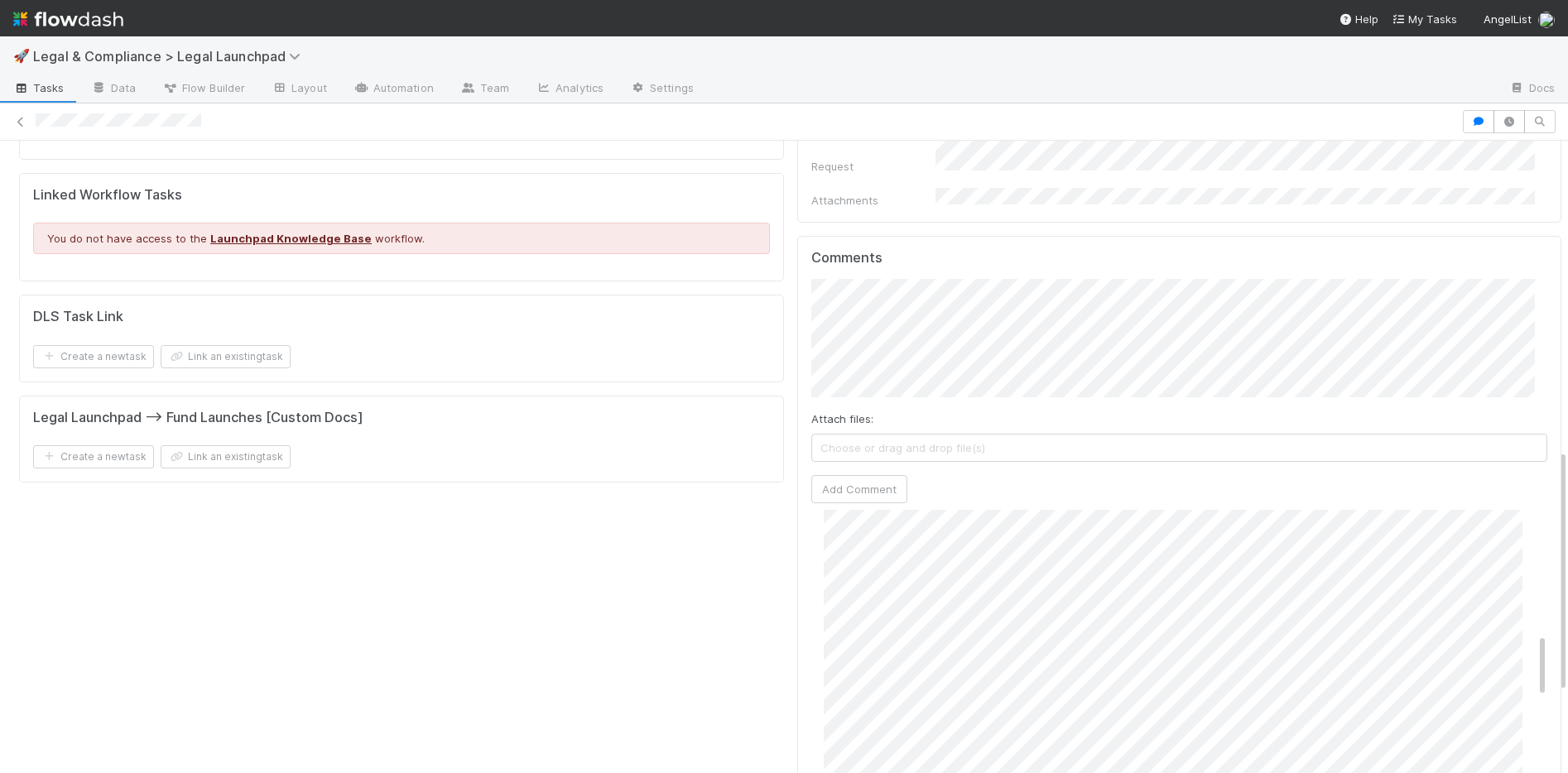
scroll to position [0, 0]
click at [23, 122] on icon at bounding box center [21, 122] width 16 height 11
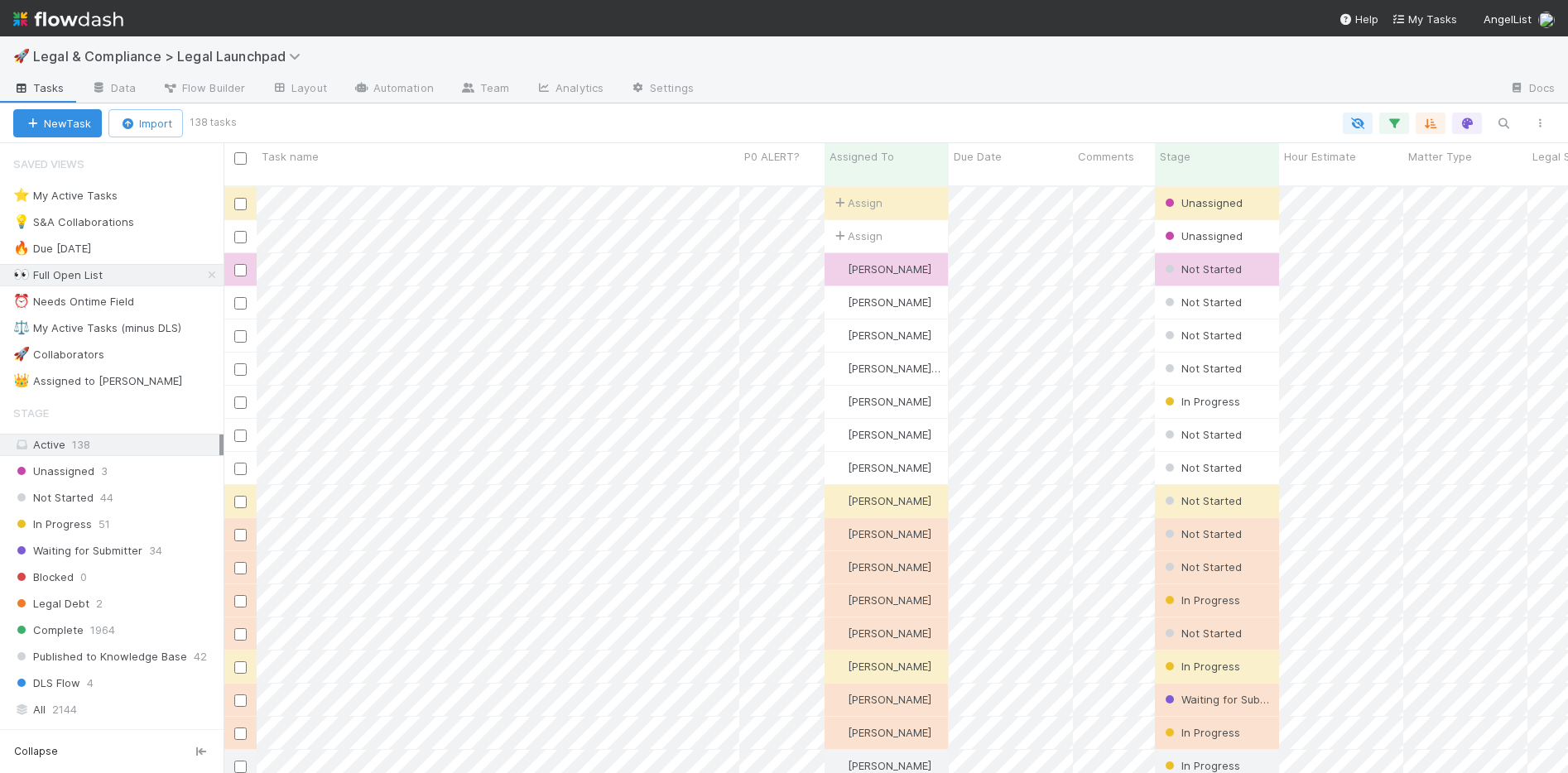
scroll to position [589, 1332]
